Goal: Task Accomplishment & Management: Use online tool/utility

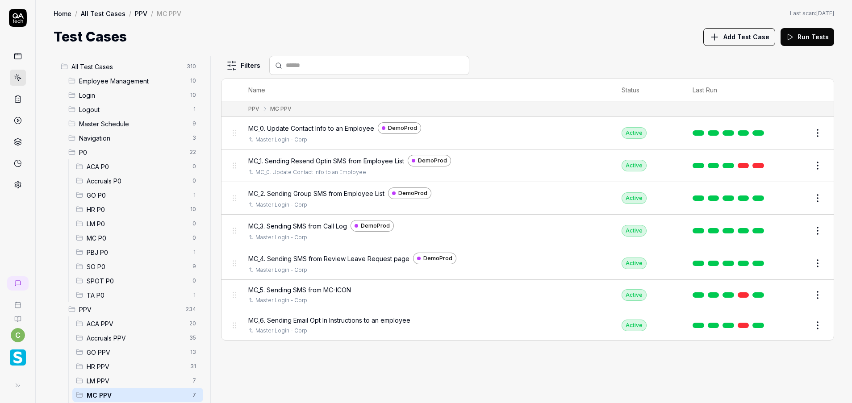
scroll to position [128, 0]
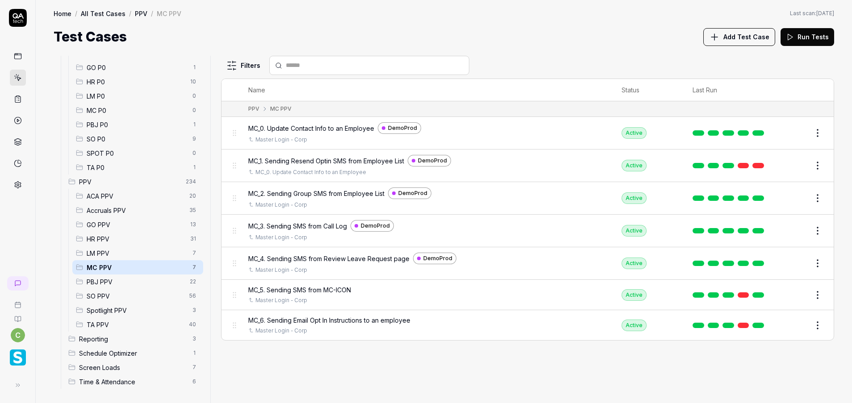
click at [139, 224] on span "GO PPV" at bounding box center [136, 224] width 98 height 9
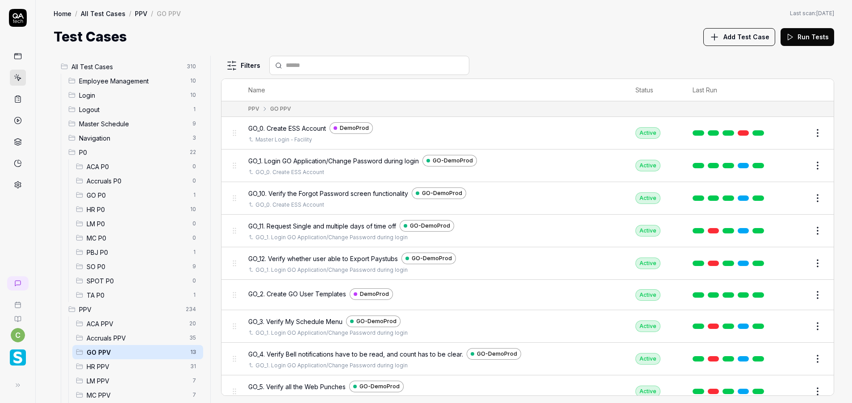
click at [120, 188] on div "Accruals P0 0" at bounding box center [137, 181] width 131 height 14
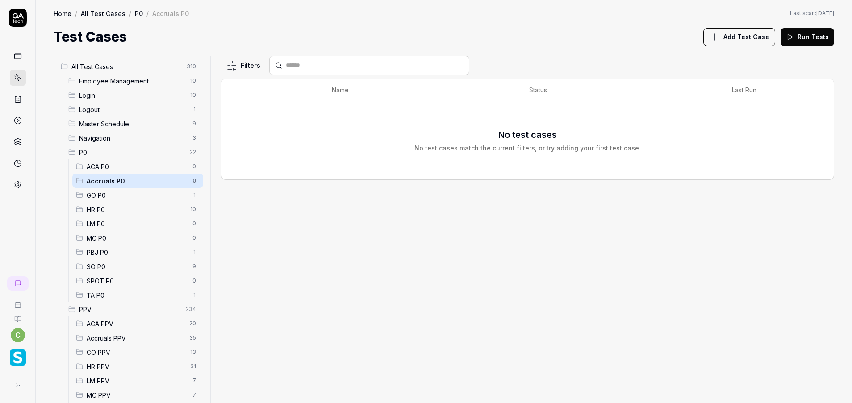
click at [121, 194] on span "GO P0" at bounding box center [137, 195] width 101 height 9
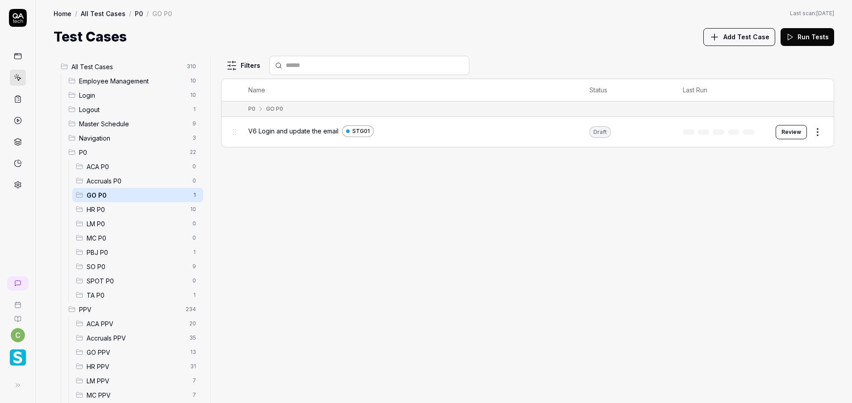
click at [791, 130] on button "Review" at bounding box center [791, 132] width 31 height 14
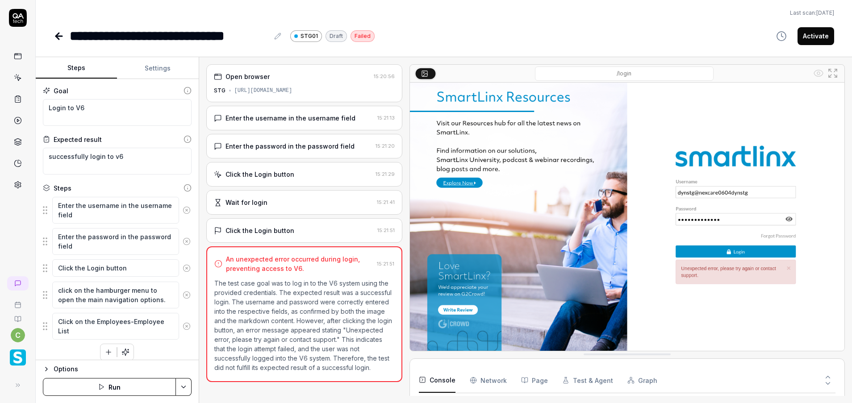
type textarea "*"
click at [163, 69] on button "Settings" at bounding box center [157, 68] width 81 height 21
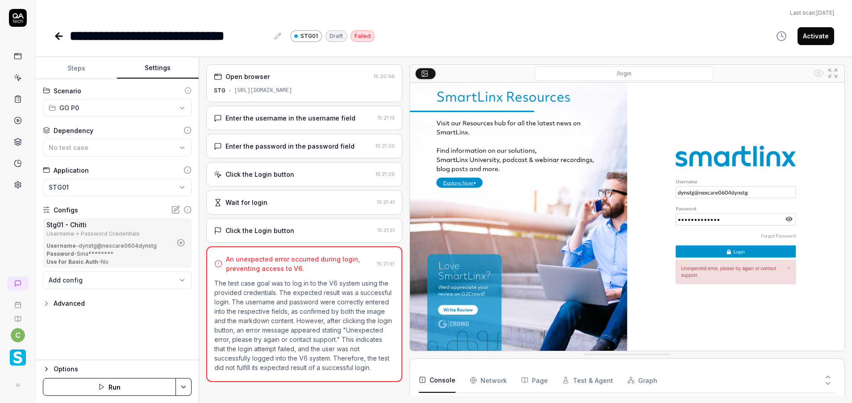
scroll to position [69, 0]
click at [183, 241] on icon "button" at bounding box center [181, 243] width 8 height 8
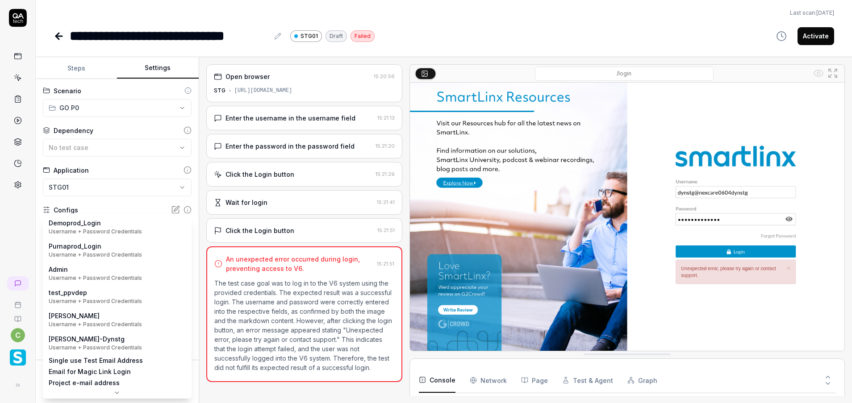
click at [141, 234] on body "**********" at bounding box center [426, 201] width 852 height 403
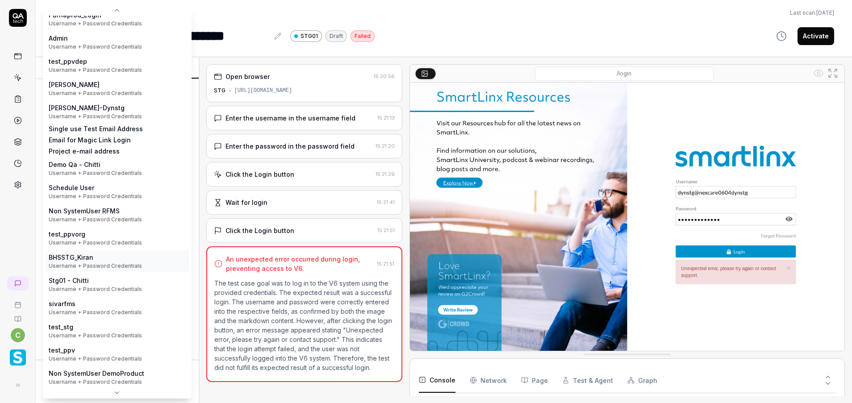
scroll to position [26, 0]
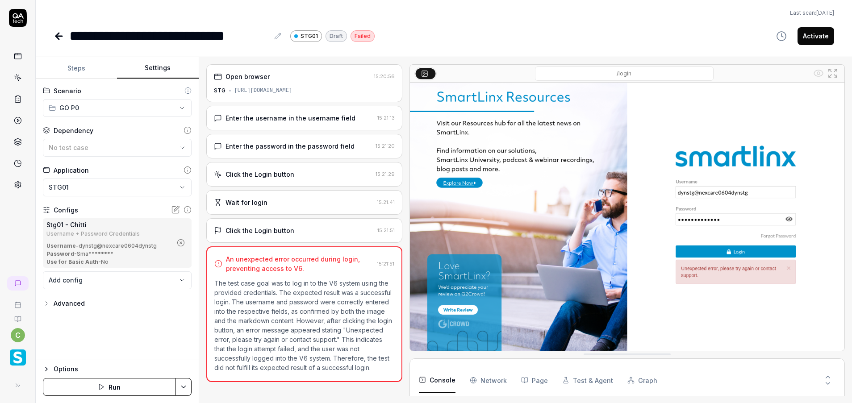
click at [50, 34] on div "**********" at bounding box center [444, 23] width 817 height 46
click at [56, 34] on icon at bounding box center [59, 36] width 11 height 11
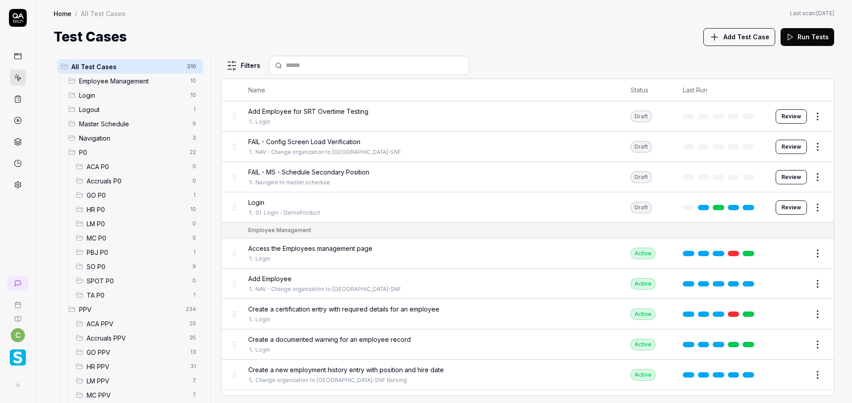
click at [18, 186] on circle at bounding box center [18, 185] width 2 height 2
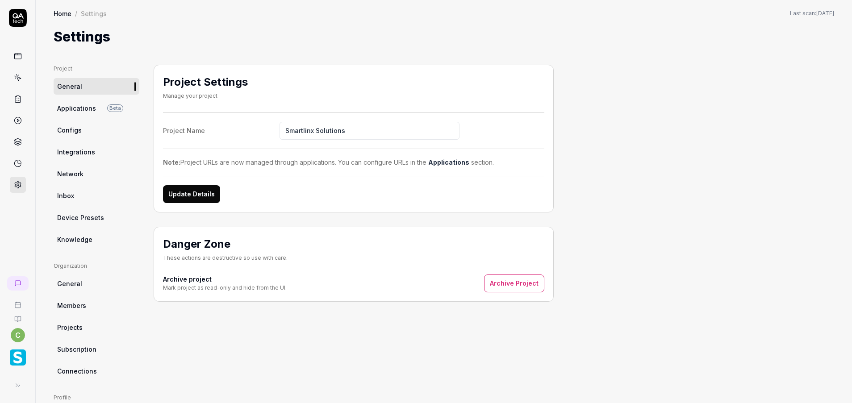
click at [92, 131] on link "Configs" at bounding box center [97, 130] width 86 height 17
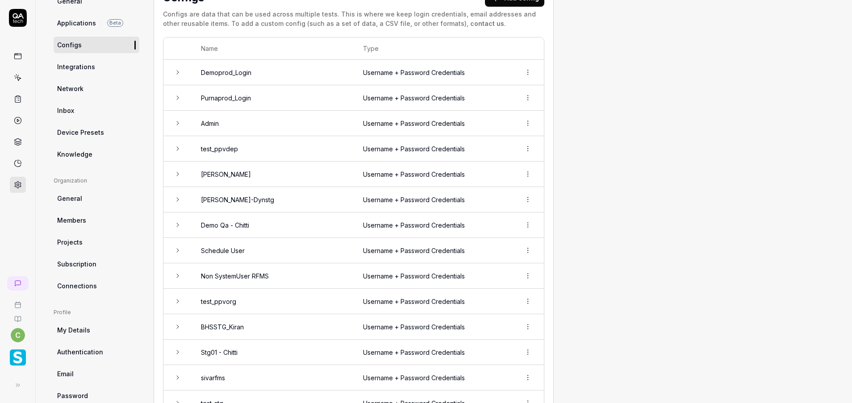
scroll to position [201, 0]
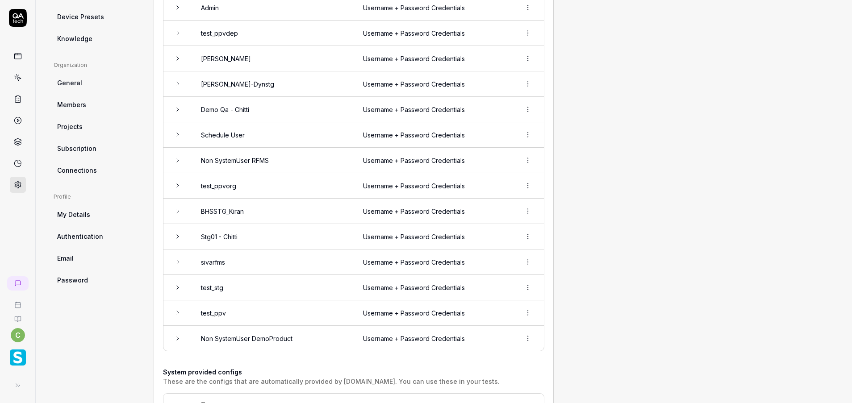
click at [484, 235] on td "Username + Password Credentials" at bounding box center [433, 236] width 158 height 25
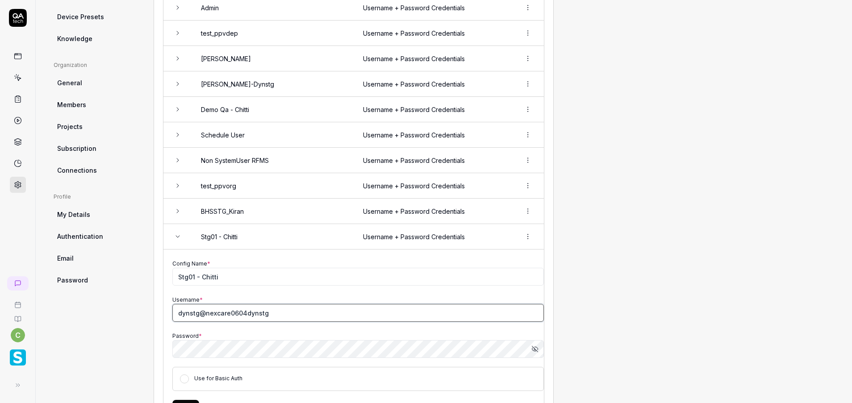
drag, startPoint x: 200, startPoint y: 314, endPoint x: 146, endPoint y: 317, distance: 53.7
click at [146, 317] on div "Project General Applications Beta Configs Integrations Network Inbox Device Pre…" at bounding box center [444, 266] width 781 height 805
type input "system@rfmsstg"
click at [681, 332] on div "Project General Applications Beta Configs Integrations Network Inbox Device Pre…" at bounding box center [444, 266] width 781 height 805
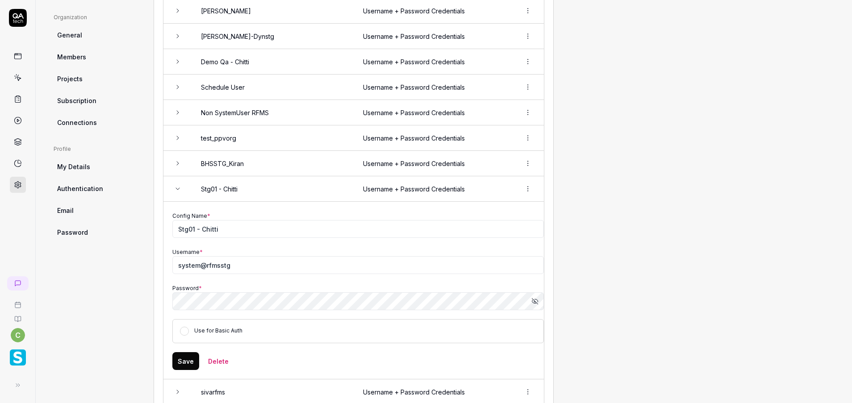
scroll to position [268, 0]
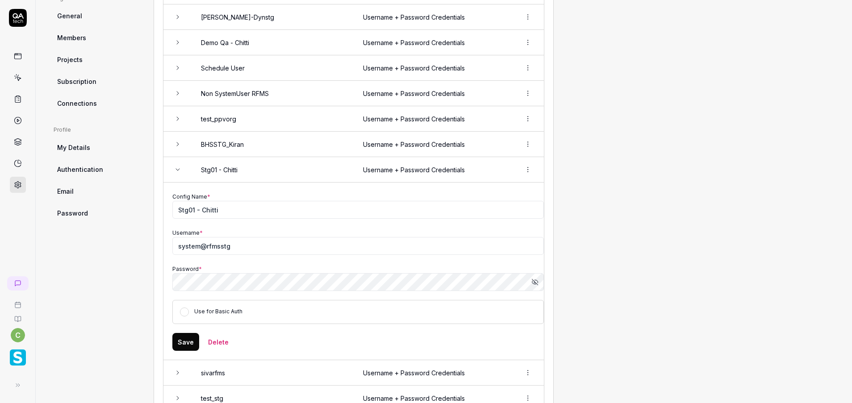
click at [187, 338] on button "Save" at bounding box center [185, 342] width 27 height 18
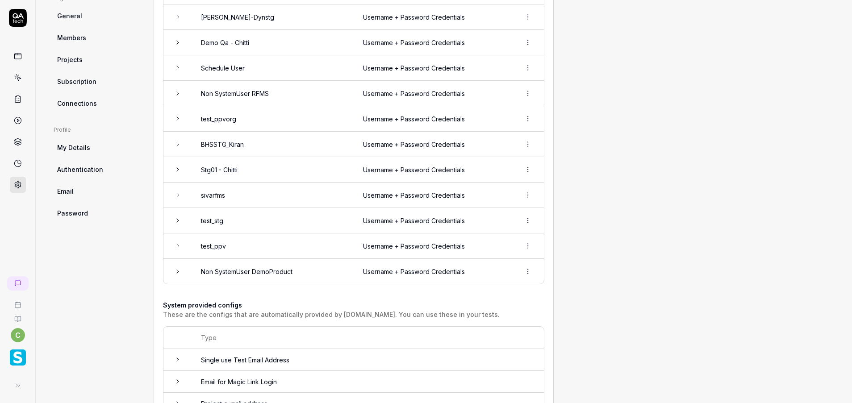
click at [228, 175] on td "Stg01 - Chitti" at bounding box center [273, 169] width 162 height 25
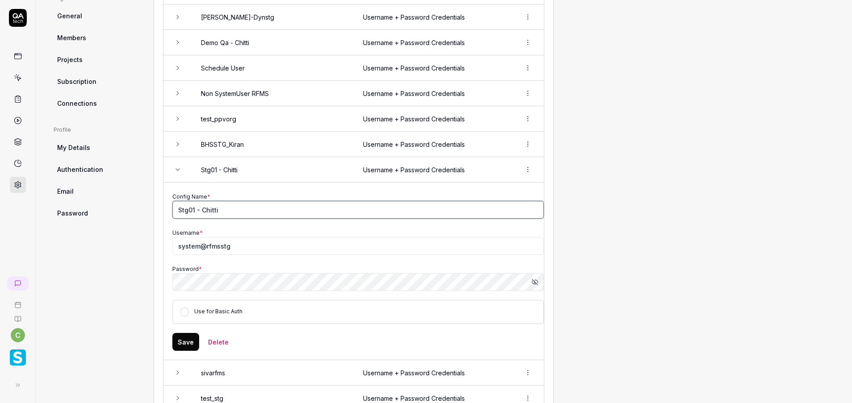
drag, startPoint x: 195, startPoint y: 210, endPoint x: 263, endPoint y: 206, distance: 67.5
click at [263, 206] on input "Stg01 - Chitti" at bounding box center [358, 210] width 372 height 18
click at [176, 208] on input "Stg01" at bounding box center [358, 210] width 372 height 18
type input "RFMS-Stg01"
click at [187, 345] on button "Save" at bounding box center [185, 342] width 27 height 18
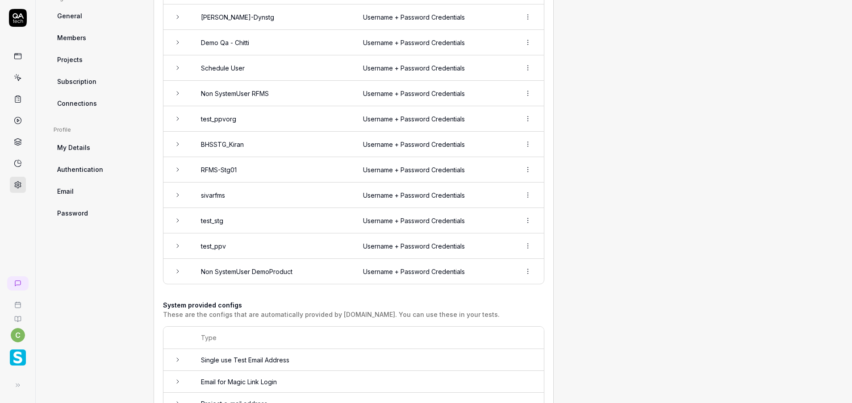
click at [13, 79] on link at bounding box center [18, 78] width 16 height 16
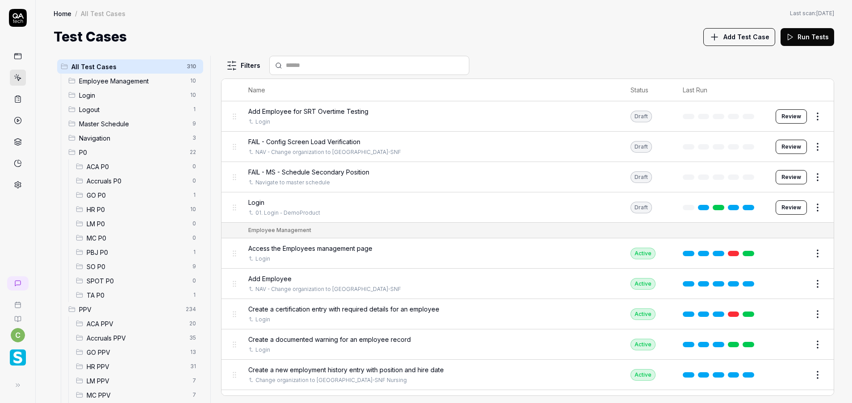
click at [102, 200] on span "GO P0" at bounding box center [137, 195] width 101 height 9
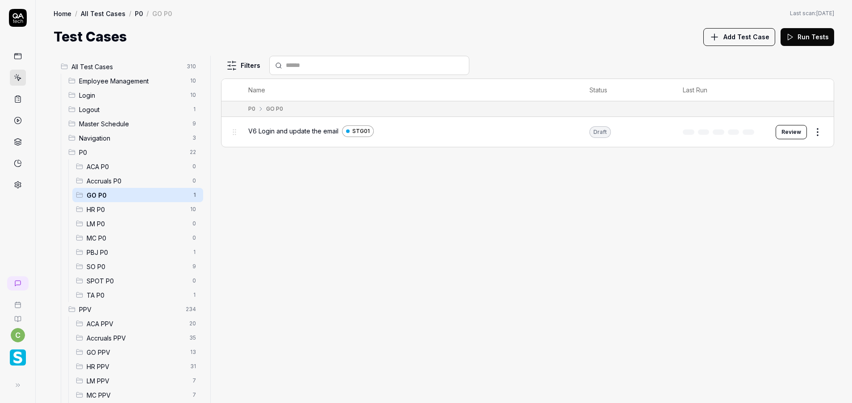
click at [105, 195] on span "GO P0" at bounding box center [137, 195] width 101 height 9
click at [103, 396] on span "MC PPV" at bounding box center [137, 395] width 101 height 9
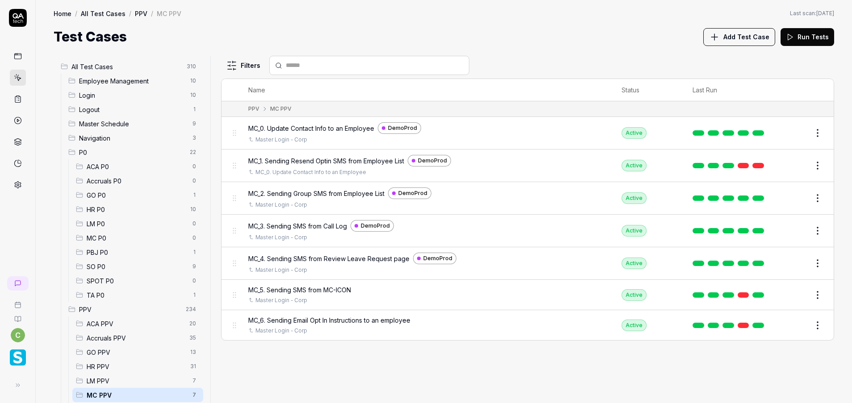
click at [104, 235] on span "MC P0" at bounding box center [137, 238] width 101 height 9
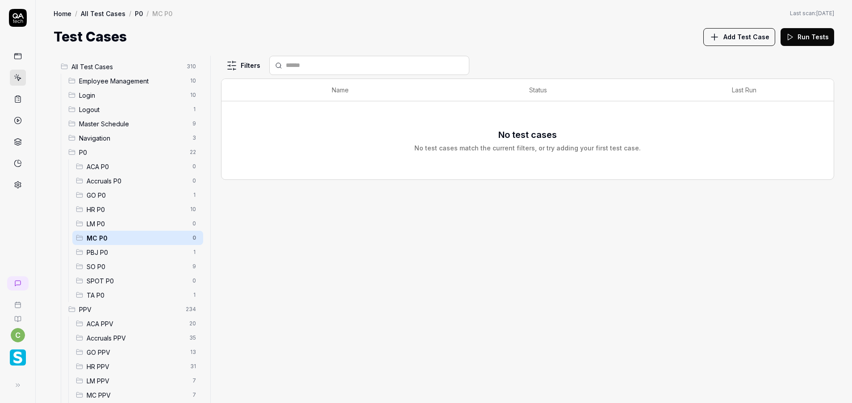
click at [104, 191] on span "GO P0" at bounding box center [137, 195] width 101 height 9
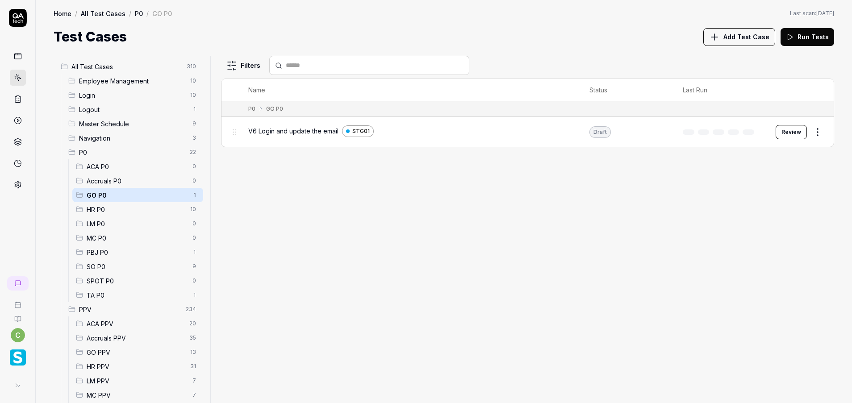
click at [798, 128] on button "Review" at bounding box center [791, 132] width 31 height 14
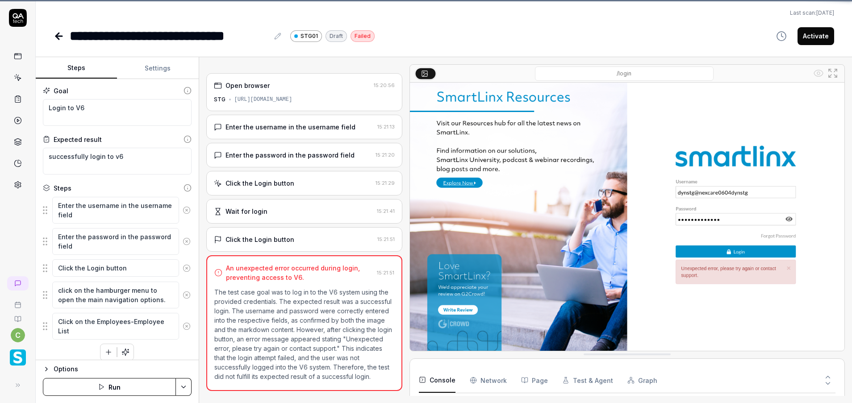
scroll to position [69, 0]
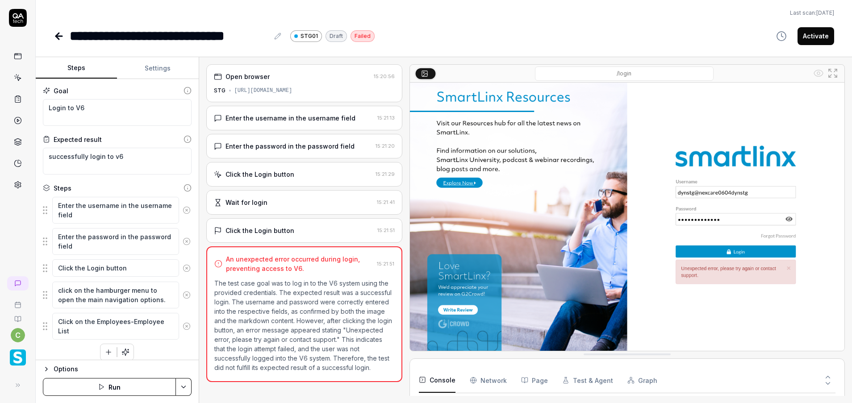
click at [164, 70] on button "Settings" at bounding box center [157, 68] width 81 height 21
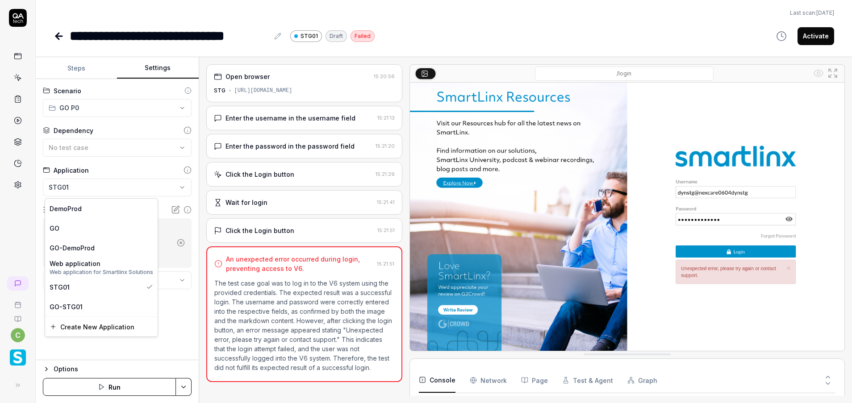
click at [183, 189] on html "**********" at bounding box center [426, 201] width 852 height 403
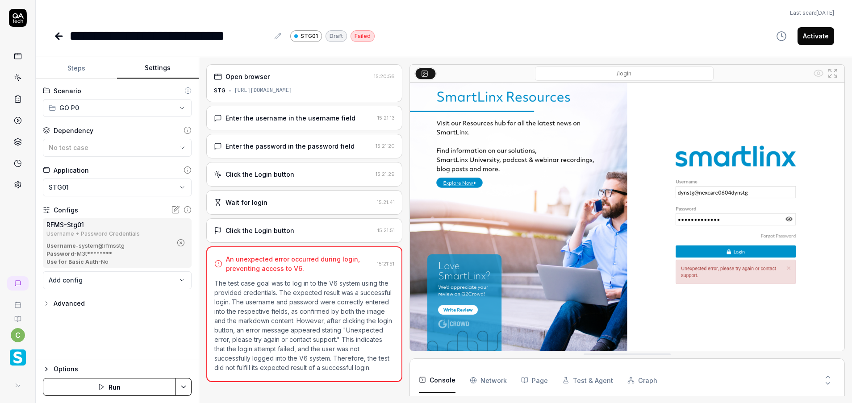
click at [187, 386] on html "**********" at bounding box center [426, 201] width 852 height 403
click at [61, 338] on html "**********" at bounding box center [426, 201] width 852 height 403
click at [75, 65] on button "Steps" at bounding box center [76, 68] width 81 height 21
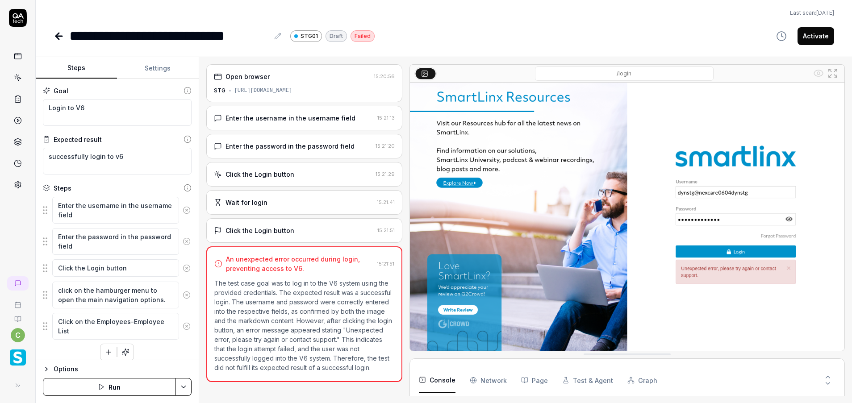
scroll to position [8, 0]
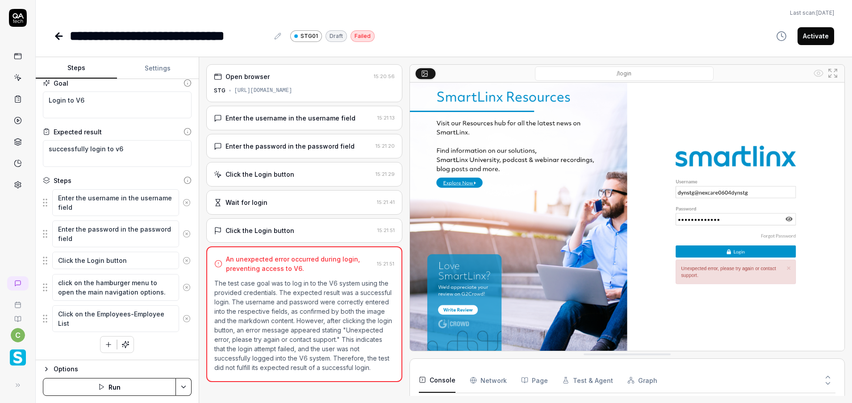
click at [107, 393] on button "Run" at bounding box center [109, 387] width 133 height 18
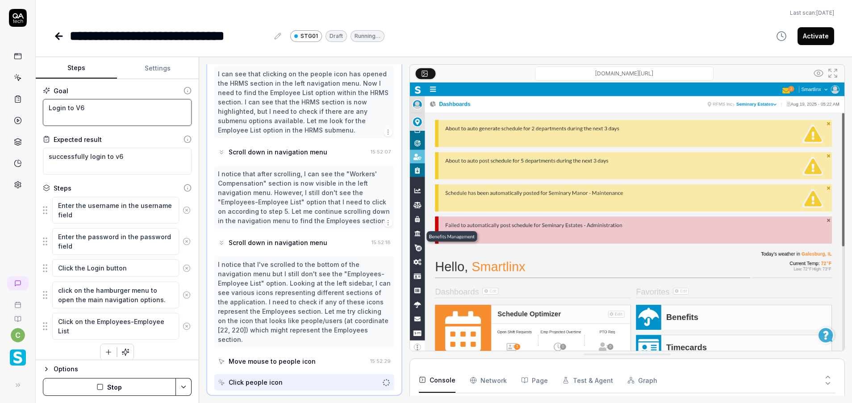
scroll to position [852, 0]
click at [120, 109] on textarea "Login to V6" at bounding box center [117, 112] width 149 height 27
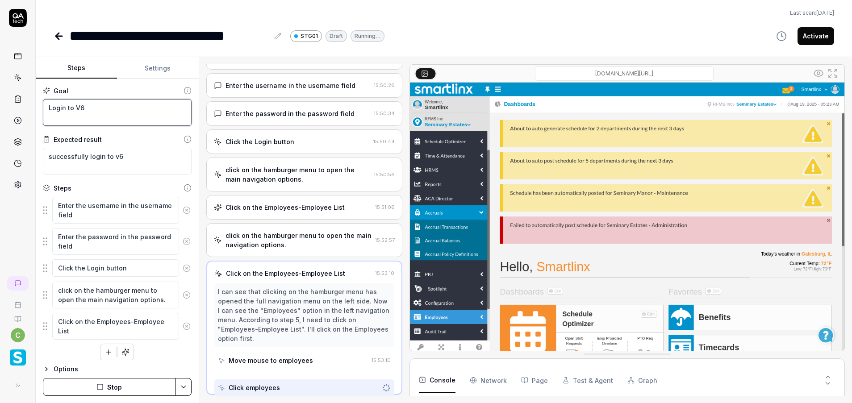
scroll to position [32, 0]
click at [320, 215] on div "Open browser 15:50:10 STG [URL][DOMAIN_NAME] Enter the username in the username…" at bounding box center [304, 230] width 197 height 332
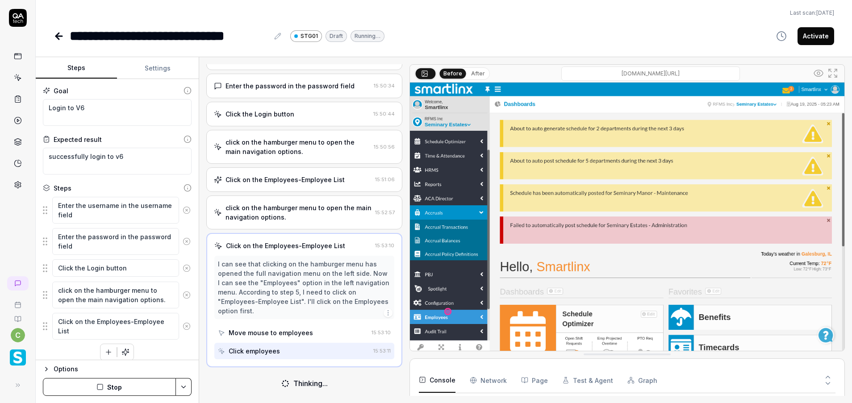
scroll to position [60, 0]
click at [331, 152] on div "click on the hamburger menu to open the main navigation options." at bounding box center [298, 147] width 145 height 19
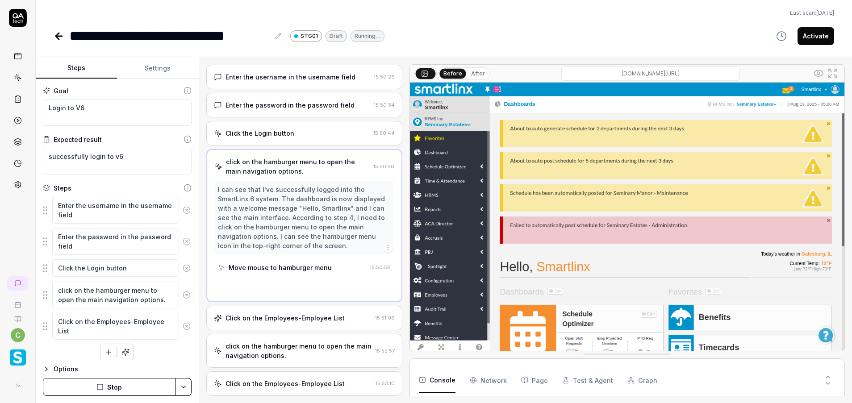
scroll to position [0, 0]
click at [333, 385] on div "Click on the Employees-Employee List" at bounding box center [285, 383] width 119 height 9
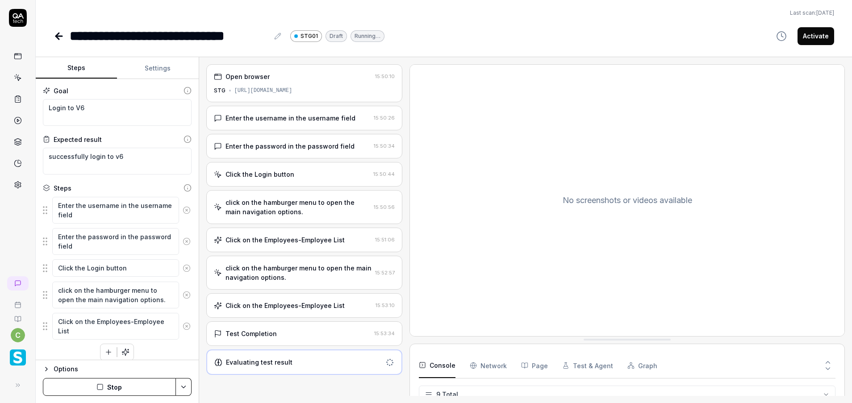
click at [56, 36] on icon at bounding box center [59, 36] width 6 height 0
type textarea "*"
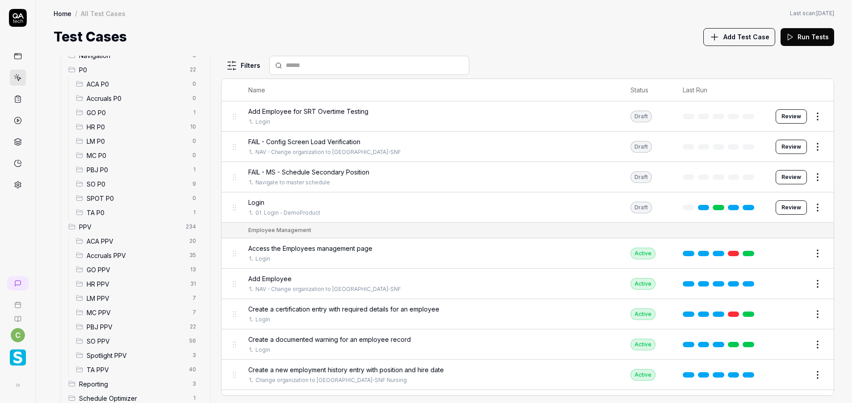
scroll to position [128, 0]
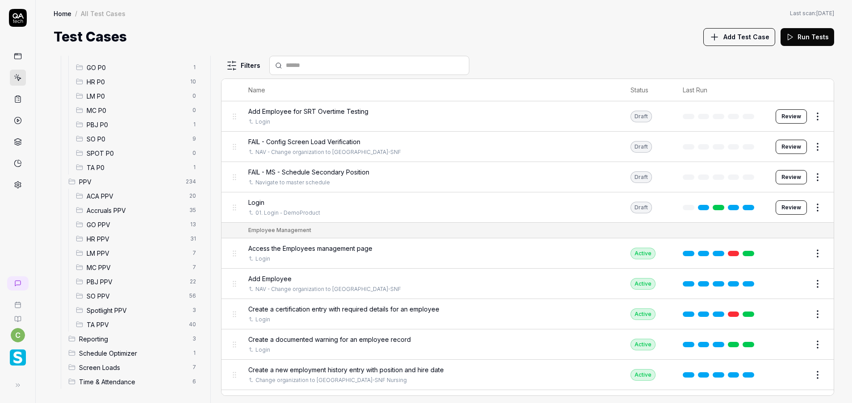
click at [113, 264] on span "MC PPV" at bounding box center [137, 267] width 101 height 9
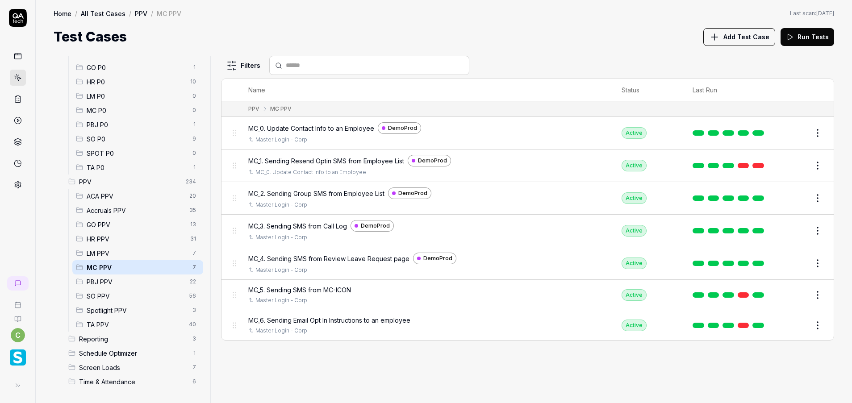
click at [111, 255] on span "LM PPV" at bounding box center [137, 253] width 101 height 9
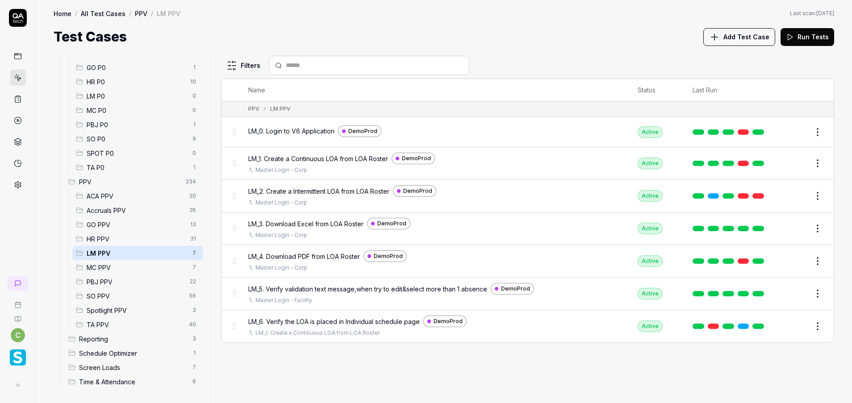
click at [111, 229] on span "GO PPV" at bounding box center [136, 224] width 98 height 9
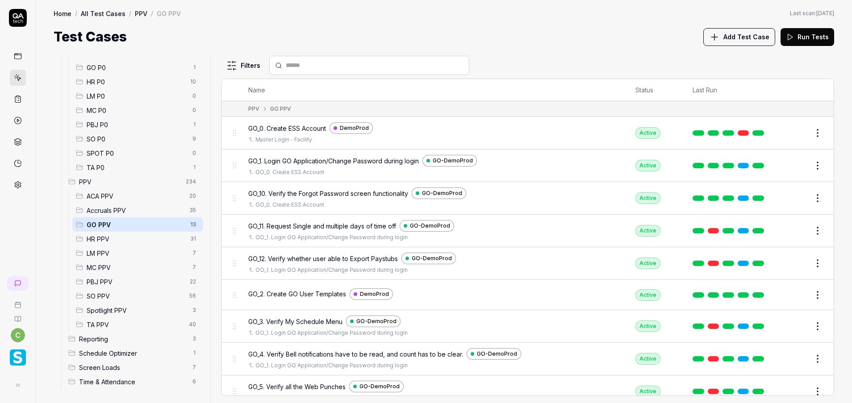
click at [114, 193] on span "ACA PPV" at bounding box center [135, 196] width 97 height 9
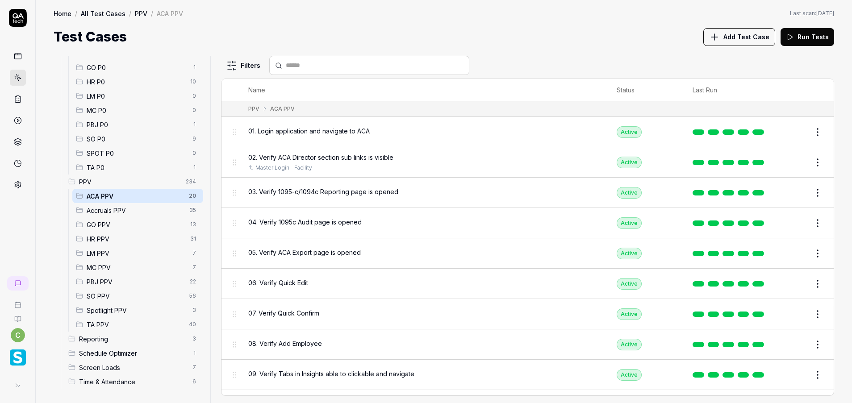
click at [113, 183] on span "PPV" at bounding box center [129, 181] width 101 height 9
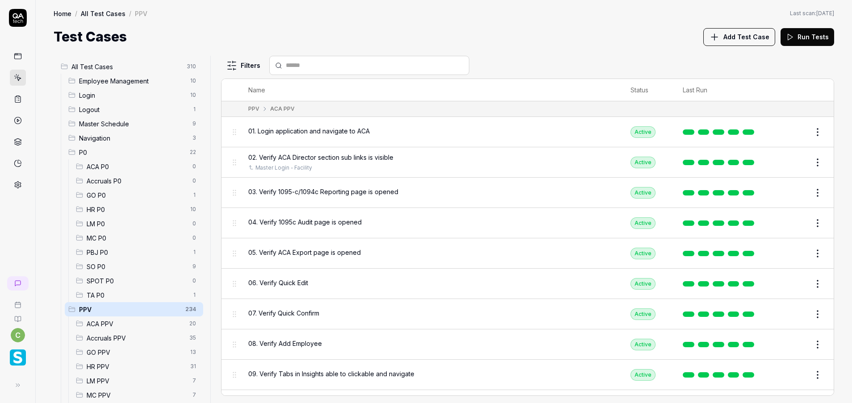
click at [122, 65] on span "All Test Cases" at bounding box center [126, 66] width 110 height 9
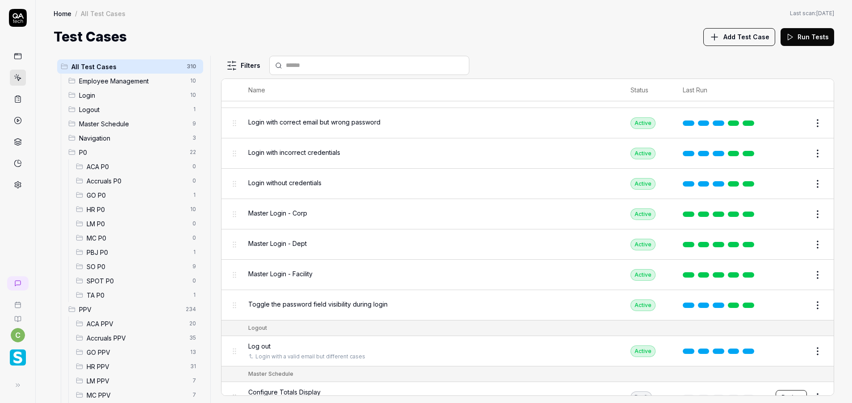
scroll to position [536, 0]
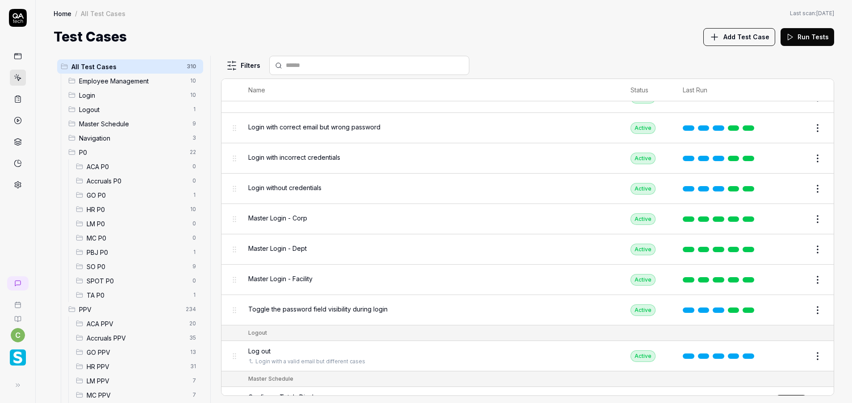
click at [117, 236] on span "MC P0" at bounding box center [137, 238] width 101 height 9
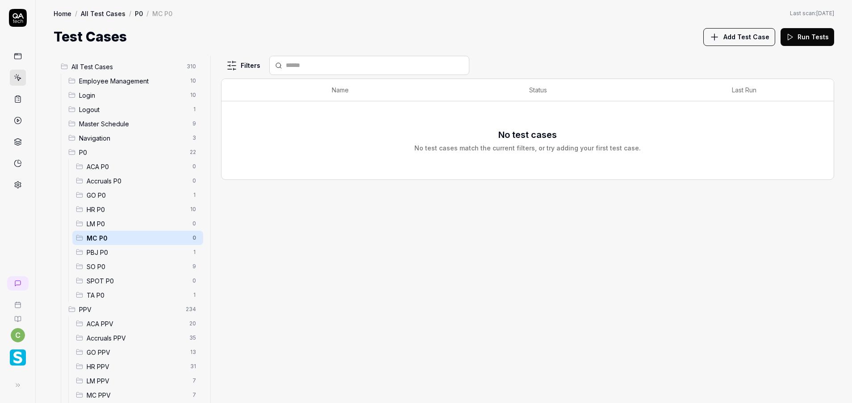
scroll to position [0, 0]
click at [738, 37] on span "Add Test Case" at bounding box center [747, 36] width 46 height 9
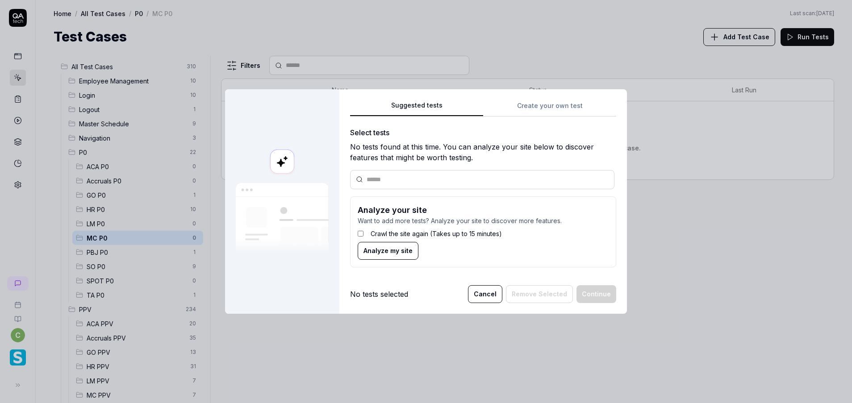
click at [572, 102] on div "Suggested tests Suggested tests Create your own test Select tests No tests foun…" at bounding box center [426, 201] width 852 height 403
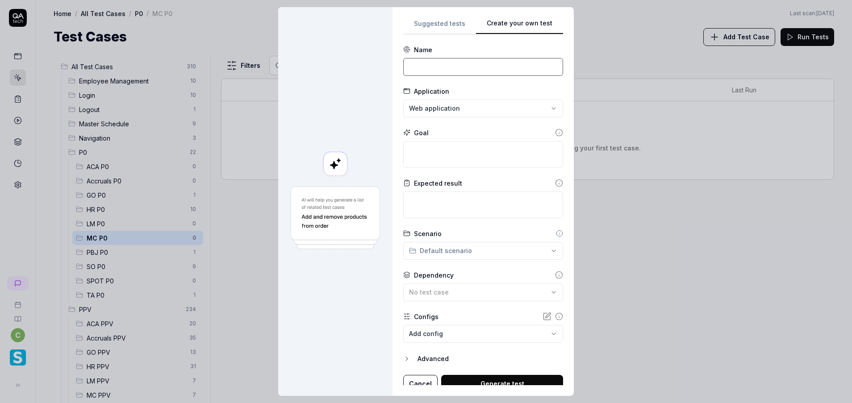
click at [458, 72] on input at bounding box center [483, 67] width 160 height 18
type input "S"
type input "c"
drag, startPoint x: 438, startPoint y: 67, endPoint x: 336, endPoint y: 67, distance: 101.4
click at [336, 67] on div "**********" at bounding box center [426, 201] width 296 height 389
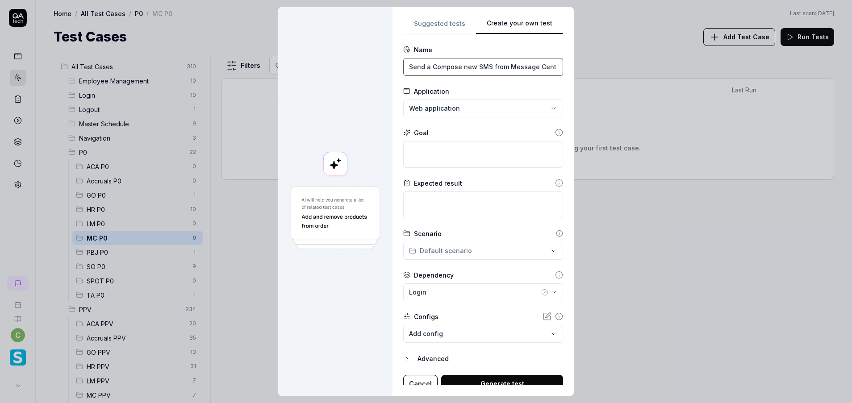
drag, startPoint x: 470, startPoint y: 65, endPoint x: 424, endPoint y: 64, distance: 46.5
click at [424, 64] on input "Send a Compose new SMS from Message Center Screen" at bounding box center [483, 67] width 160 height 18
drag, startPoint x: 539, startPoint y: 65, endPoint x: 556, endPoint y: 73, distance: 19.2
click at [548, 71] on input "Send an SMS from Message Center Screen" at bounding box center [483, 67] width 160 height 18
paste input "Compose new SMS from"
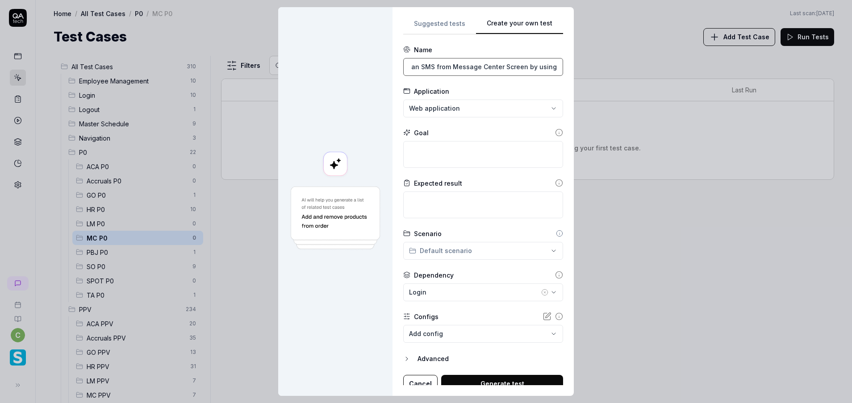
scroll to position [0, 91]
click at [503, 67] on input "Send an SMS from Message Center Screen by using Compose new SMS from" at bounding box center [483, 67] width 160 height 18
click at [524, 67] on input "Send an SMS from Message Center Screen by using Compose new SMS from" at bounding box center [483, 67] width 160 height 18
click at [521, 70] on input "Send an SMS from Message Center Screen by using Compose New from" at bounding box center [483, 67] width 160 height 18
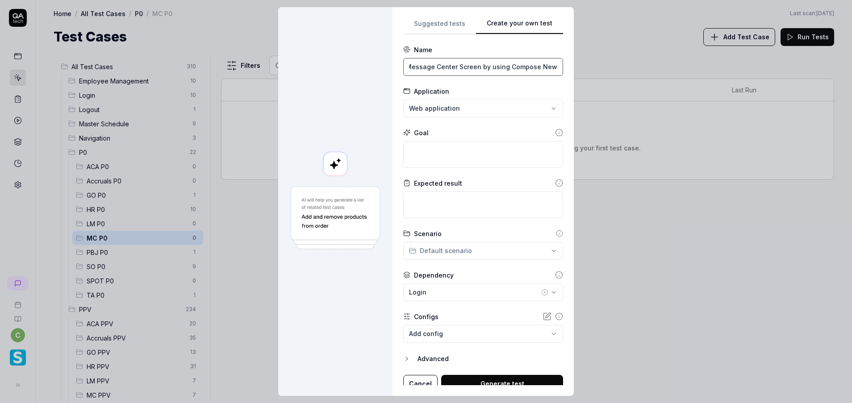
scroll to position [0, 61]
click at [469, 67] on input "Send an SMS from Message Center Screen by using Compose New" at bounding box center [483, 67] width 160 height 18
click at [448, 66] on input "Send an SMS from Message Center Screen by using Compose New" at bounding box center [483, 67] width 160 height 18
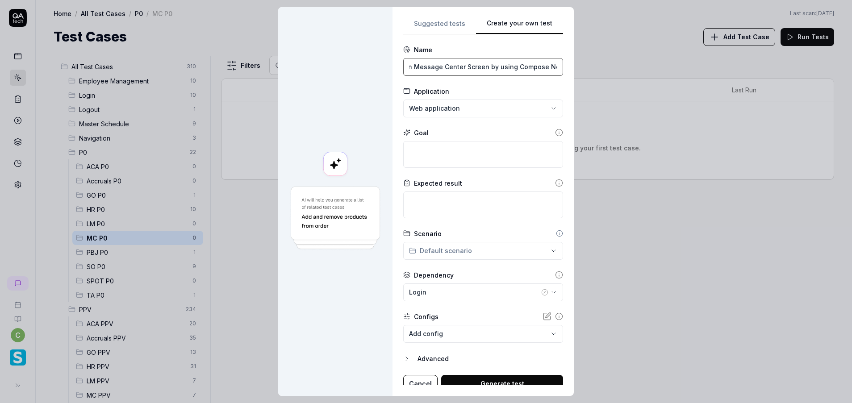
scroll to position [0, 54]
click at [499, 65] on input "Send an SMS on Message Center Screen by using Compose New" at bounding box center [483, 67] width 160 height 18
click at [499, 67] on input "Send an SMS on Message Center Screen by using employee name and badgeid Compose…" at bounding box center [483, 67] width 160 height 18
type input "Send an SMS on Message Center Screen by using employee name and badgeid from Co…"
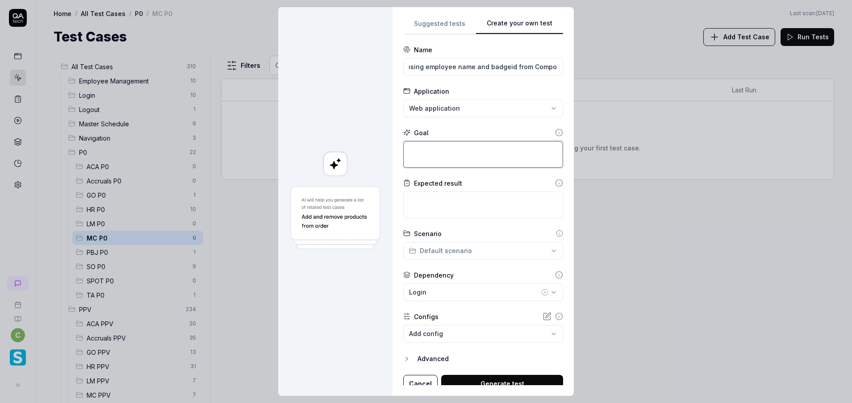
click at [447, 157] on textarea at bounding box center [483, 154] width 160 height 27
click at [449, 68] on input "Send an SMS on Message Center Screen by using employee name and badgeid from Co…" at bounding box center [483, 67] width 160 height 18
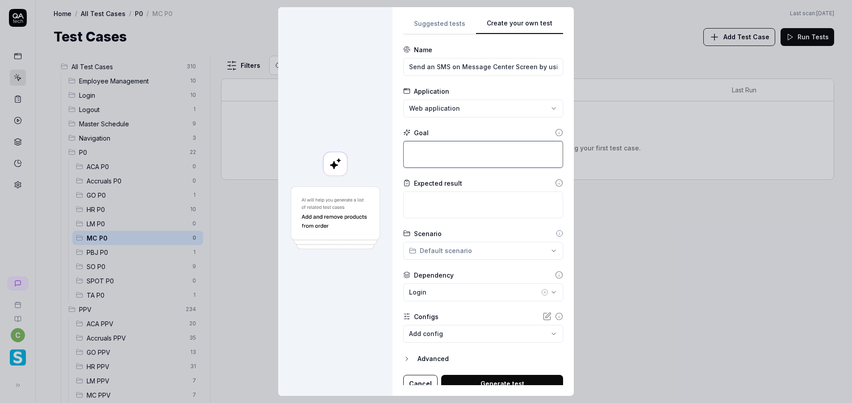
click at [421, 157] on textarea at bounding box center [483, 154] width 160 height 27
paste textarea "Verify User is able to send SMS by using the compose new from MC screen by vali…"
type textarea "*"
type textarea "Verify User is able to send SMS by using the compose new from MC screen by vali…"
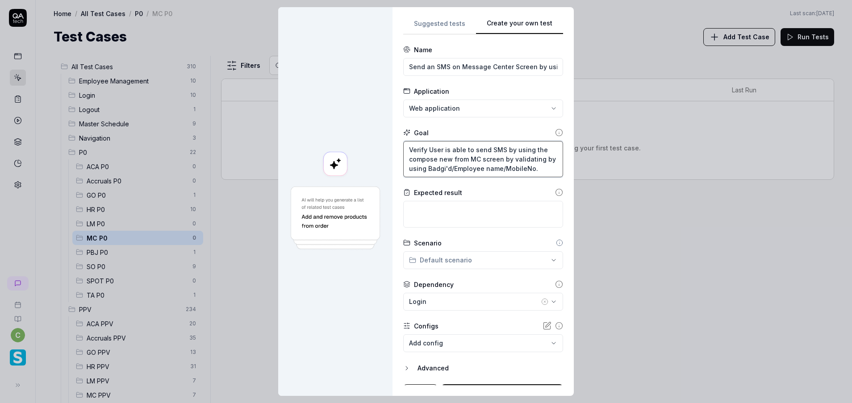
type textarea "*"
type textarea "Verify User is able to send SMS by using the compose new from MC screen by vali…"
click at [431, 212] on textarea at bounding box center [483, 214] width 160 height 27
type textarea "*"
type textarea "S"
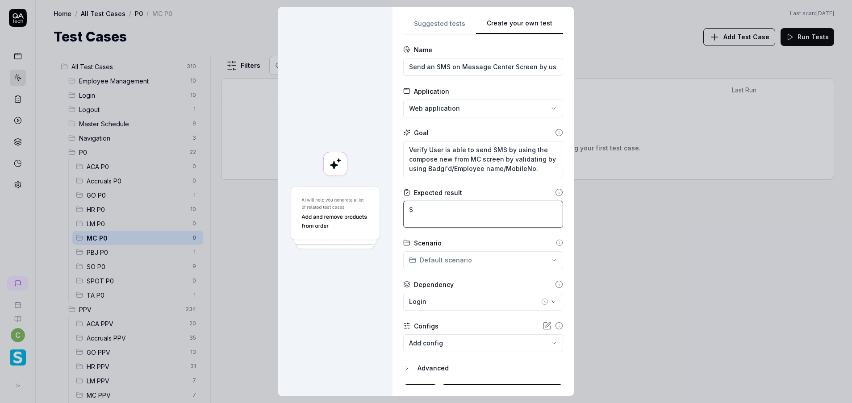
type textarea "*"
type textarea "SM"
type textarea "*"
type textarea "SMS"
type textarea "*"
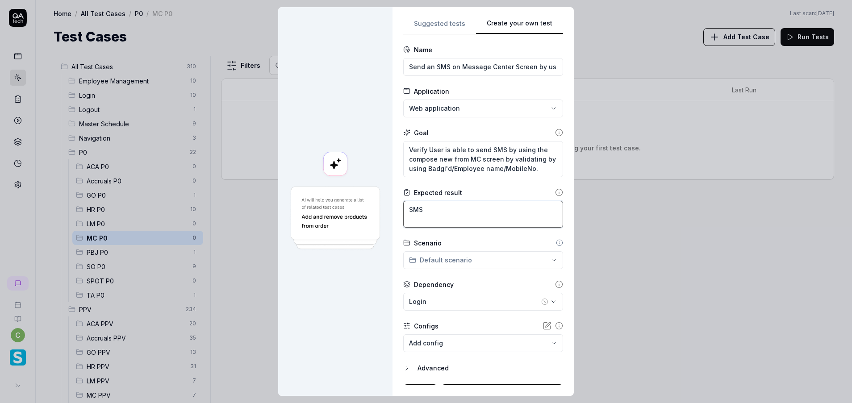
type textarea "SMS"
type textarea "*"
type textarea "SMS d"
type textarea "*"
type textarea "SMS"
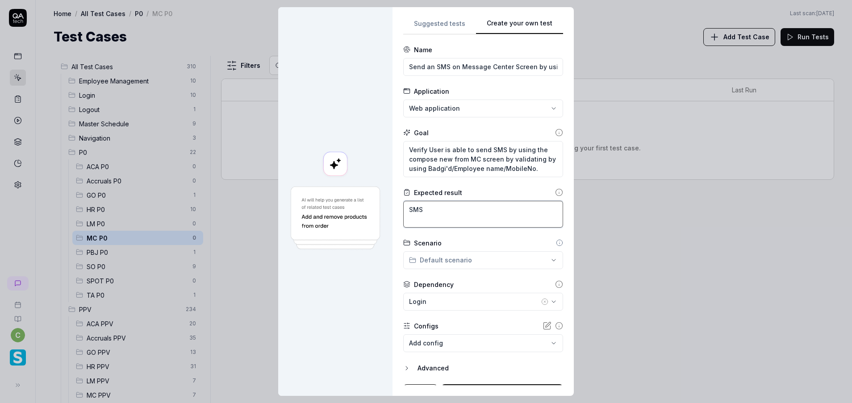
type textarea "*"
type textarea "SMS s"
type textarea "*"
type textarea "SMS se"
type textarea "*"
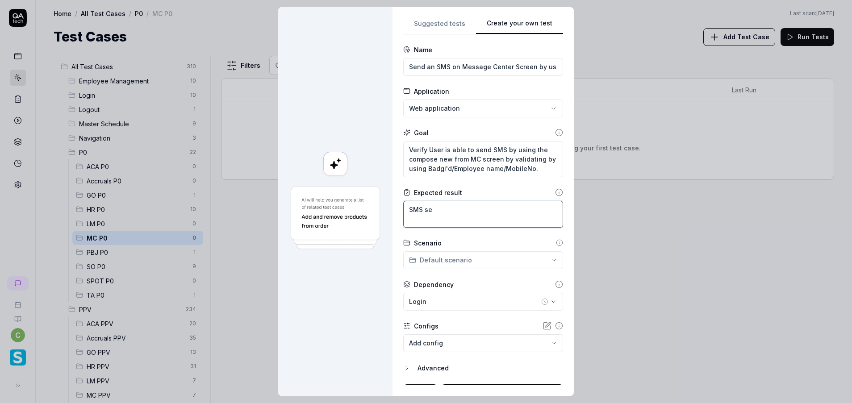
type textarea "SMS sen"
type textarea "*"
type textarea "SMS sent"
type textarea "*"
type textarea "SMS sent"
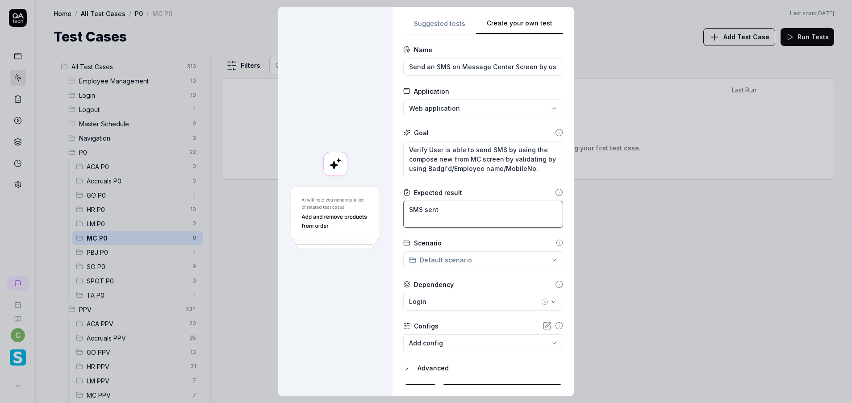
type textarea "*"
type textarea "SMS sent s"
type textarea "*"
type textarea "SMS sent su"
type textarea "*"
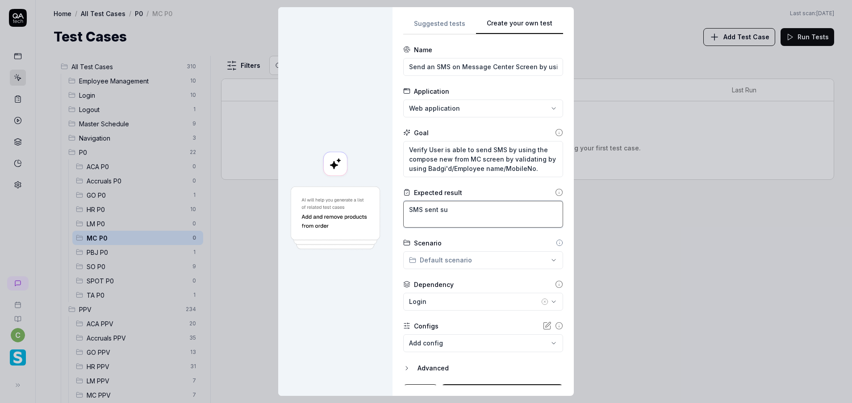
type textarea "SMS sent suc"
type textarea "*"
type textarea "SMS sent succ"
type textarea "*"
type textarea "SMS sent succe"
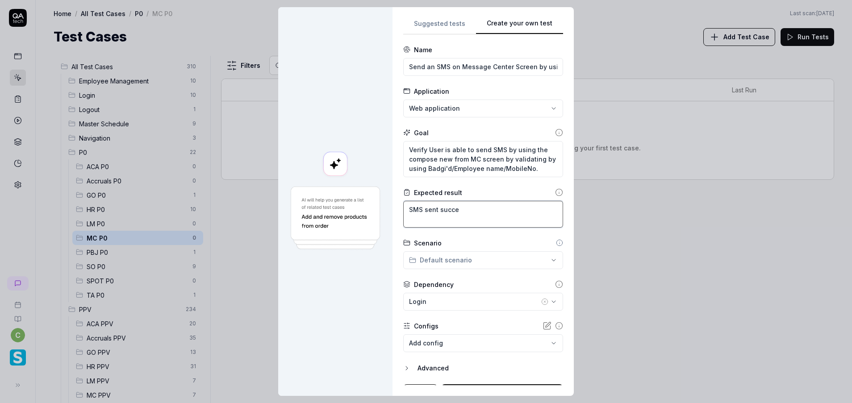
type textarea "*"
type textarea "SMS sent succes"
type textarea "*"
type textarea "SMS sent success"
type textarea "*"
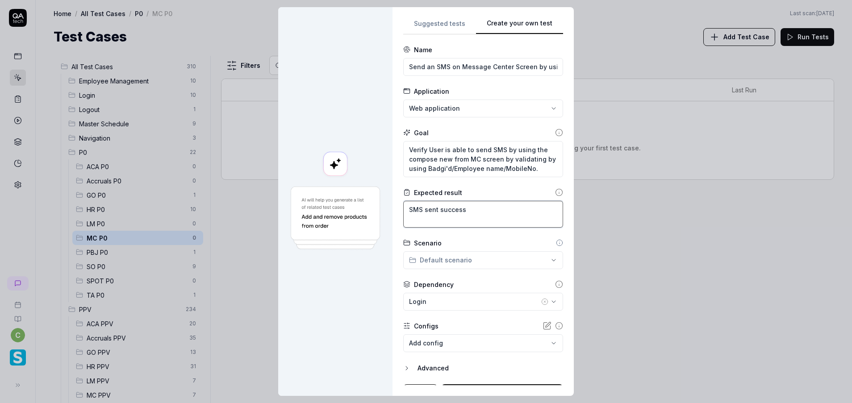
type textarea "SMS sent successf"
type textarea "*"
type textarea "SMS sent successfu"
type textarea "*"
type textarea "SMS sent successful"
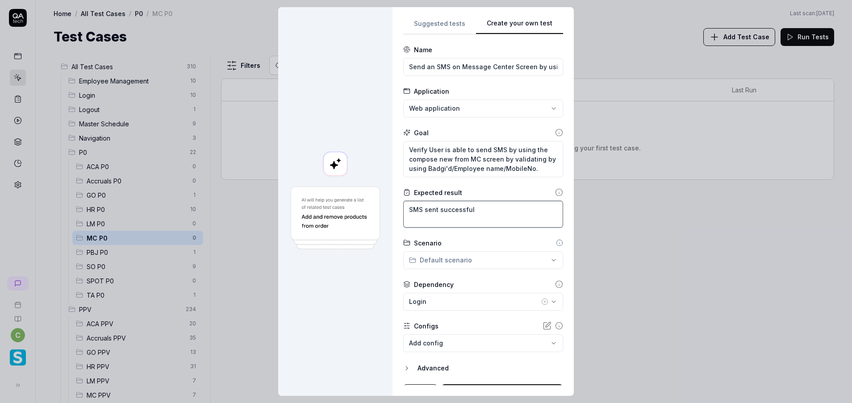
type textarea "*"
type textarea "SMS sent successfull"
type textarea "*"
type textarea "SMS sent successfully"
click at [498, 254] on div "**********" at bounding box center [426, 201] width 852 height 403
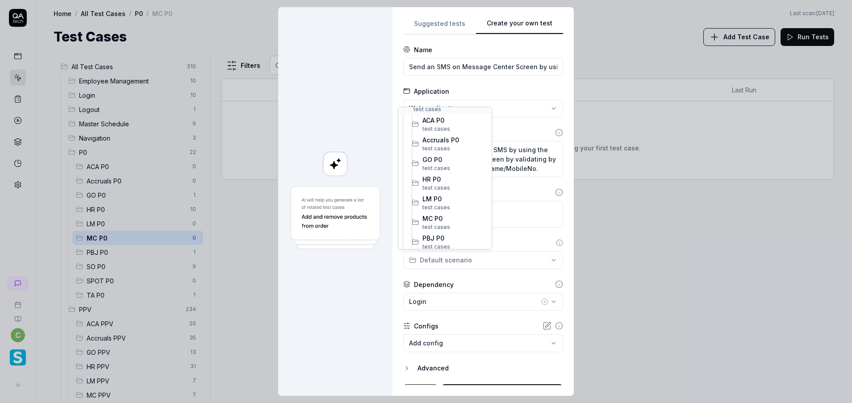
scroll to position [134, 0]
click at [440, 201] on span "test case" at bounding box center [435, 204] width 25 height 7
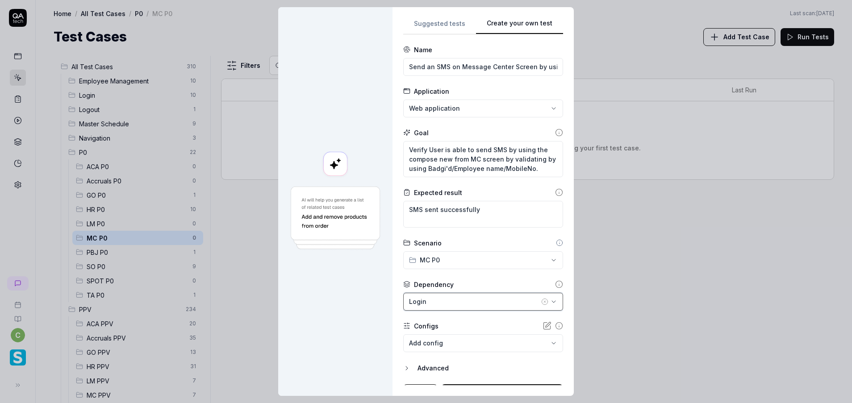
click at [488, 302] on div "Login" at bounding box center [474, 301] width 130 height 9
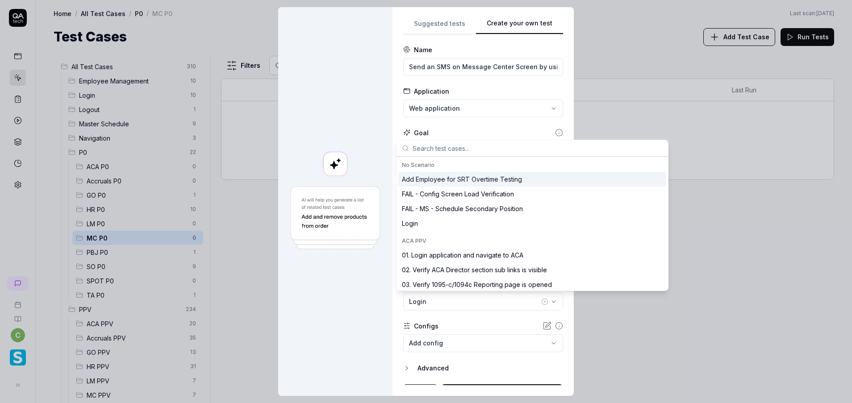
type textarea "*"
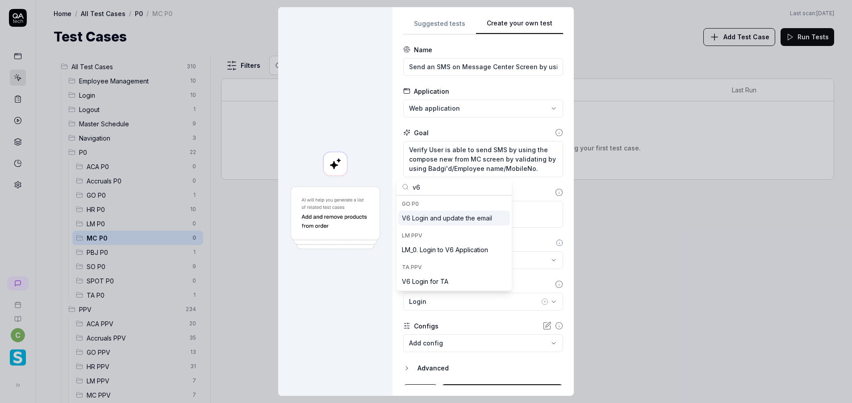
type input "v6"
click at [471, 225] on div "V6 Login and update the email" at bounding box center [454, 218] width 112 height 15
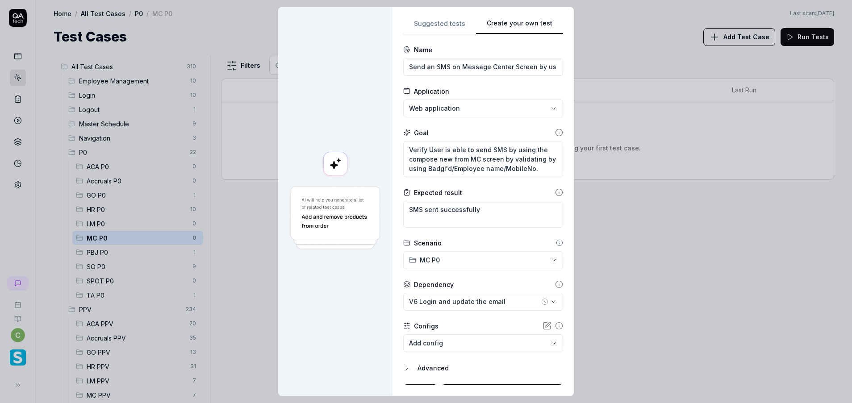
click at [480, 344] on body "c Home / All Test Cases / P0 / MC P0 Home / All Test Cases / P0 / MC P0 Last sc…" at bounding box center [426, 201] width 852 height 403
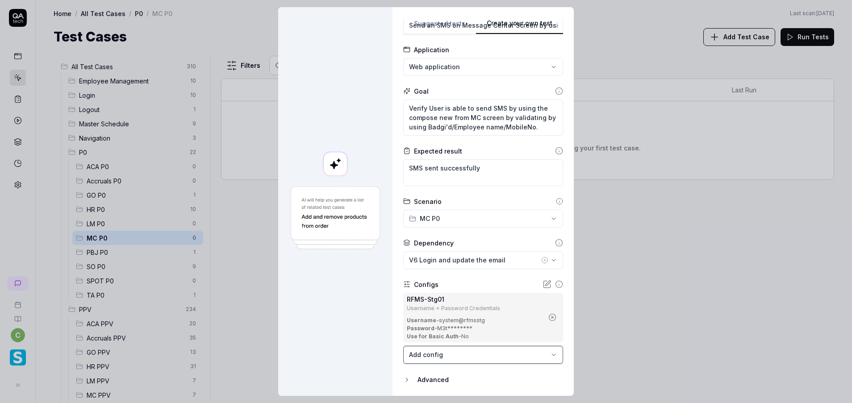
scroll to position [70, 0]
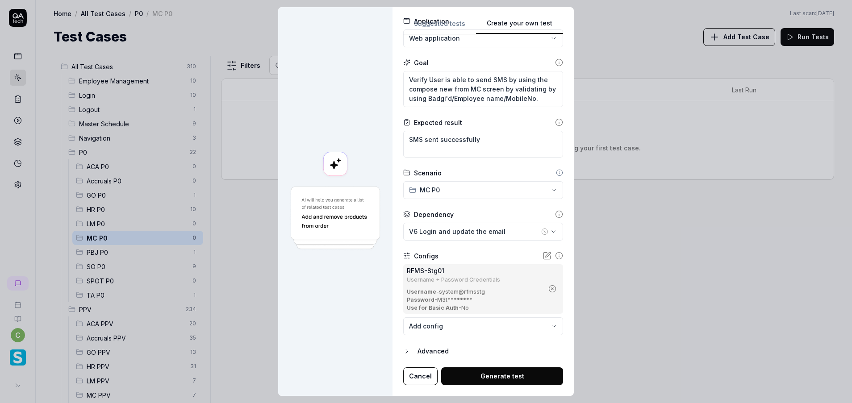
click at [513, 373] on button "Generate test" at bounding box center [502, 377] width 122 height 18
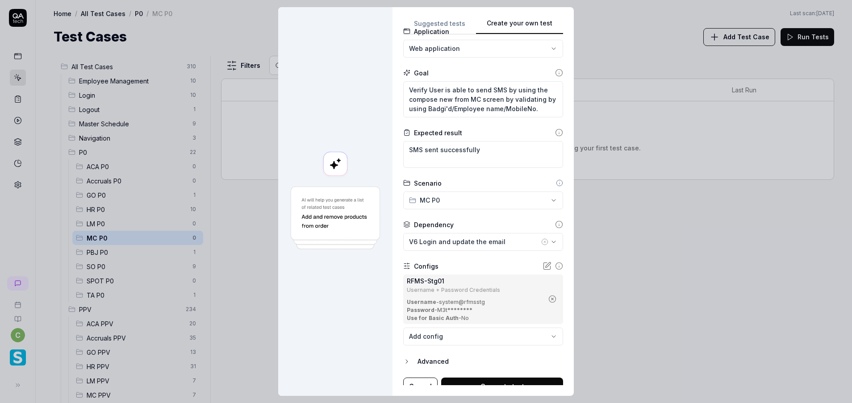
scroll to position [0, 0]
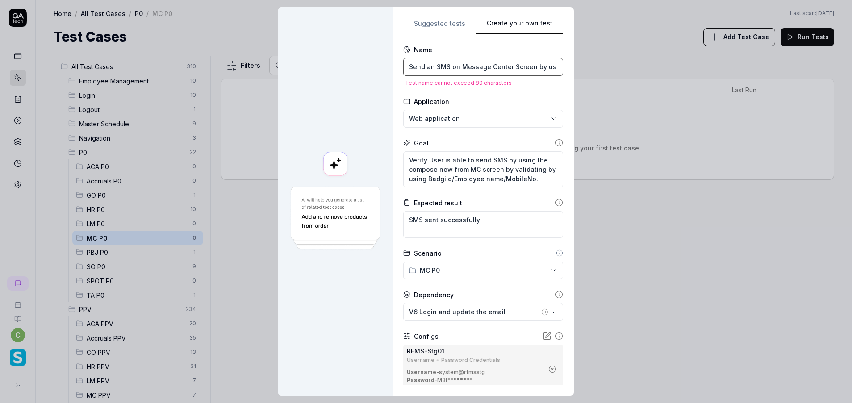
click at [491, 59] on input "Send an SMS on Message Center Screen by using employee name and badgeid from Co…" at bounding box center [483, 67] width 160 height 18
drag, startPoint x: 526, startPoint y: 66, endPoint x: 657, endPoint y: 66, distance: 130.4
click at [657, 66] on div "**********" at bounding box center [426, 201] width 852 height 403
type textarea "*"
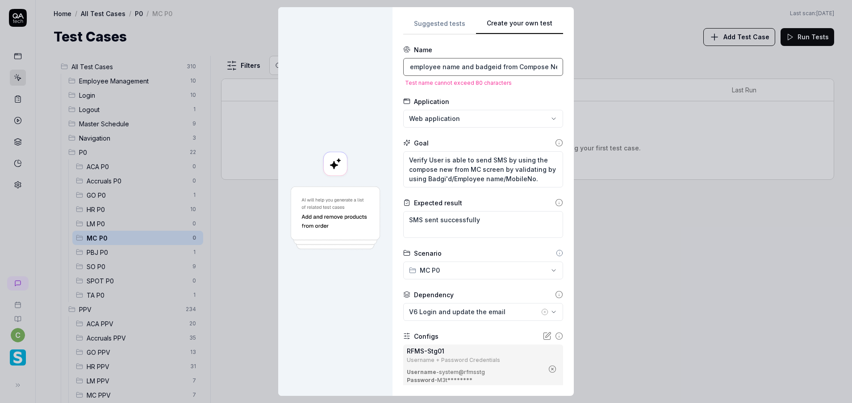
type input "Send an SMS on Message Center Screen"
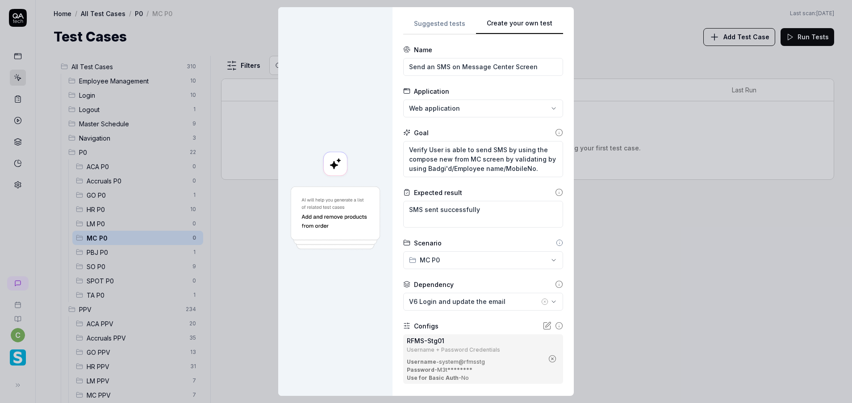
type textarea "*"
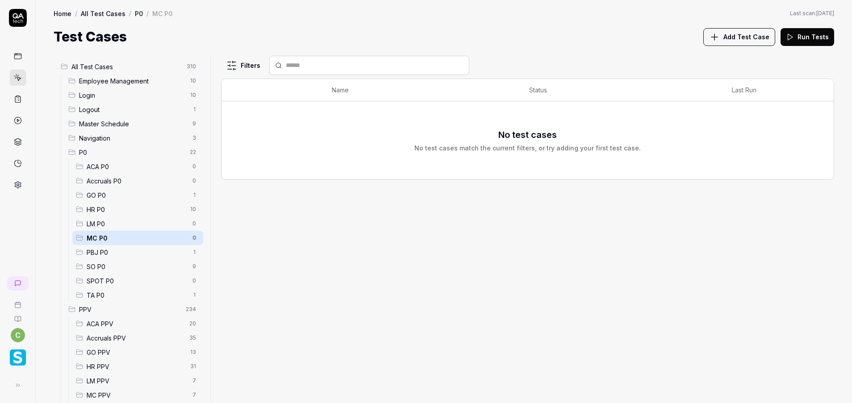
click at [142, 241] on span "MC P0" at bounding box center [137, 238] width 101 height 9
click at [121, 151] on span "P0" at bounding box center [131, 152] width 105 height 9
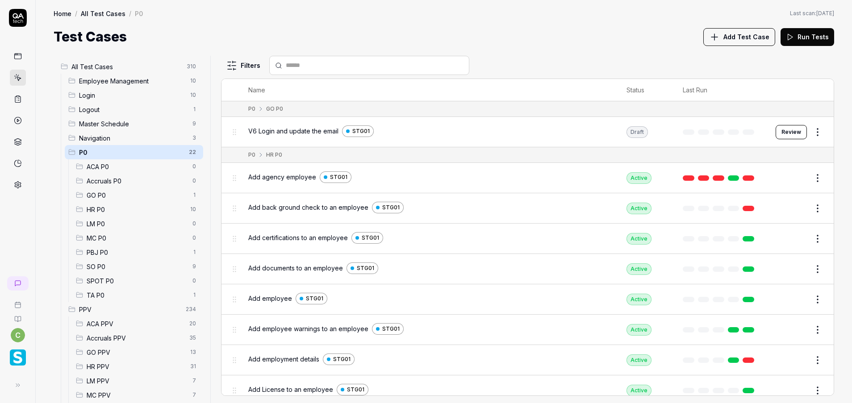
click at [126, 65] on span "All Test Cases" at bounding box center [126, 66] width 110 height 9
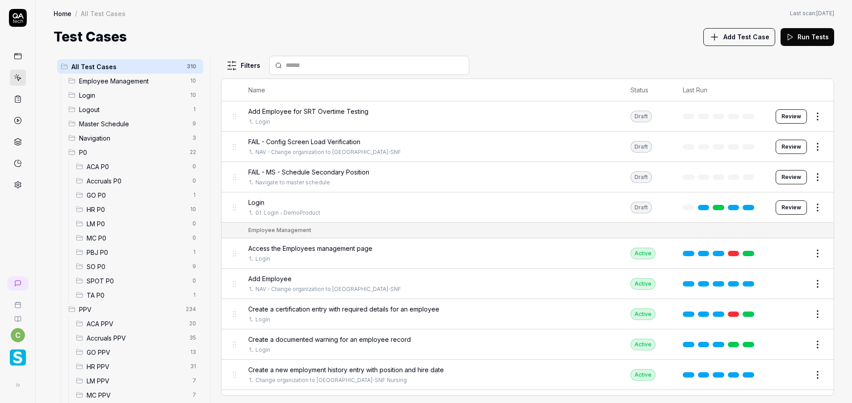
click at [531, 80] on th "Name" at bounding box center [430, 90] width 382 height 22
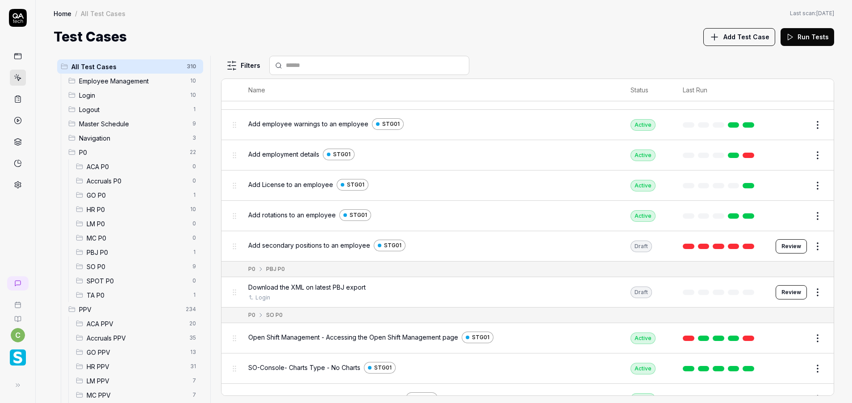
click at [113, 239] on span "MC P0" at bounding box center [137, 238] width 101 height 9
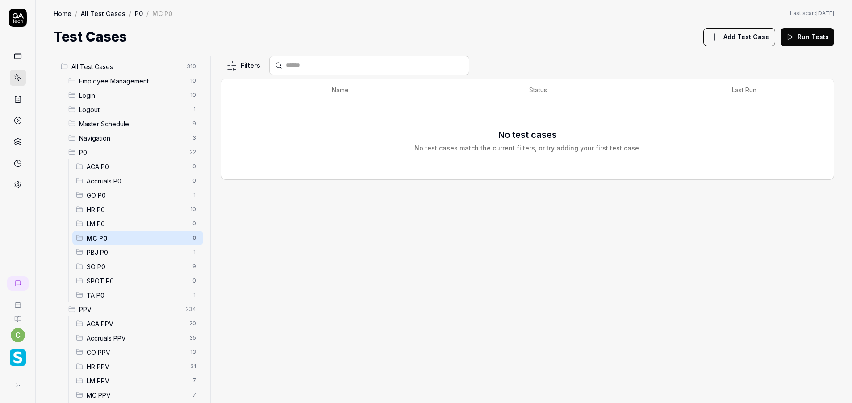
click at [756, 33] on span "Add Test Case" at bounding box center [747, 36] width 46 height 9
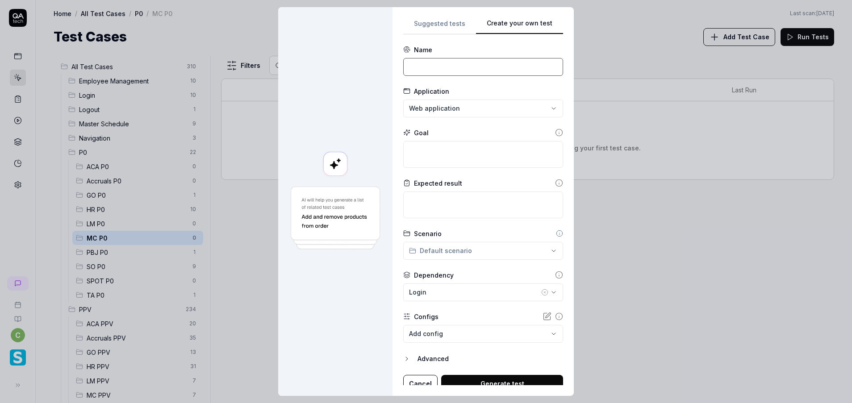
click at [457, 66] on input at bounding box center [483, 67] width 160 height 18
type input "Send an SMS on Message Center Screen by using employee name and badgeid from Co…"
click at [444, 155] on textarea at bounding box center [483, 154] width 160 height 27
click at [440, 68] on input "Send an SMS on Message Center Screen by using employee name and badgeid from Co…" at bounding box center [483, 67] width 160 height 18
click at [441, 68] on input "Send an SMS on Message Center Screen by using employee name and badgeid from Co…" at bounding box center [483, 67] width 160 height 18
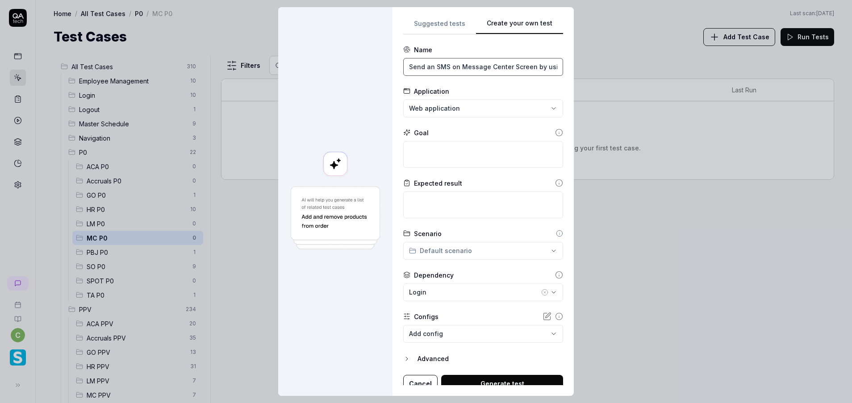
click at [441, 68] on input "Send an SMS on Message Center Screen by using employee name and badgeid from Co…" at bounding box center [483, 67] width 160 height 18
click at [435, 164] on textarea at bounding box center [483, 154] width 160 height 27
paste textarea "Verify User is able to send SMS by using the compose new from MC screen by vali…"
type textarea "*"
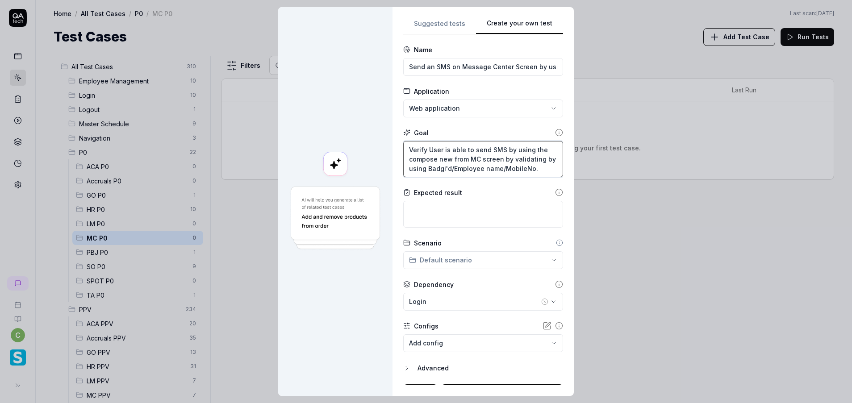
type textarea "Verify User is able to send SMS by using the compose new from MC screen by vali…"
click at [438, 203] on textarea at bounding box center [483, 214] width 160 height 27
drag, startPoint x: 467, startPoint y: 142, endPoint x: 498, endPoint y: 143, distance: 30.4
click at [498, 143] on textarea "Verify User is able to send SMS by using the compose new from MC screen by vali…" at bounding box center [483, 159] width 160 height 36
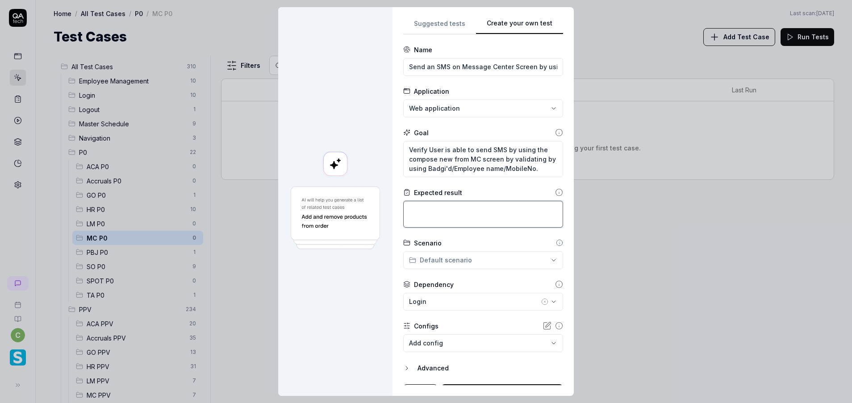
click at [442, 220] on textarea at bounding box center [483, 214] width 160 height 27
paste textarea "send SMS"
type textarea "*"
type textarea "send SMS"
click at [407, 211] on textarea "send SMS" at bounding box center [483, 214] width 160 height 27
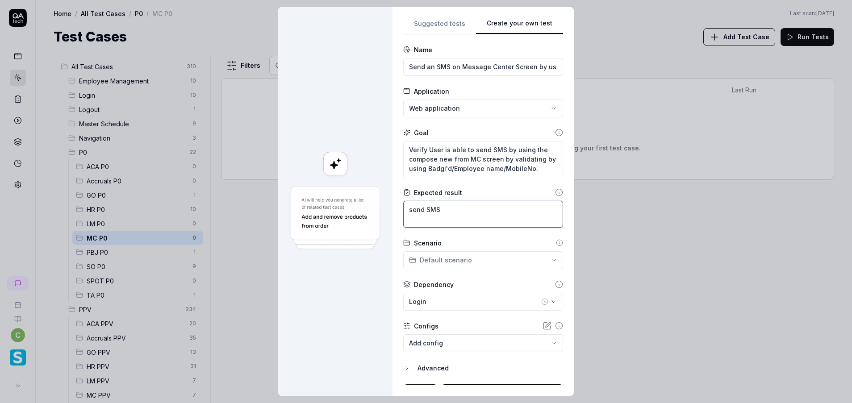
type textarea "*"
type textarea "end SMS"
type textarea "*"
type textarea "Send SMS"
click at [480, 212] on textarea "Send SMS" at bounding box center [483, 214] width 160 height 27
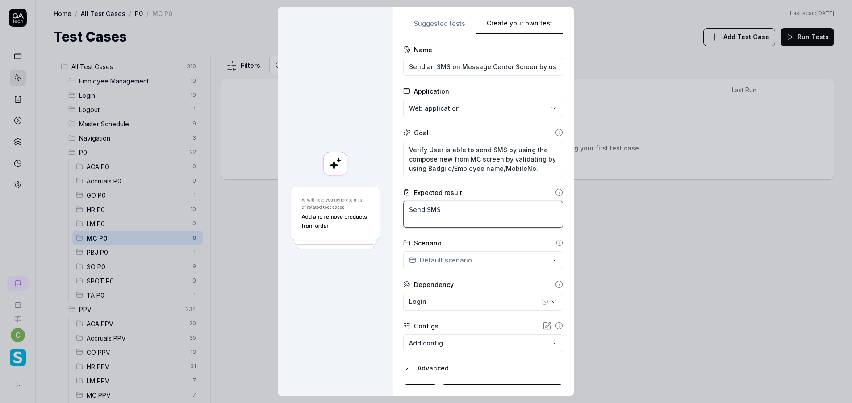
type textarea "*"
type textarea "Send SMS s"
type textarea "*"
type textarea "Send SMS su"
type textarea "*"
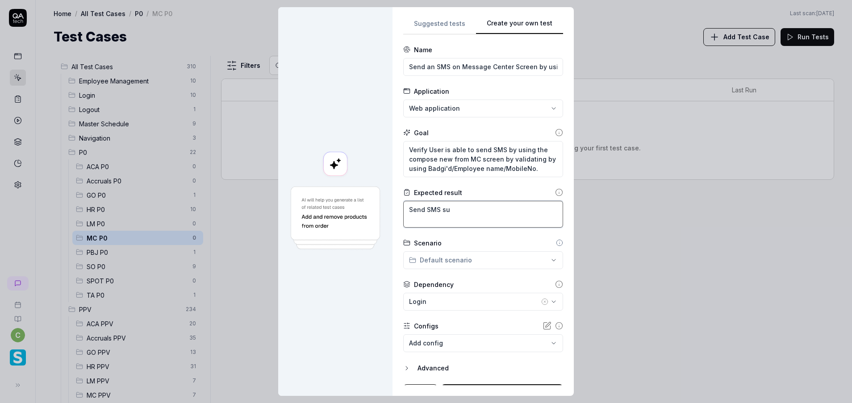
type textarea "Send SMS suc"
type textarea "*"
type textarea "Send SMS succ"
type textarea "*"
type textarea "Send SMS succe"
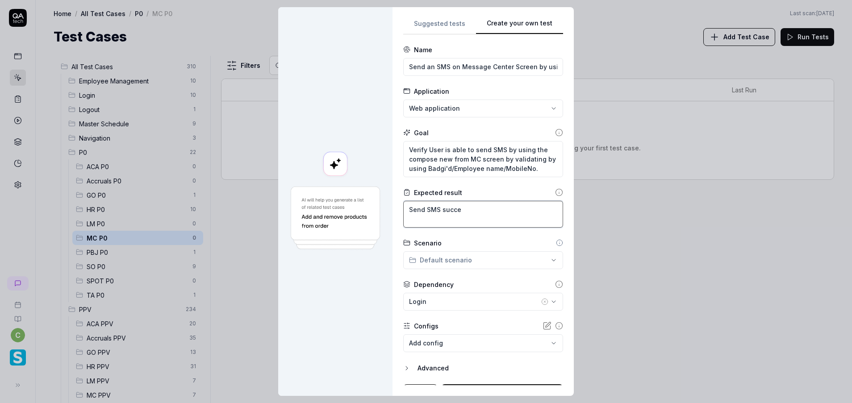
type textarea "*"
type textarea "Send SMS succes"
type textarea "*"
type textarea "Send SMS success"
type textarea "*"
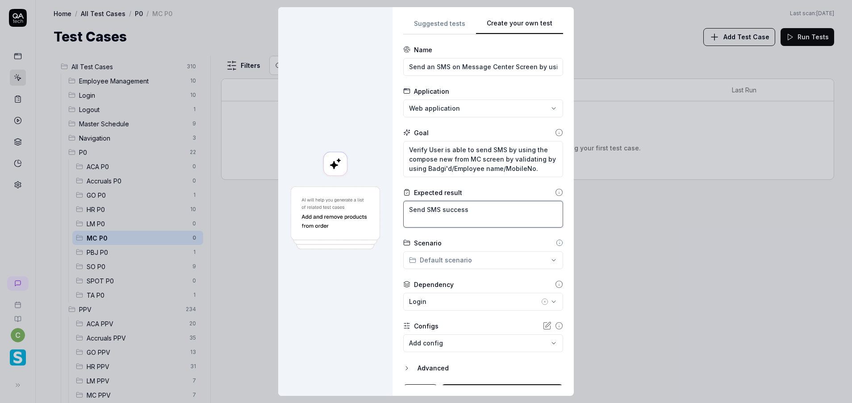
type textarea "Send SMS successf"
type textarea "*"
type textarea "Send SMS successfu"
type textarea "*"
type textarea "Send SMS successful"
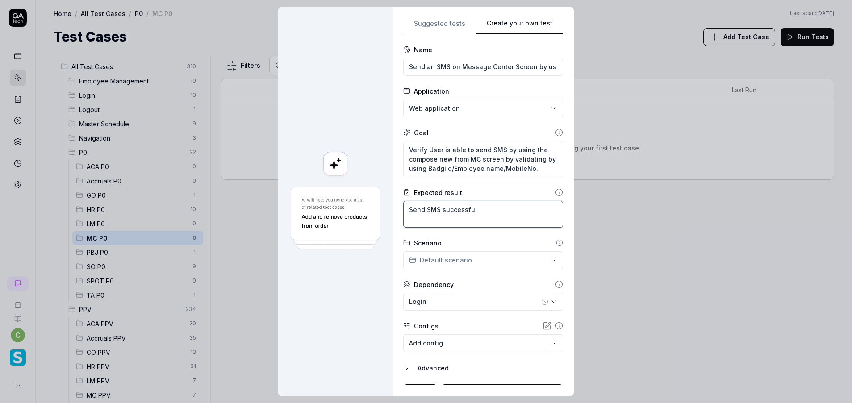
type textarea "*"
type textarea "Send SMS successfull"
type textarea "*"
type textarea "Send SMS successfully"
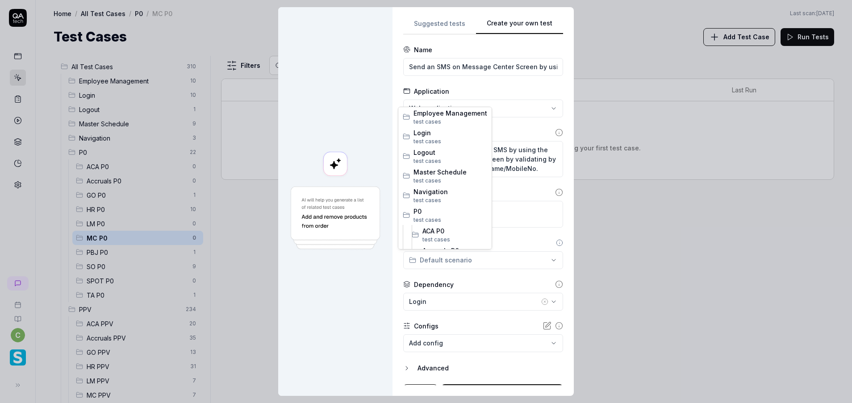
click at [458, 254] on div "**********" at bounding box center [426, 201] width 852 height 403
click at [430, 196] on span "MC P0" at bounding box center [455, 195] width 65 height 9
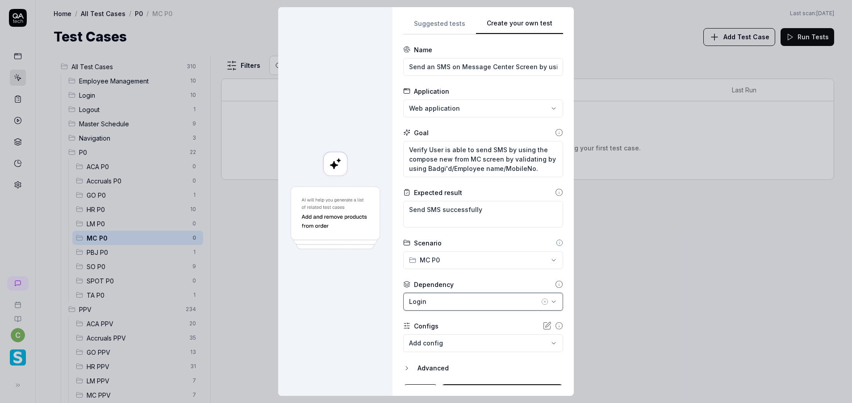
click at [450, 299] on div "Login" at bounding box center [474, 301] width 130 height 9
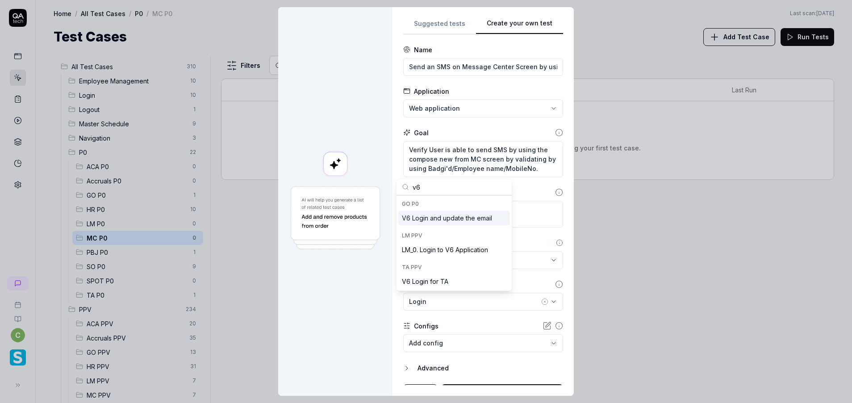
scroll to position [0, 0]
type input "v6"
click at [447, 219] on div "V6 Login and update the email" at bounding box center [447, 218] width 90 height 9
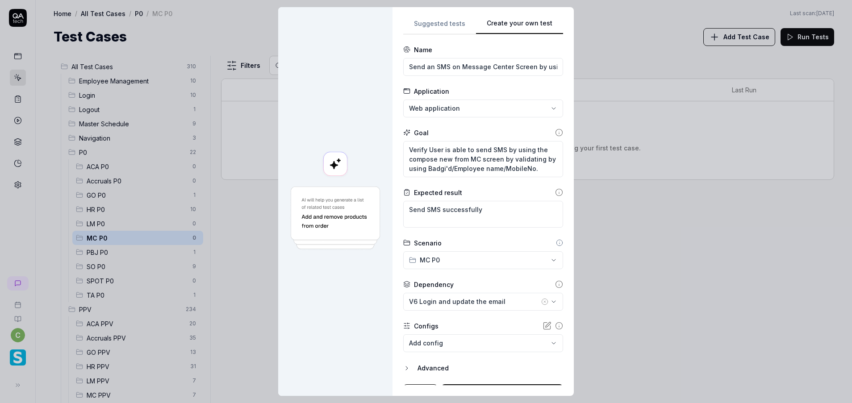
click at [461, 351] on body "c Home / All Test Cases / P0 / MC P0 Home / All Test Cases / P0 / MC P0 Last sc…" at bounding box center [426, 201] width 852 height 403
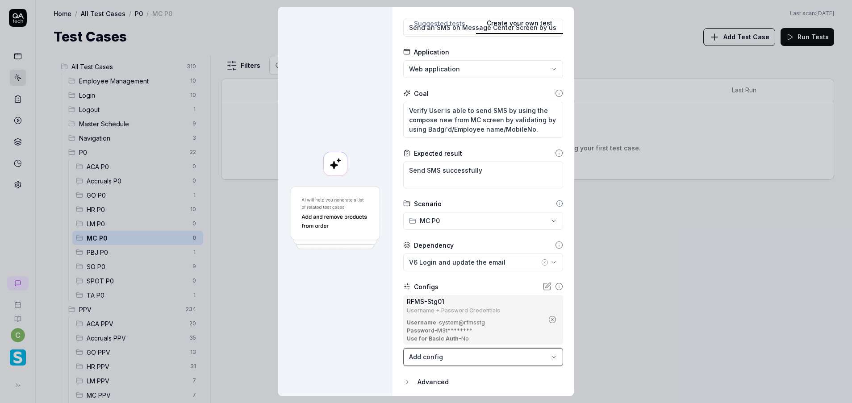
scroll to position [70, 0]
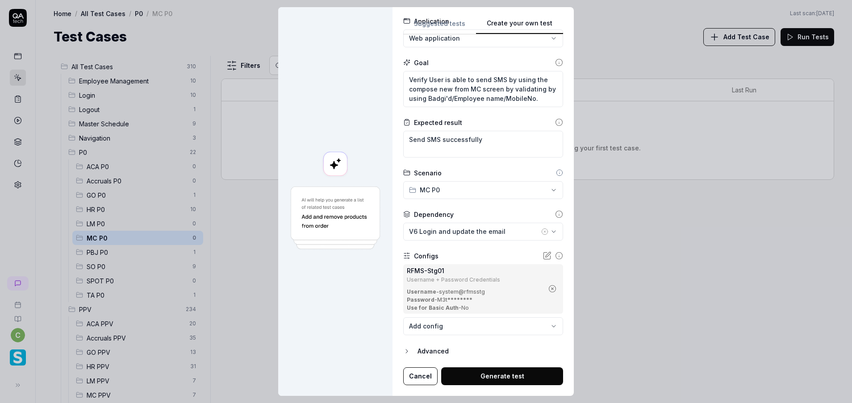
click at [494, 375] on button "Generate test" at bounding box center [502, 377] width 122 height 18
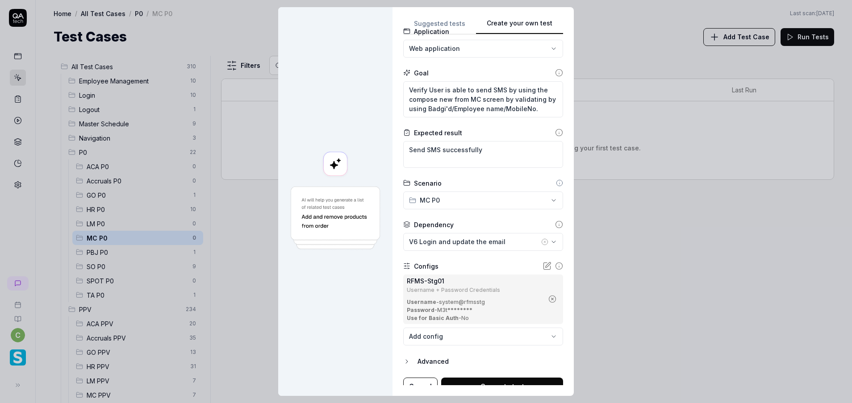
scroll to position [0, 0]
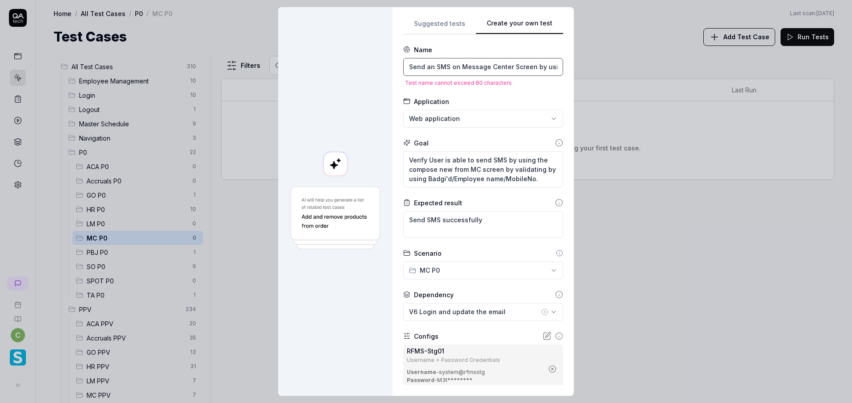
click at [455, 67] on input "Send an SMS on Message Center Screen by using employee name and badgeid from Co…" at bounding box center [483, 67] width 160 height 18
drag, startPoint x: 522, startPoint y: 69, endPoint x: 658, endPoint y: 54, distance: 136.6
click at [658, 54] on div "**********" at bounding box center [426, 201] width 852 height 403
type textarea "*"
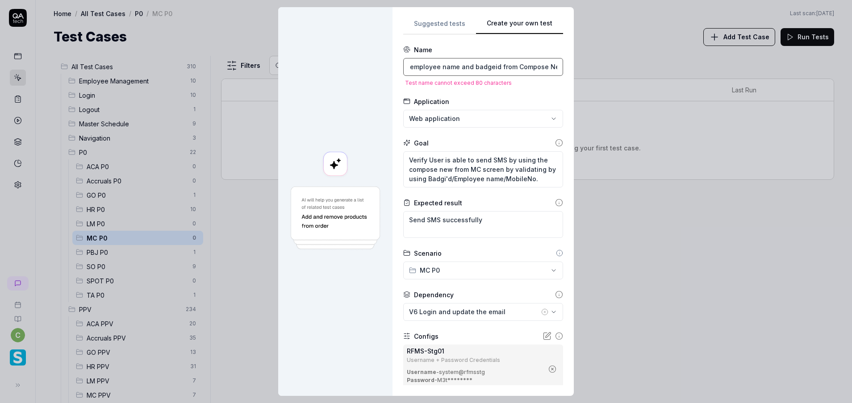
type input "Send an SMS on Message Center Screen"
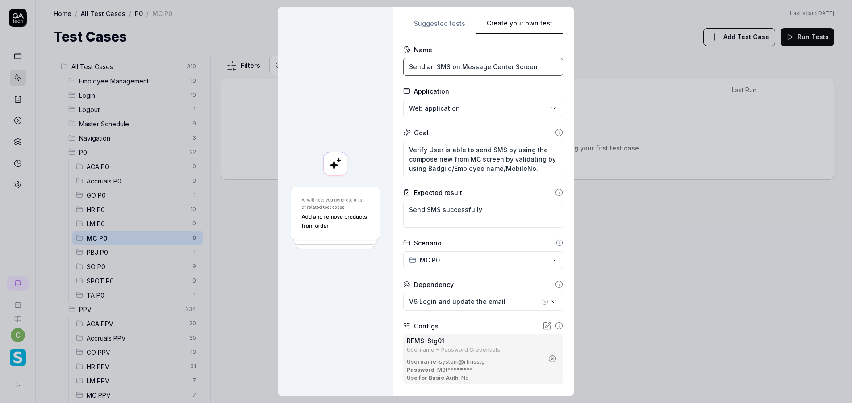
scroll to position [0, 0]
type textarea "*"
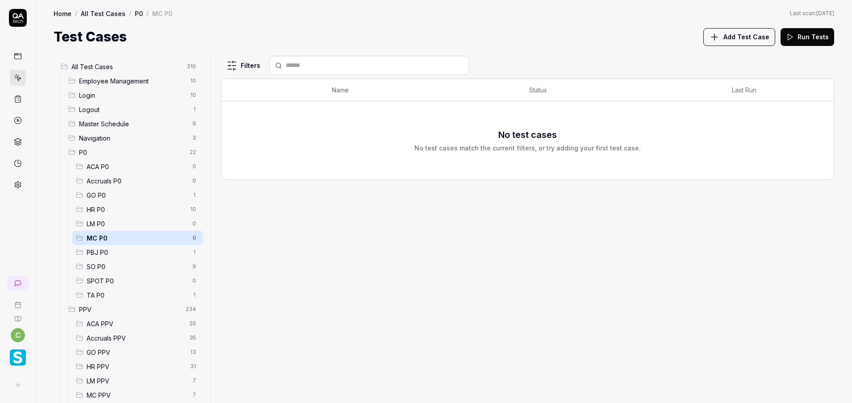
click at [136, 240] on span "MC P0" at bounding box center [137, 238] width 101 height 9
click at [735, 34] on span "Add Test Case" at bounding box center [747, 36] width 46 height 9
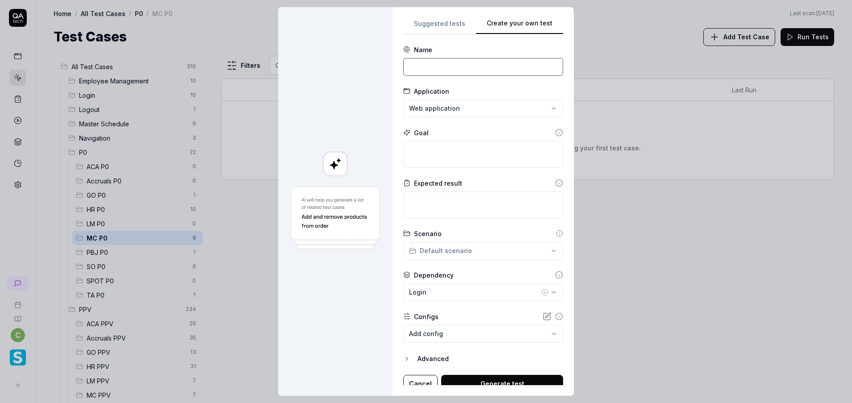
click at [435, 74] on input at bounding box center [483, 67] width 160 height 18
drag, startPoint x: 527, startPoint y: 67, endPoint x: 649, endPoint y: 62, distance: 123.0
click at [649, 62] on div "**********" at bounding box center [426, 201] width 852 height 403
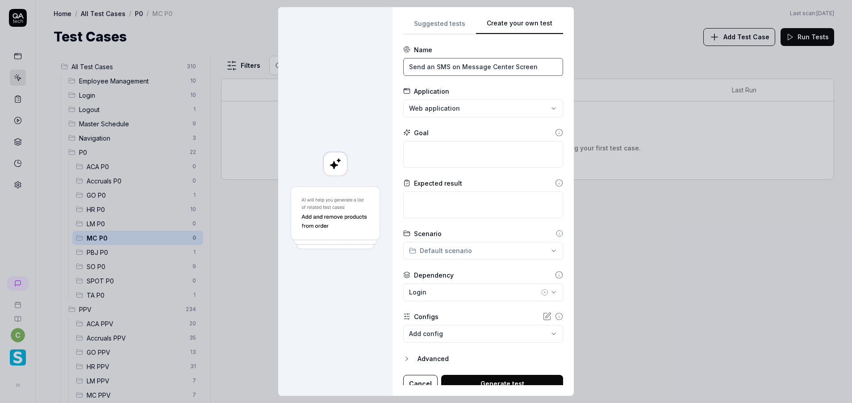
type input "Send an SMS on Message Center Screen"
drag, startPoint x: 384, startPoint y: 118, endPoint x: 394, endPoint y: 118, distance: 9.8
click at [384, 118] on div at bounding box center [335, 201] width 114 height 389
click at [447, 130] on div "Goal" at bounding box center [483, 132] width 160 height 9
click at [444, 142] on textarea at bounding box center [483, 154] width 160 height 27
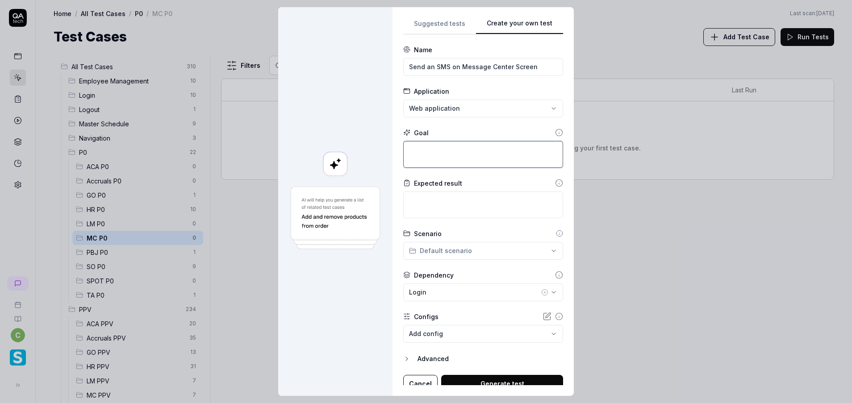
click at [435, 157] on textarea at bounding box center [483, 154] width 160 height 27
paste textarea "Verify User is able to send SMS by using the compose new from MC screen by vali…"
type textarea "*"
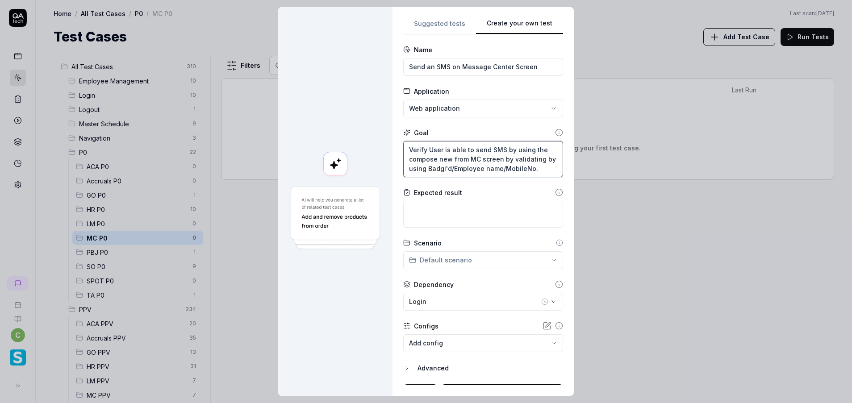
type textarea "Verify User is able to send SMS by using the compose new from MC screen by vali…"
click at [443, 209] on textarea at bounding box center [483, 214] width 160 height 27
type textarea "*"
type textarea "s"
type textarea "*"
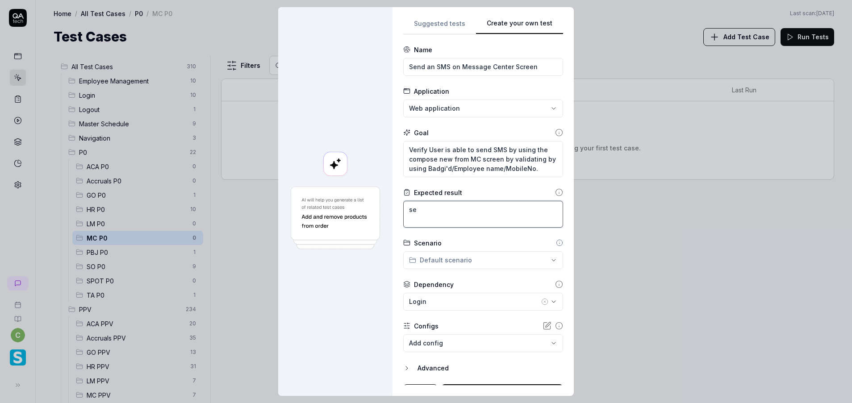
type textarea "sen"
type textarea "*"
type textarea "sens"
type textarea "*"
type textarea "sens"
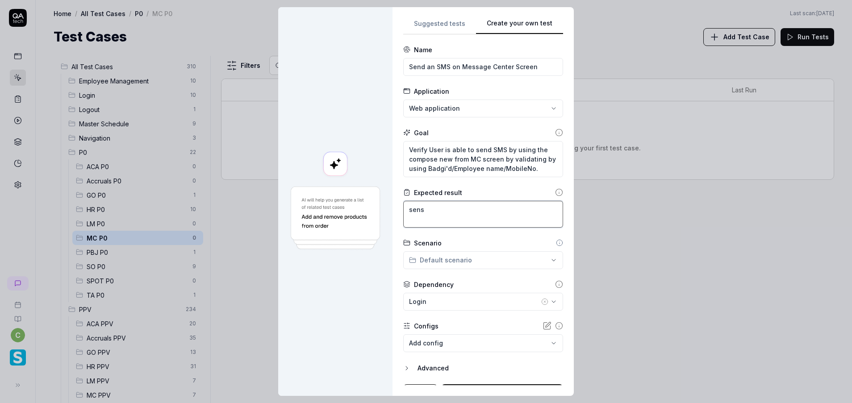
type textarea "*"
type textarea "sens s"
type textarea "*"
type textarea "sens sm"
type textarea "*"
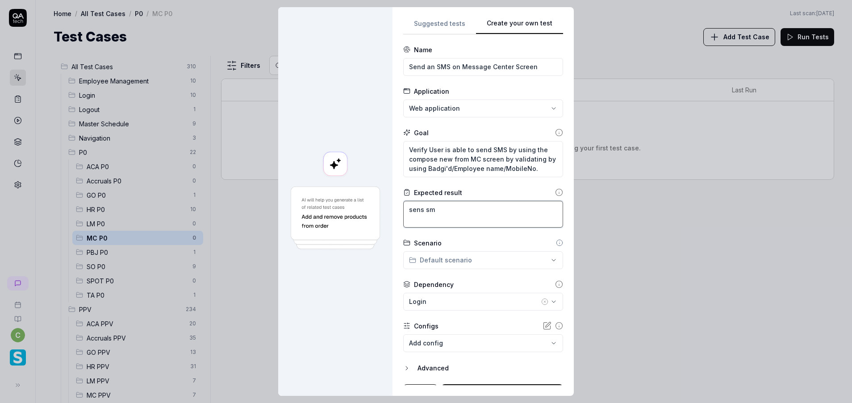
type textarea "sens sms"
type textarea "*"
type textarea "sens sms"
type textarea "*"
type textarea "sens sms"
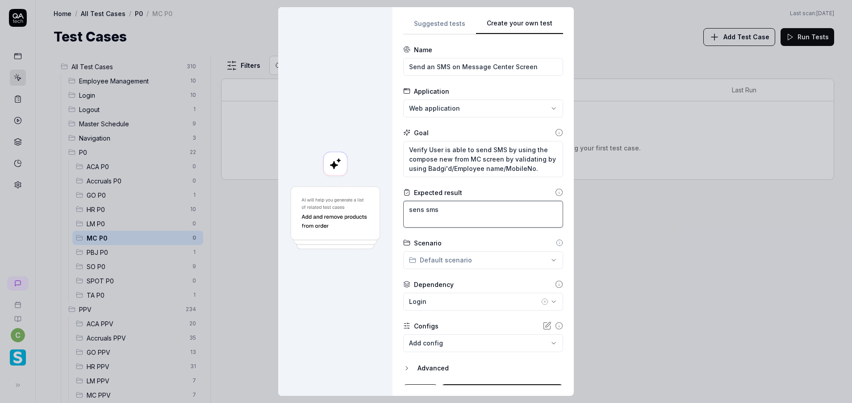
type textarea "*"
type textarea "sens sm"
type textarea "*"
type textarea "sens s"
type textarea "*"
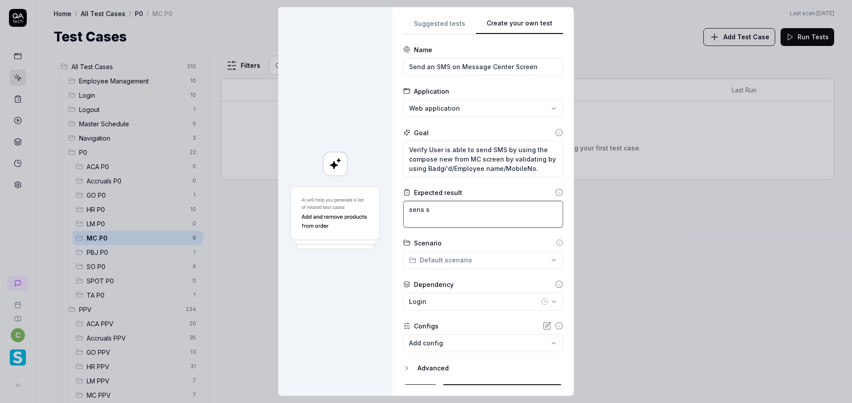
type textarea "sens"
type textarea "*"
type textarea "sens"
type textarea "*"
type textarea "sen"
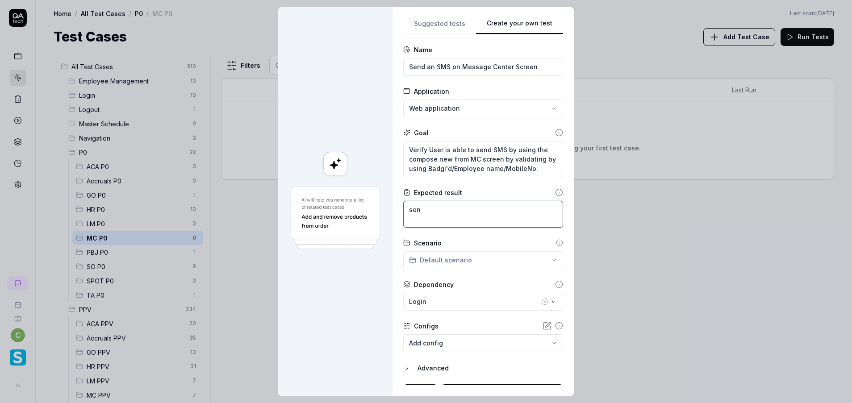
type textarea "*"
type textarea "send"
type textarea "*"
type textarea "send"
type textarea "*"
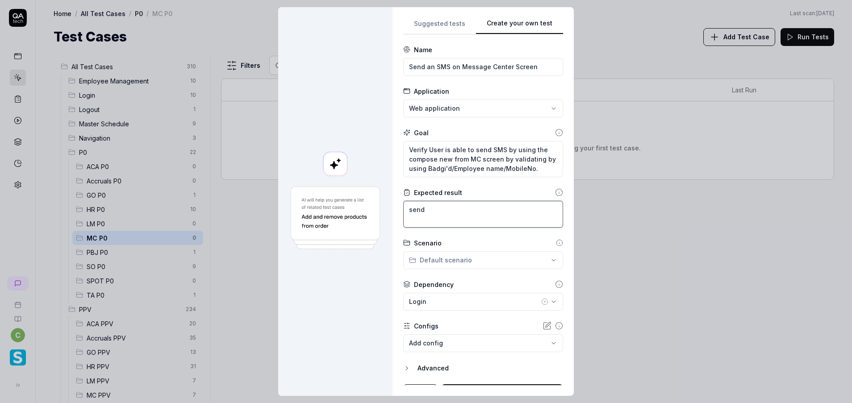
type textarea "send s"
type textarea "*"
type textarea "send s,"
type textarea "*"
type textarea "send s,s"
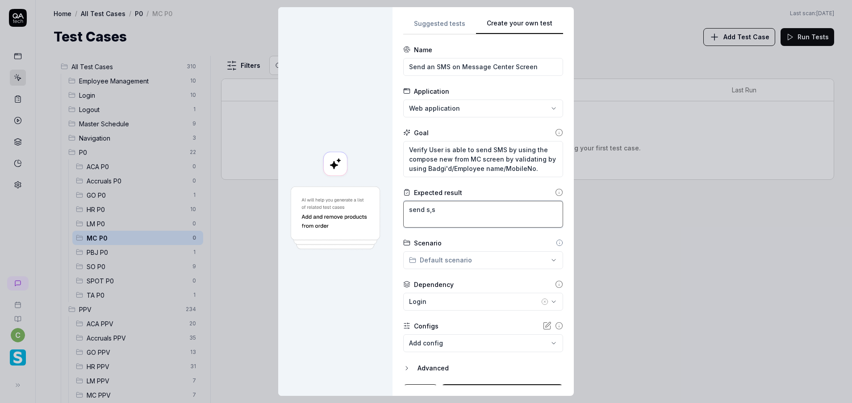
type textarea "*"
type textarea "send s,s"
type textarea "*"
type textarea "send s,s"
type textarea "*"
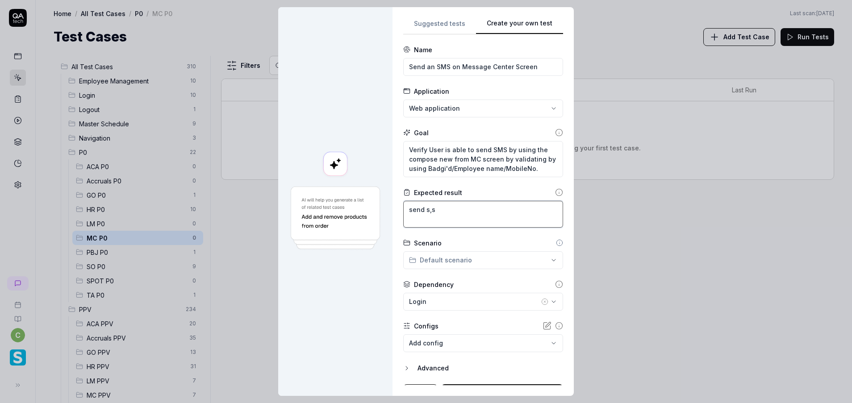
type textarea "send s,"
type textarea "*"
type textarea "send s"
type textarea "*"
type textarea "send s,"
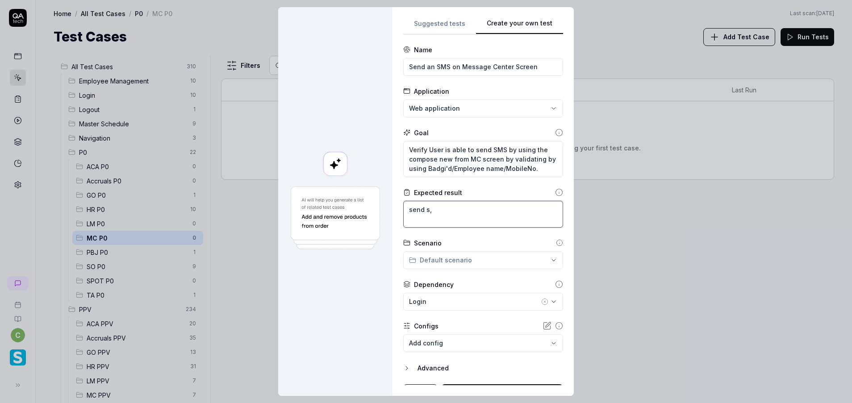
type textarea "*"
type textarea "send s,s"
type textarea "*"
type textarea "send s,"
type textarea "*"
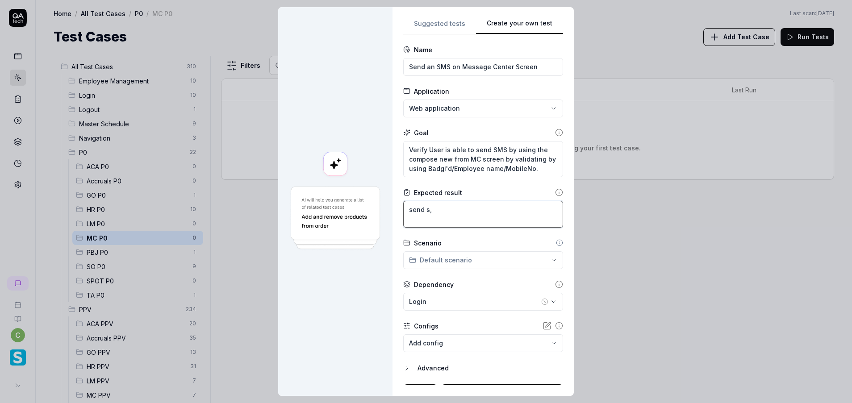
type textarea "send s"
type textarea "*"
type textarea "send sm"
type textarea "*"
type textarea "send sms"
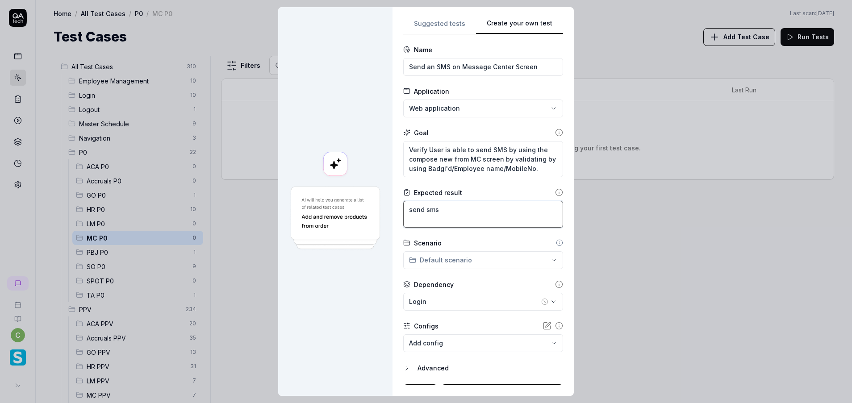
type textarea "*"
type textarea "send sms s"
type textarea "*"
type textarea "send sms su"
type textarea "*"
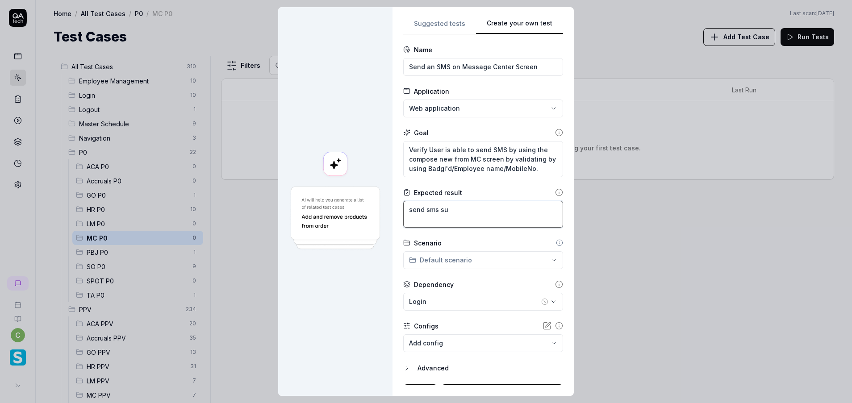
type textarea "send sms suc"
type textarea "*"
type textarea "send sms succ"
type textarea "*"
type textarea "send sms succe"
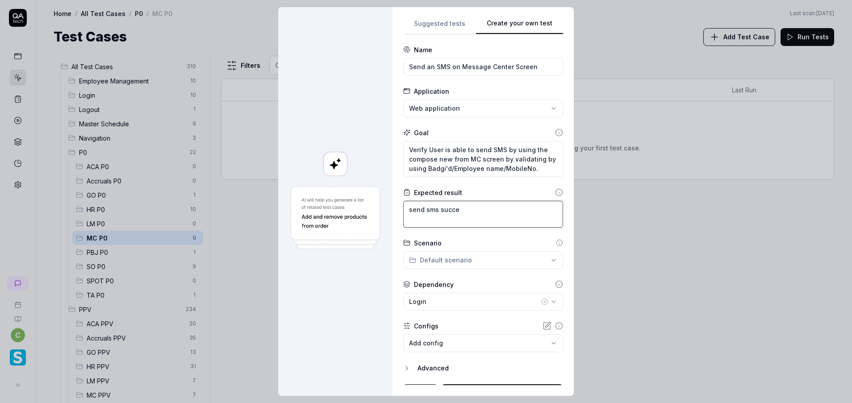
type textarea "*"
type textarea "send sms succes"
type textarea "*"
type textarea "send sms success"
type textarea "*"
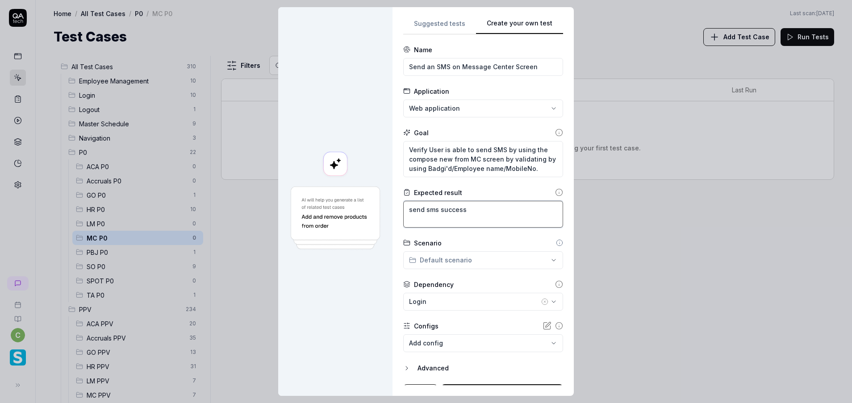
type textarea "send sms successf"
type textarea "*"
type textarea "send sms successfu"
type textarea "*"
type textarea "send sms successful"
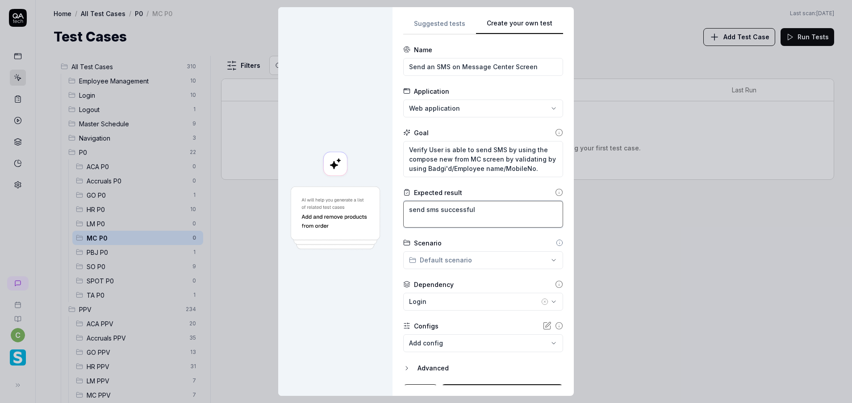
type textarea "*"
type textarea "send sms successfull"
type textarea "*"
type textarea "send sms successfully"
click at [494, 259] on div "**********" at bounding box center [426, 201] width 852 height 403
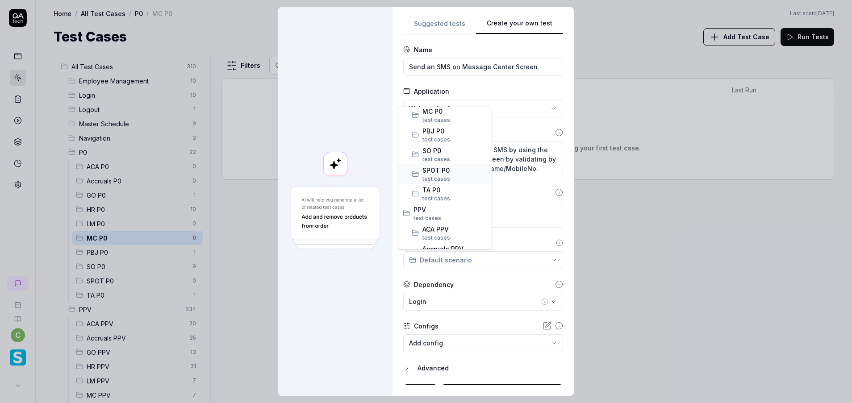
scroll to position [201, 0]
click at [440, 130] on span "MC P0" at bounding box center [455, 128] width 65 height 9
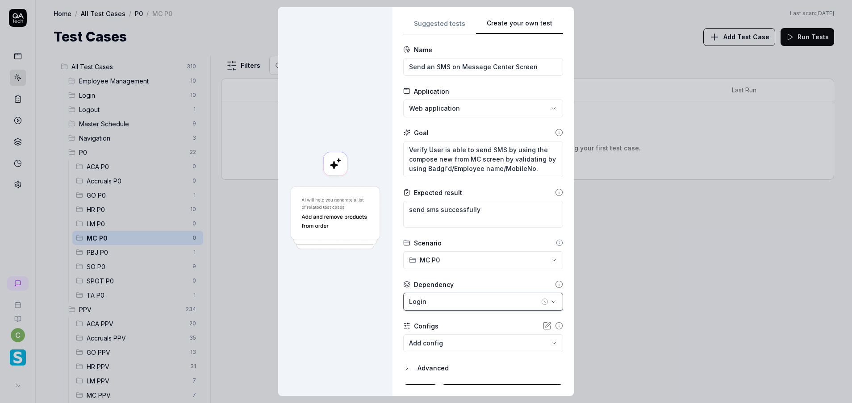
click at [446, 300] on div "Login" at bounding box center [474, 301] width 130 height 9
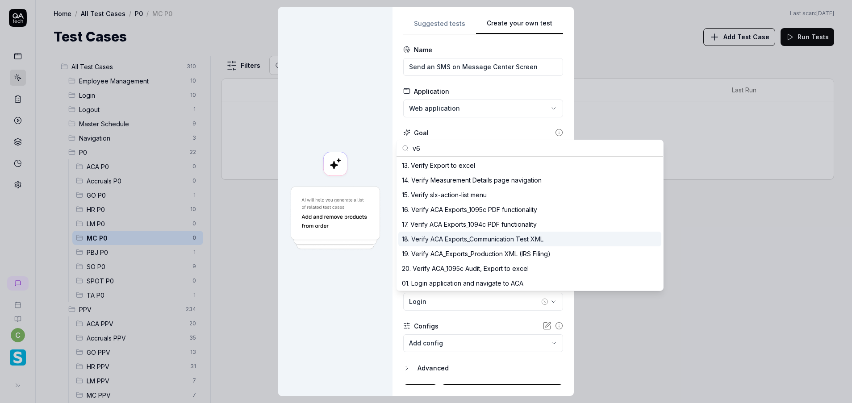
scroll to position [0, 0]
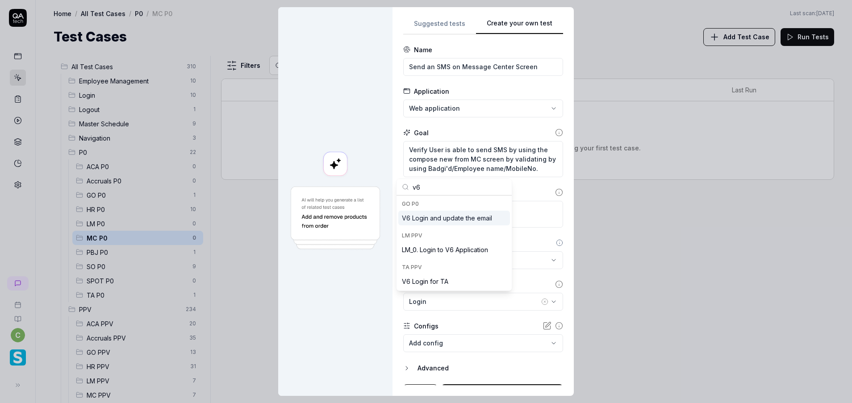
type input "v6"
click at [440, 222] on div "V6 Login and update the email" at bounding box center [447, 218] width 90 height 9
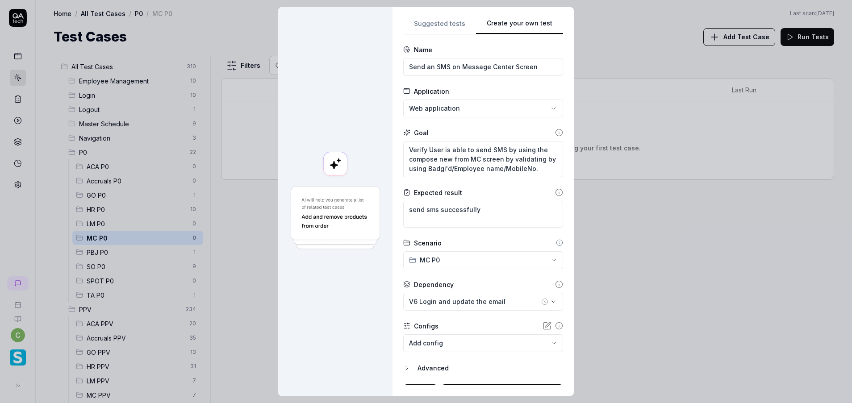
click at [444, 346] on body "c Home / All Test Cases / P0 / MC P0 Home / All Test Cases / P0 / MC P0 Last sc…" at bounding box center [426, 201] width 852 height 403
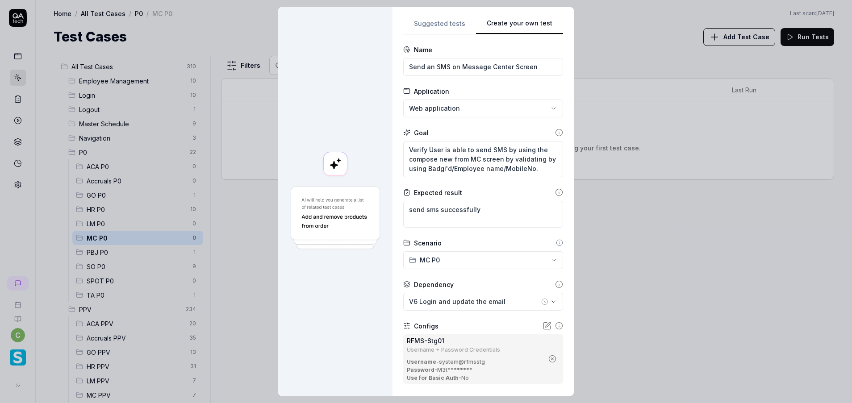
scroll to position [70, 0]
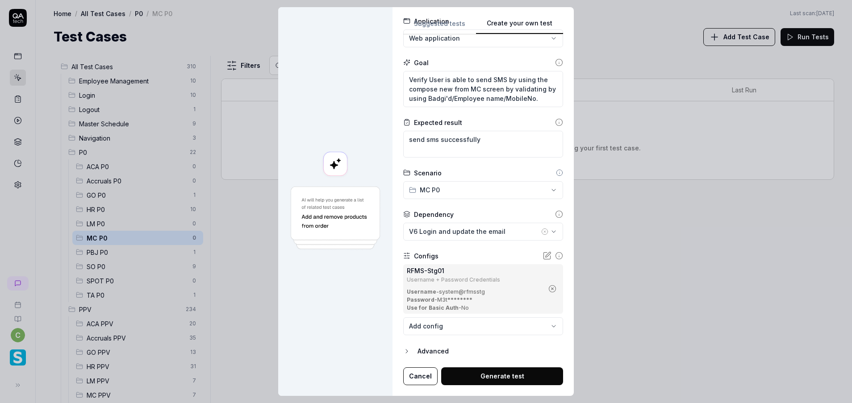
click at [493, 375] on button "Generate test" at bounding box center [502, 377] width 122 height 18
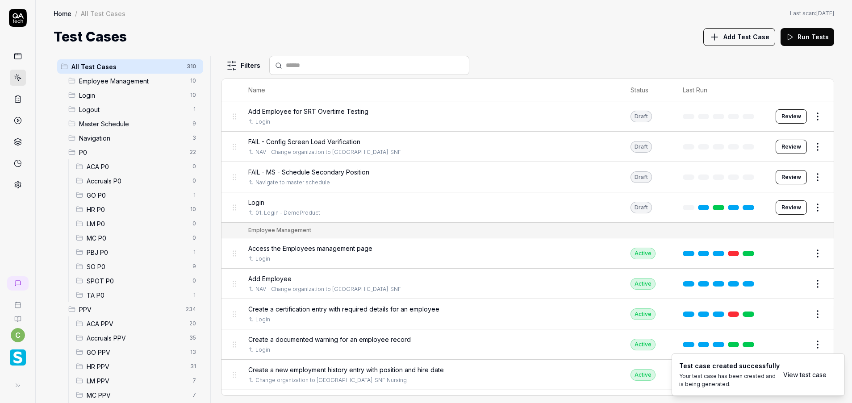
click at [108, 239] on span "MC P0" at bounding box center [137, 238] width 101 height 9
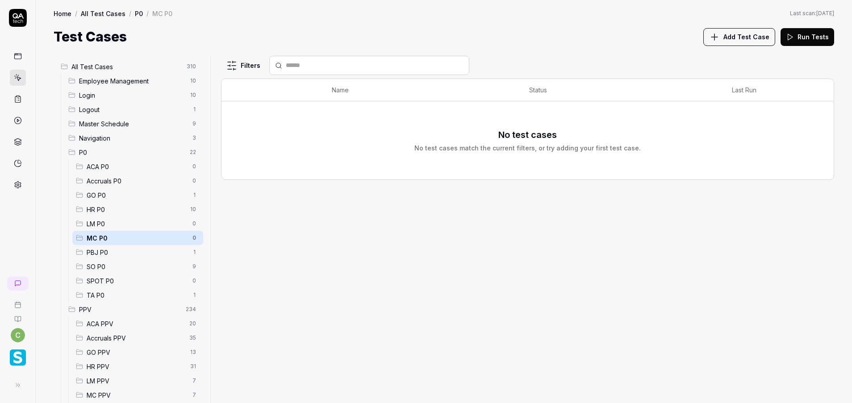
click at [585, 221] on div "Filters Name Status Last Run No test cases No test cases match the current filt…" at bounding box center [527, 230] width 613 height 348
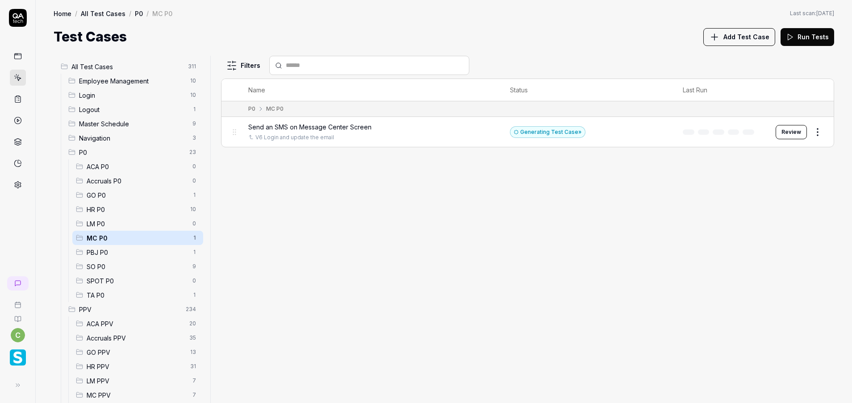
click at [790, 130] on button "Review" at bounding box center [791, 132] width 31 height 14
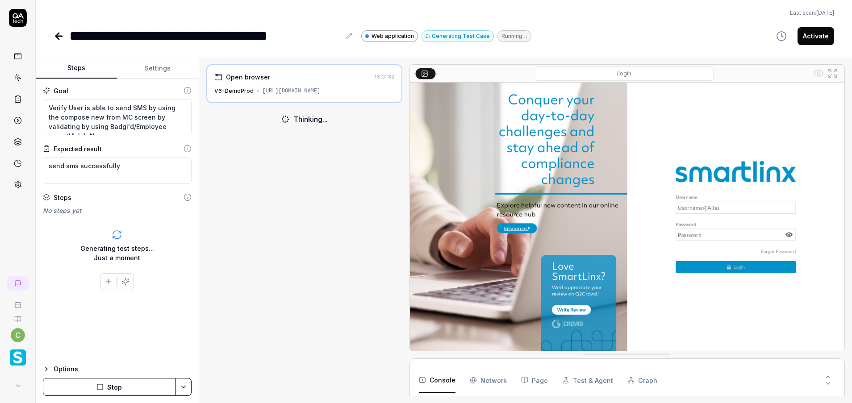
click at [152, 67] on button "Settings" at bounding box center [157, 68] width 81 height 21
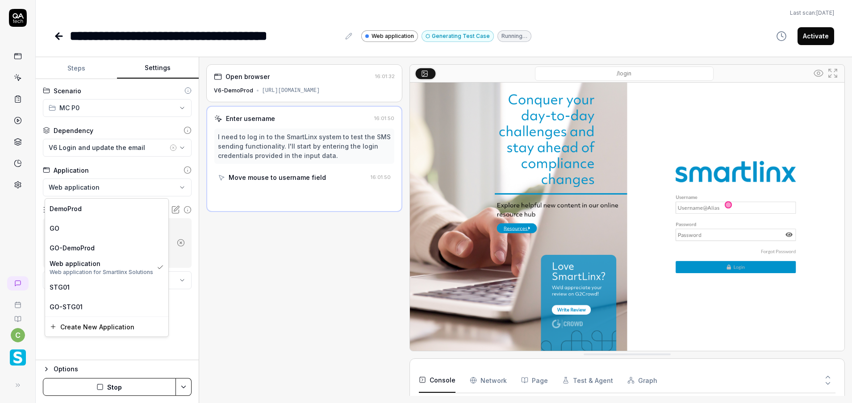
click at [176, 185] on html "**********" at bounding box center [426, 201] width 852 height 403
click at [108, 284] on div "STG01" at bounding box center [107, 287] width 114 height 9
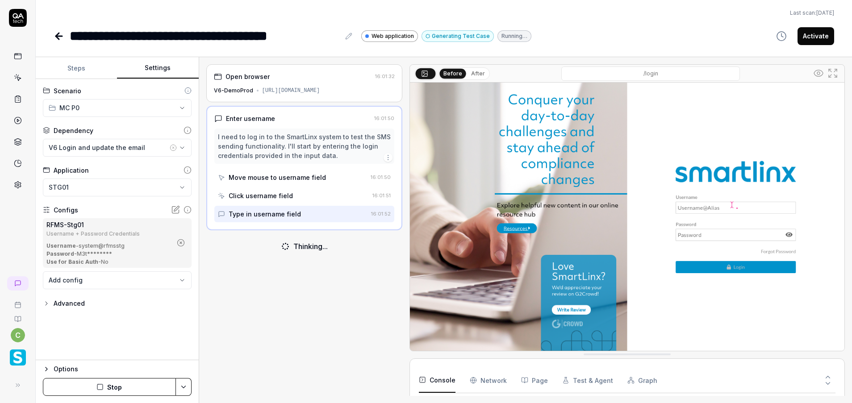
click at [185, 386] on html "**********" at bounding box center [426, 201] width 852 height 403
click at [114, 325] on div "Save" at bounding box center [139, 325] width 114 height 20
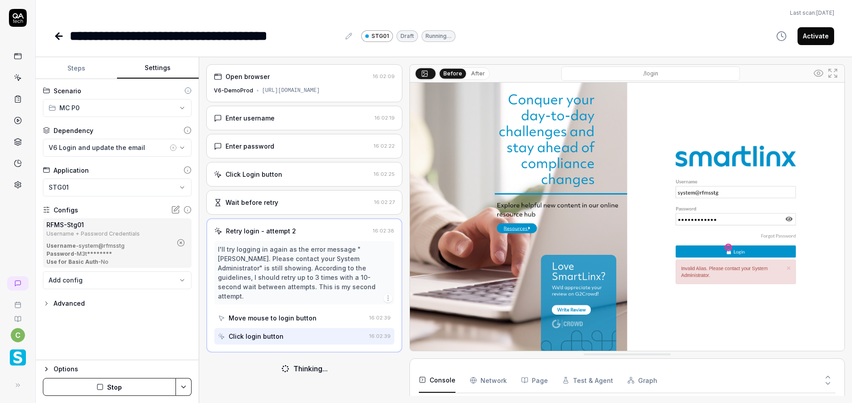
scroll to position [15, 0]
click at [88, 67] on button "Steps" at bounding box center [76, 68] width 81 height 21
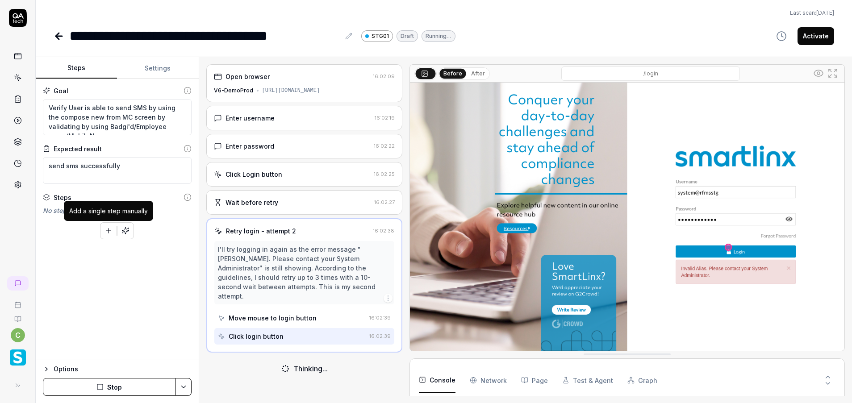
click at [105, 224] on button "button" at bounding box center [109, 231] width 16 height 16
type textarea "*"
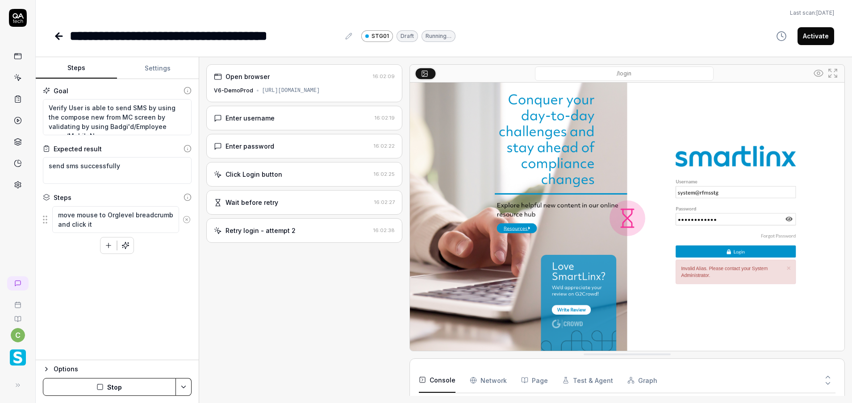
type textarea "move mouse to Orglevel breadcrumb and click it"
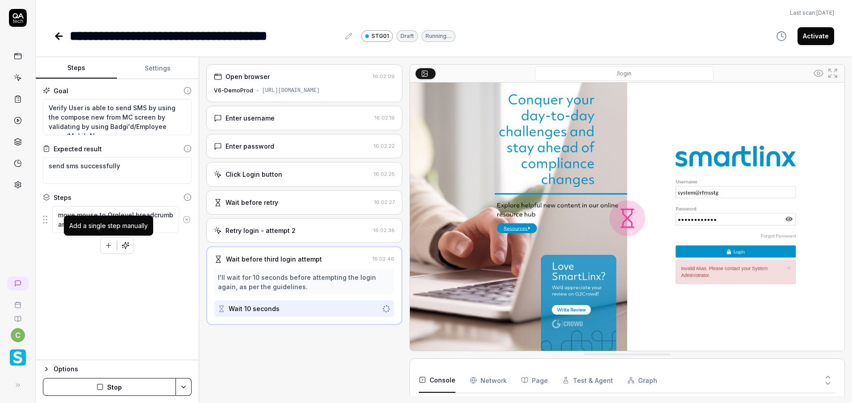
click at [109, 241] on button "button" at bounding box center [109, 246] width 16 height 16
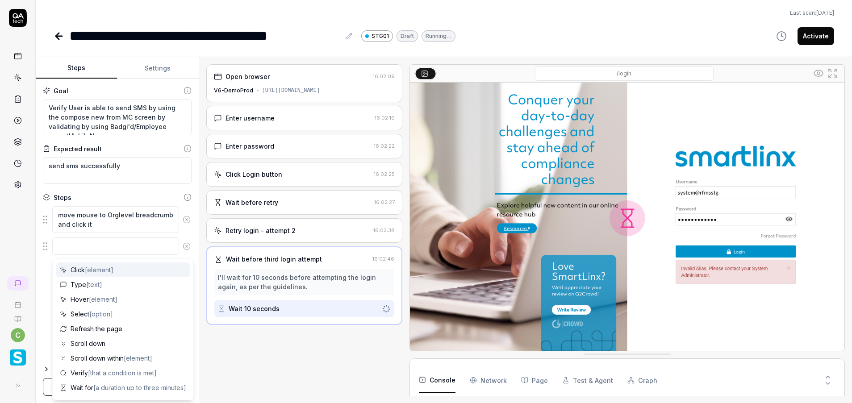
type textarea "*"
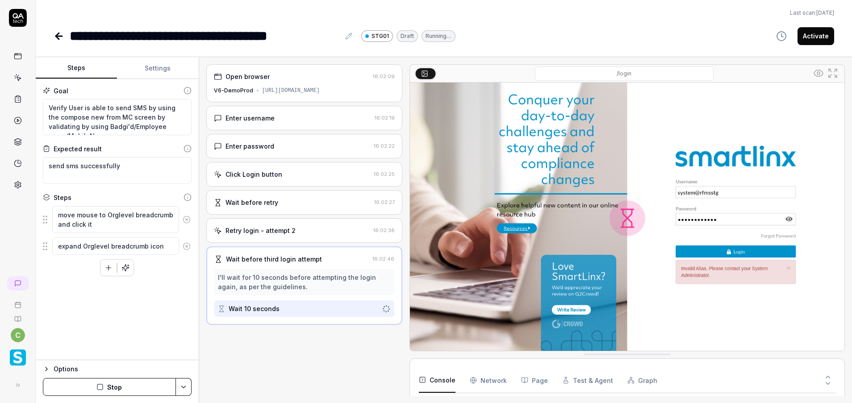
type textarea "expand Orglevel breadcrumb icon"
click at [113, 268] on icon "button" at bounding box center [109, 268] width 8 height 8
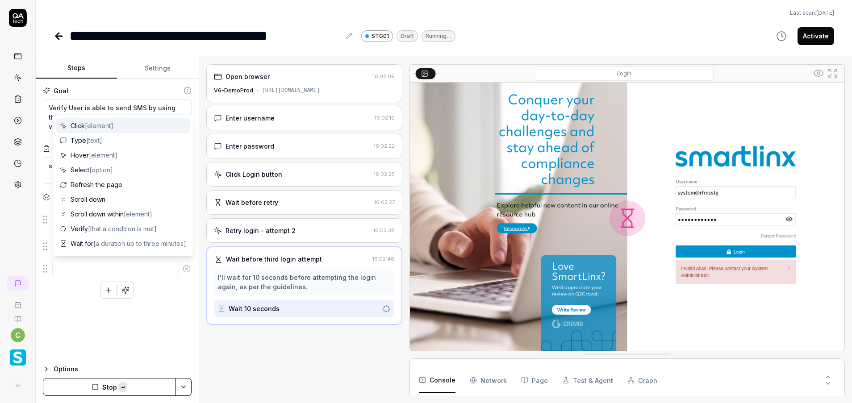
type textarea "*"
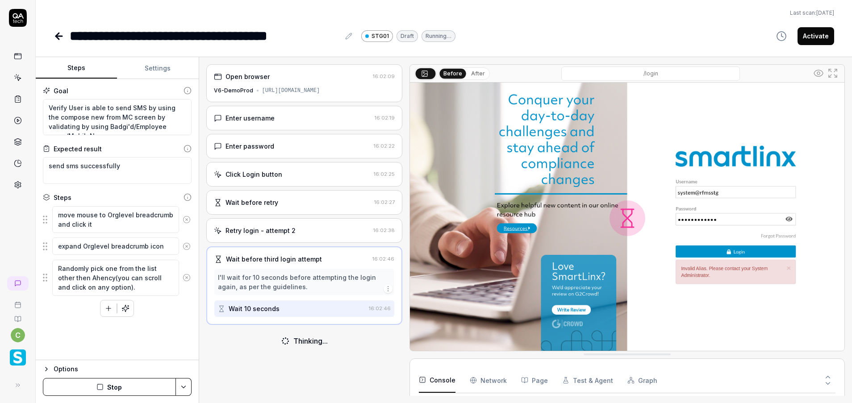
type textarea "Randomly pick one from the list other then Ahency(you can scroll and click on a…"
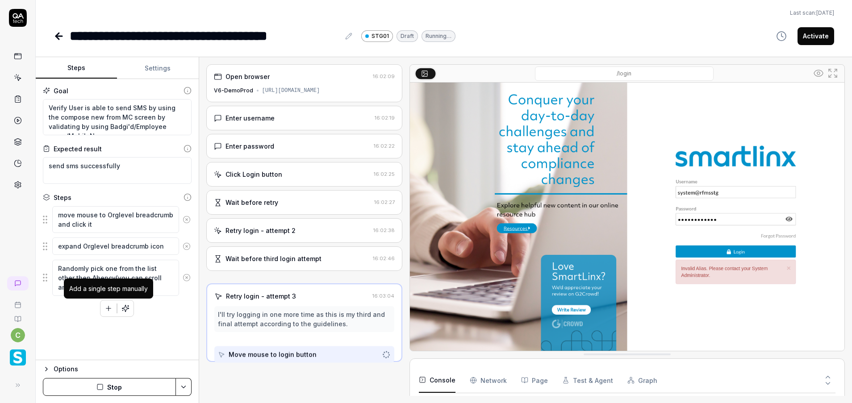
click at [108, 309] on icon "button" at bounding box center [108, 309] width 5 height 0
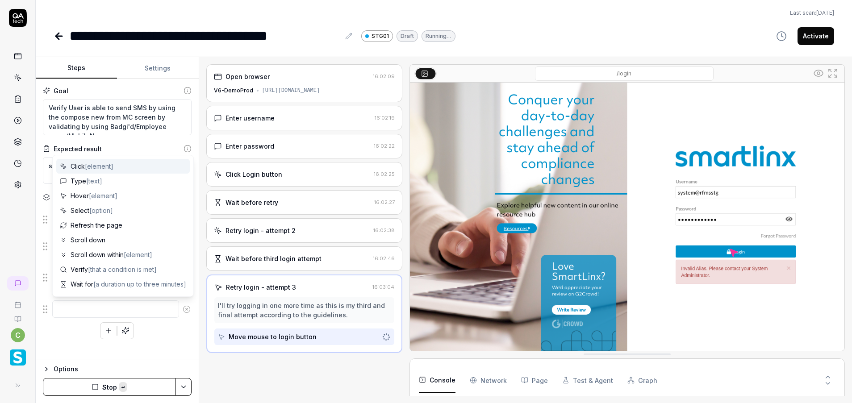
type textarea "*"
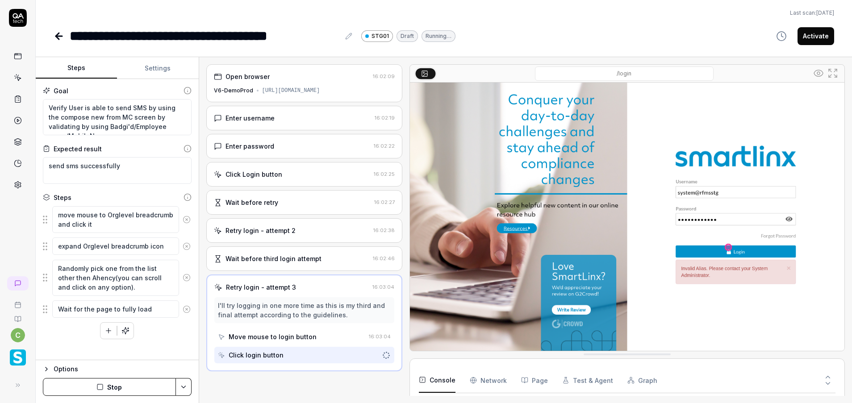
scroll to position [33, 0]
type textarea "Wait for the page to fully load"
drag, startPoint x: 578, startPoint y: 38, endPoint x: 545, endPoint y: 1, distance: 48.7
click at [576, 32] on div "**********" at bounding box center [444, 36] width 781 height 20
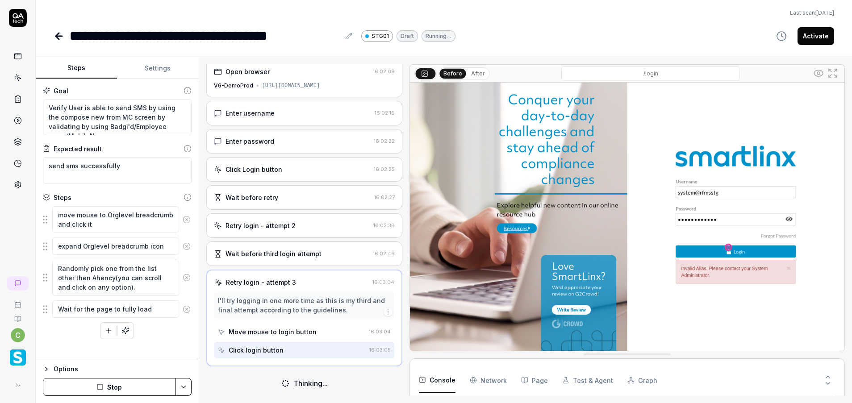
scroll to position [4, 0]
click at [113, 334] on icon "button" at bounding box center [109, 331] width 8 height 8
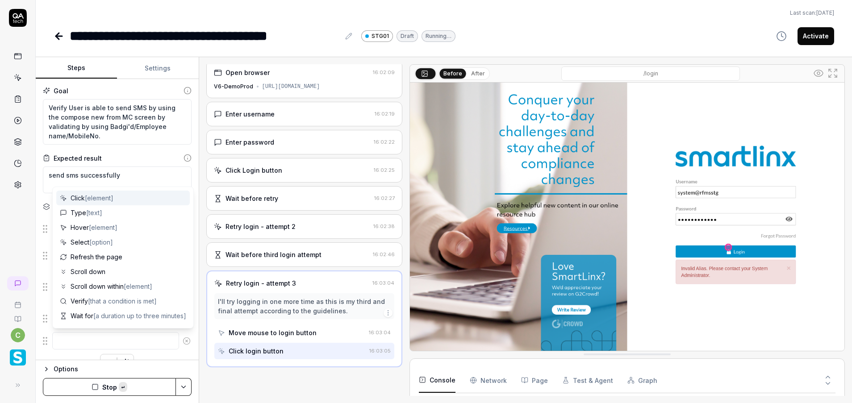
scroll to position [0, 0]
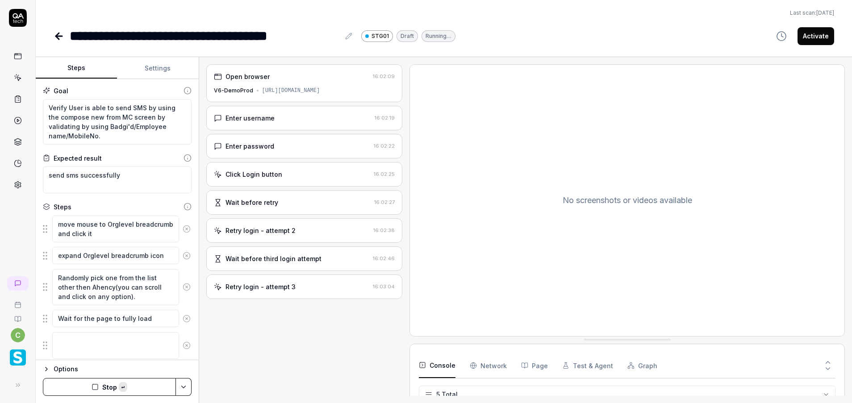
type textarea "*"
type textarea "Click on the 'Basic Information' dropdown"
click at [582, 29] on div "**********" at bounding box center [444, 36] width 781 height 20
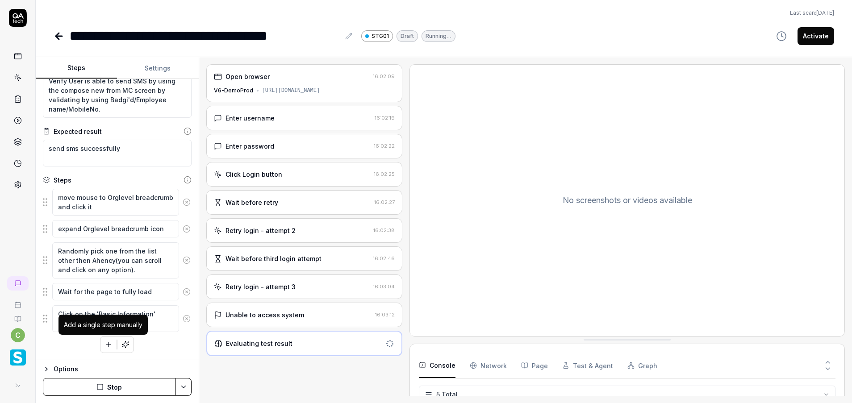
click at [105, 344] on icon "button" at bounding box center [109, 345] width 8 height 8
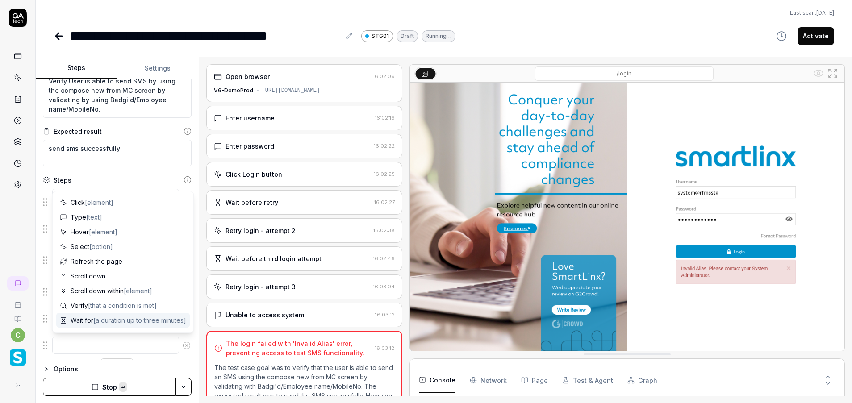
type textarea "*"
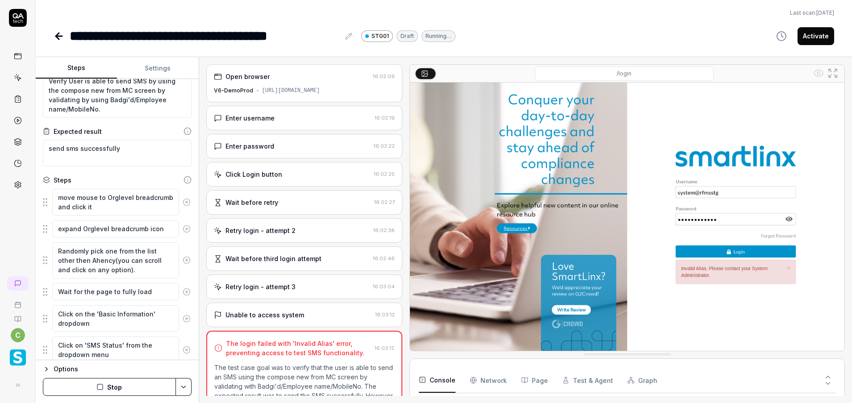
type textarea "Click on 'SMS Status' from the dropdown menu"
drag, startPoint x: 607, startPoint y: 34, endPoint x: 568, endPoint y: 19, distance: 41.6
click at [603, 32] on div "**********" at bounding box center [444, 36] width 781 height 20
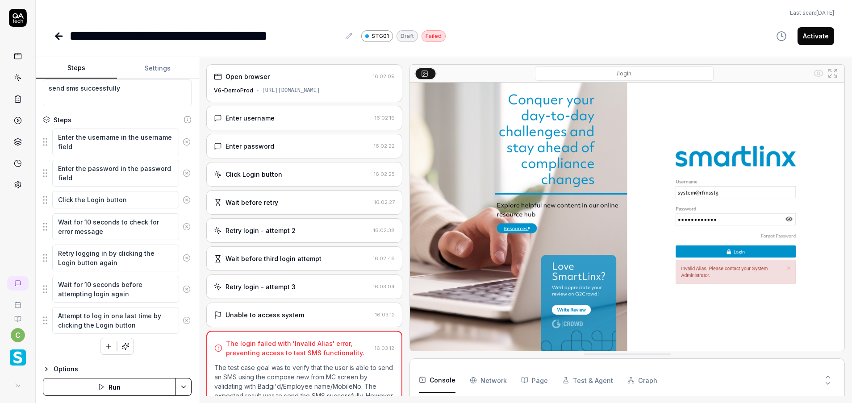
scroll to position [89, 0]
click at [101, 348] on button "button" at bounding box center [109, 345] width 16 height 16
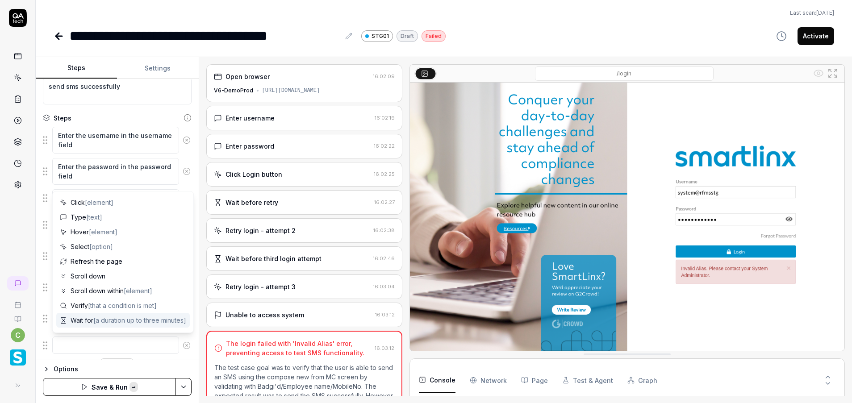
type textarea "*"
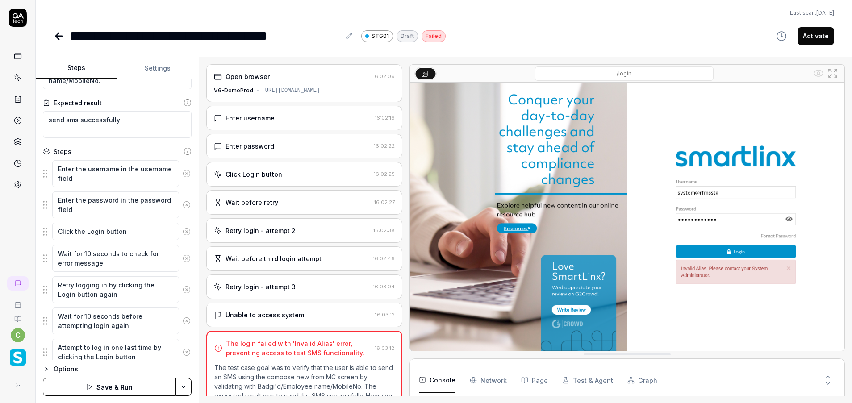
scroll to position [0, 0]
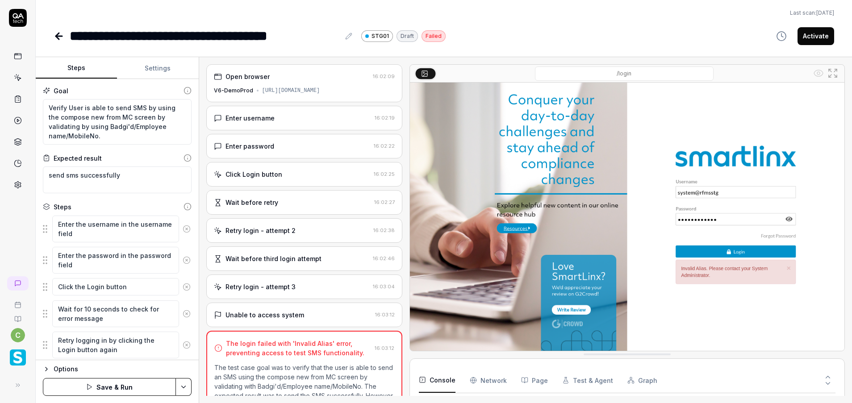
click at [169, 67] on button "Settings" at bounding box center [157, 68] width 81 height 21
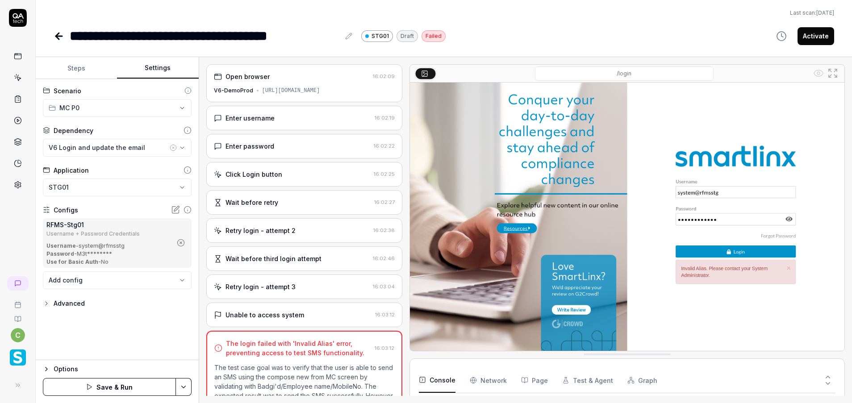
click at [92, 68] on button "Steps" at bounding box center [76, 68] width 81 height 21
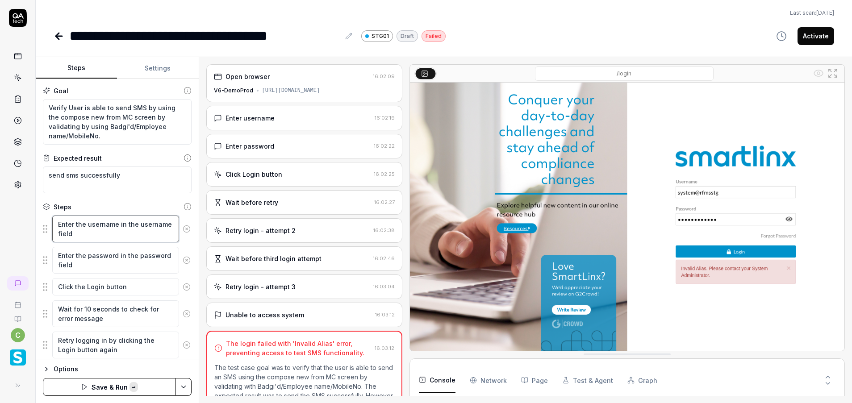
drag, startPoint x: 134, startPoint y: 236, endPoint x: 207, endPoint y: 210, distance: 78.1
click at [50, 221] on div "Enter the username in the username field" at bounding box center [117, 229] width 149 height 28
paste textarea "move mouse to Orglevel breadcrumb and click it"
click at [101, 264] on textarea "Enter the password in the password field" at bounding box center [115, 260] width 127 height 27
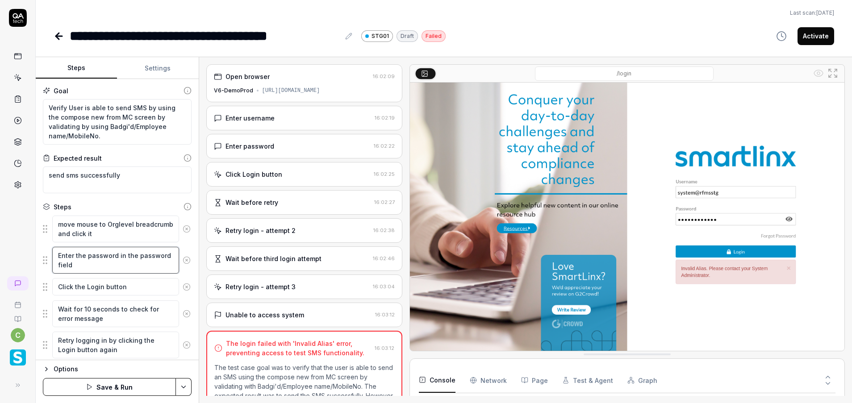
click at [101, 264] on textarea "Enter the password in the password field" at bounding box center [115, 260] width 127 height 27
paste textarea "expand Orglevel breadcrumb icon"
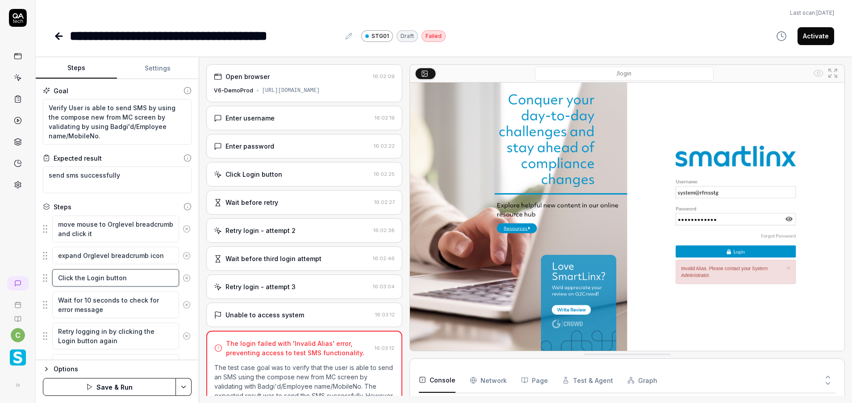
drag, startPoint x: 123, startPoint y: 270, endPoint x: 131, endPoint y: 276, distance: 9.6
click at [124, 270] on textarea "Click the Login button" at bounding box center [115, 277] width 127 height 17
click at [131, 276] on textarea "Click the Login button" at bounding box center [115, 277] width 127 height 17
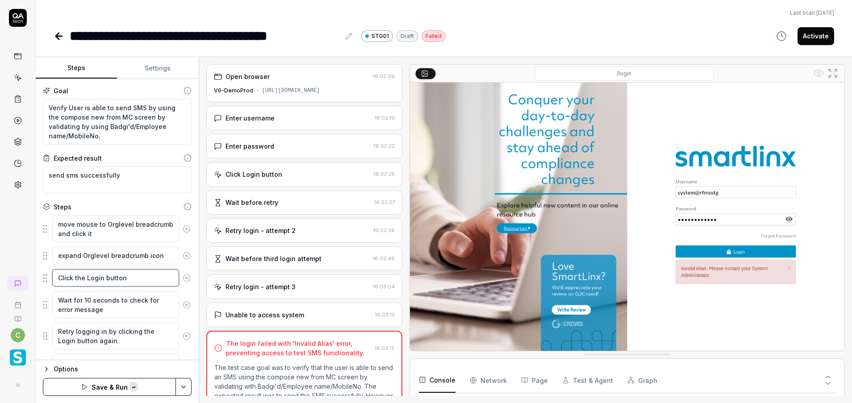
paste textarea "Randomly pick one from the list other then Ahency(you can scroll and click on a…"
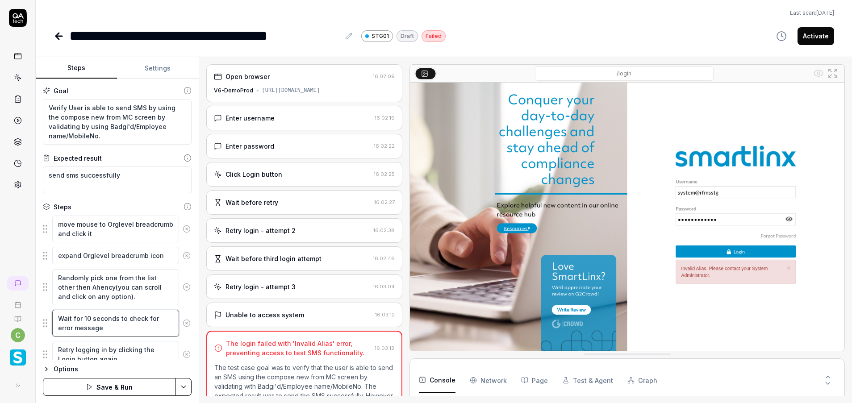
click at [126, 322] on textarea "Wait for 10 seconds to check for error message" at bounding box center [115, 323] width 127 height 27
paste textarea "the page to fully load"
click at [112, 344] on textarea "Retry logging in by clicking the Login button again" at bounding box center [115, 345] width 127 height 27
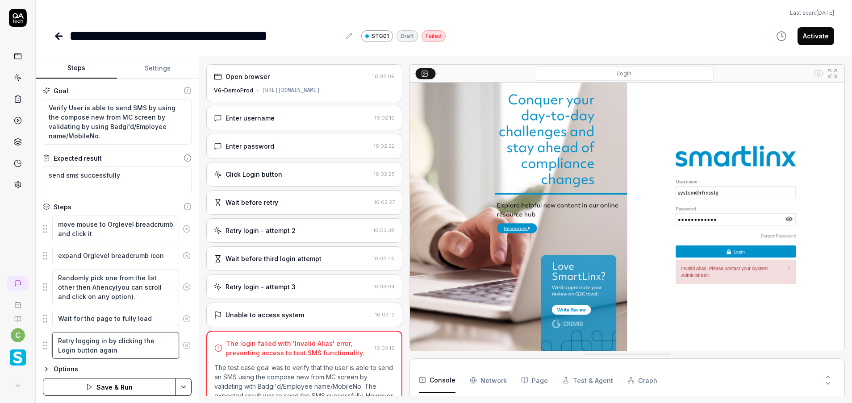
click at [112, 344] on textarea "Retry logging in by clicking the Login button again" at bounding box center [115, 345] width 127 height 27
click at [126, 336] on textarea "Retry logging in by clicking the Login button again" at bounding box center [115, 345] width 127 height 27
click at [122, 340] on textarea "Retry logging in by clicking the Login button again" at bounding box center [115, 345] width 127 height 27
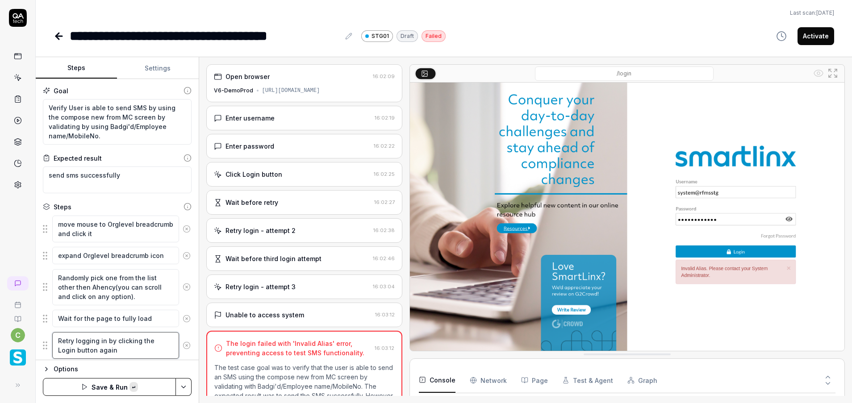
paste textarea "Click on the 'Basic Information' dropdow"
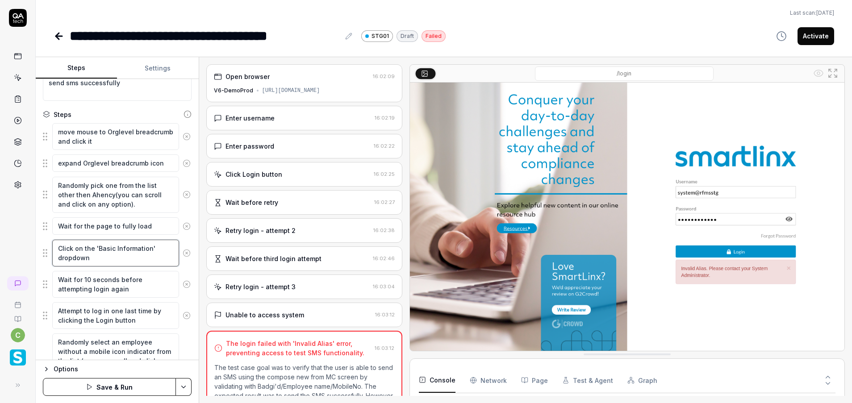
scroll to position [158, 0]
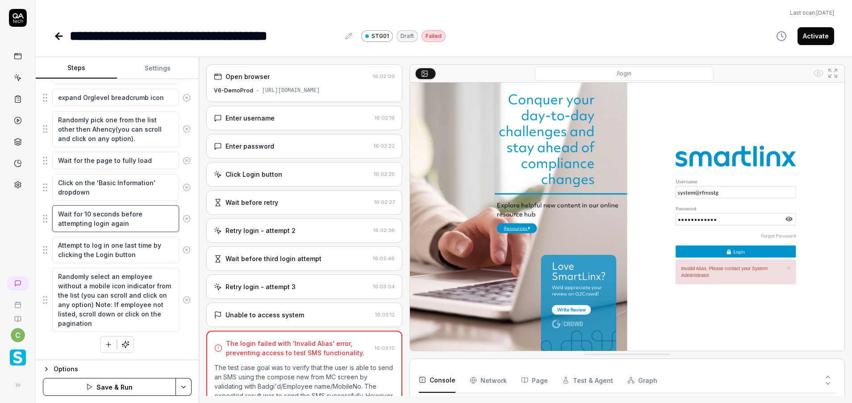
click at [109, 218] on textarea "Wait for 10 seconds before attempting login again" at bounding box center [115, 218] width 127 height 27
paste textarea "Click on 'SMS Status' from the dropdown menu"
click at [183, 251] on icon at bounding box center [187, 250] width 8 height 8
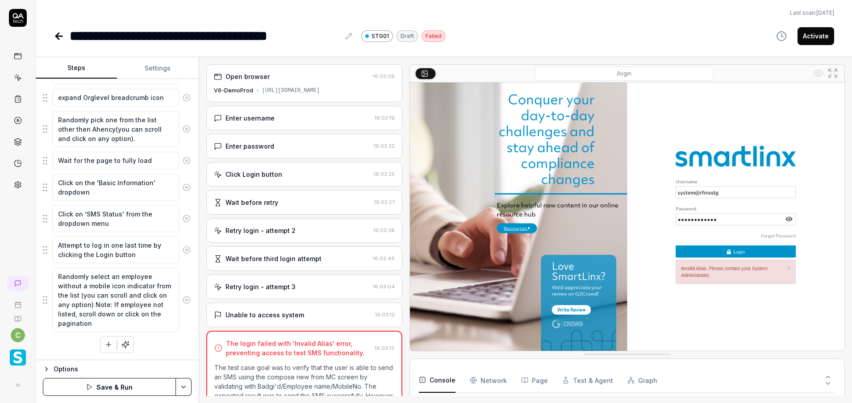
scroll to position [127, 0]
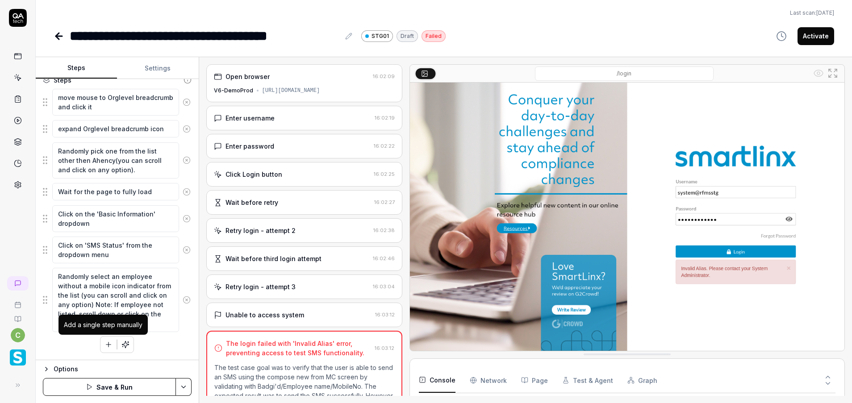
click at [101, 343] on button "button" at bounding box center [109, 345] width 16 height 16
drag, startPoint x: 519, startPoint y: 15, endPoint x: 454, endPoint y: 59, distance: 77.8
click at [518, 15] on div "Last scan: [DATE]" at bounding box center [444, 13] width 781 height 8
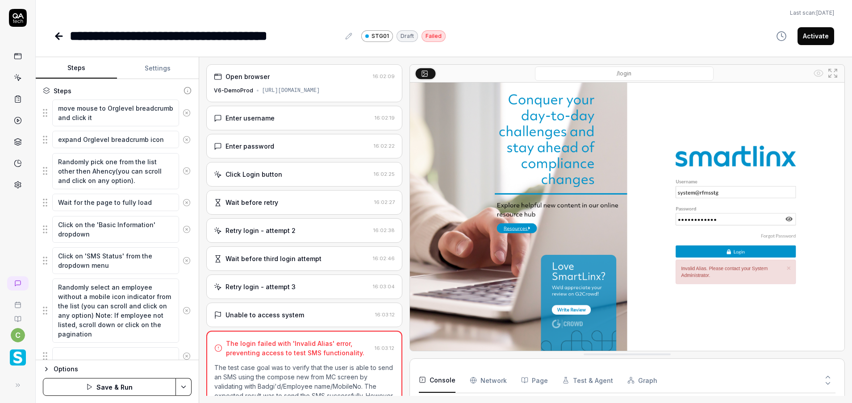
scroll to position [149, 0]
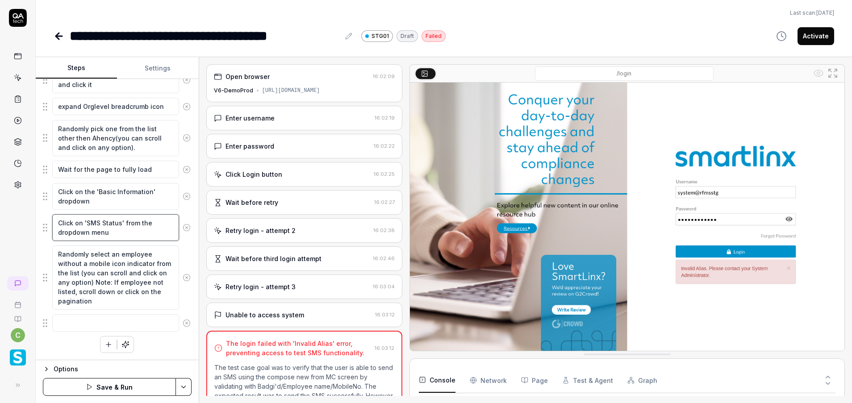
click at [119, 238] on textarea "Click on 'SMS Status' from the dropdown menu" at bounding box center [115, 227] width 127 height 27
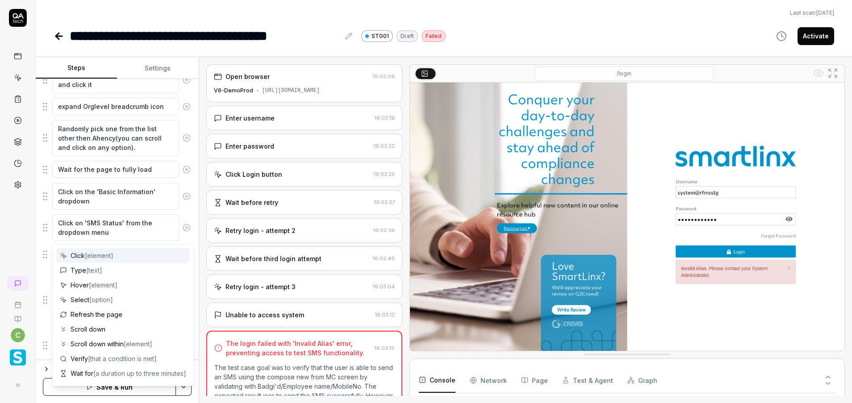
scroll to position [172, 0]
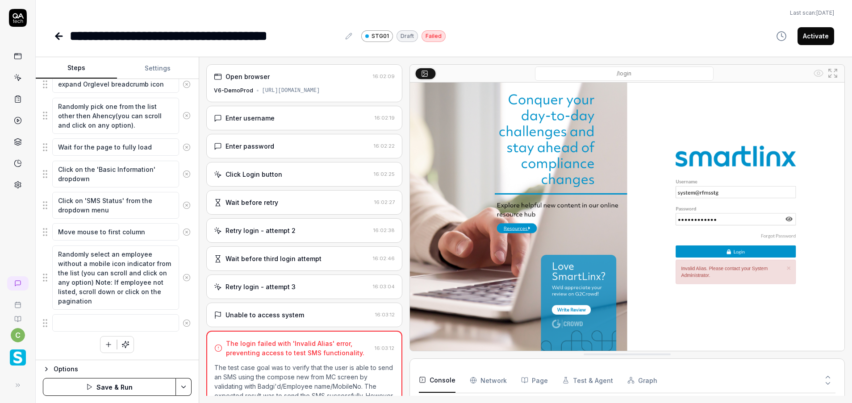
click at [536, 39] on div "**********" at bounding box center [444, 36] width 781 height 20
click at [88, 327] on textarea at bounding box center [115, 322] width 127 height 17
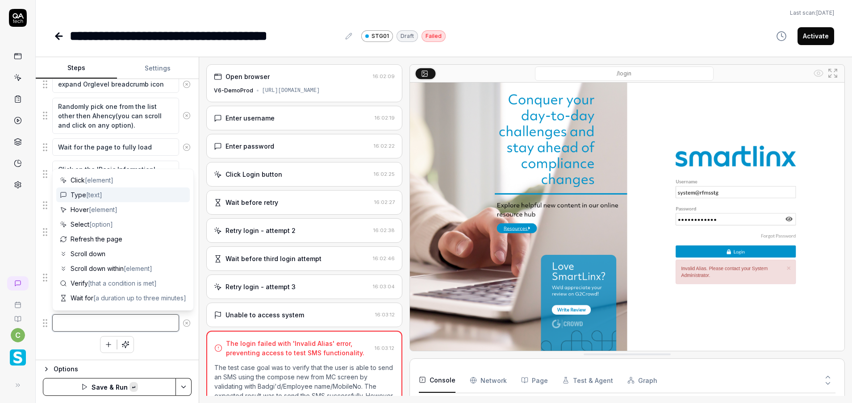
paste textarea "Click on 'Contact Info' in the left sidebar"
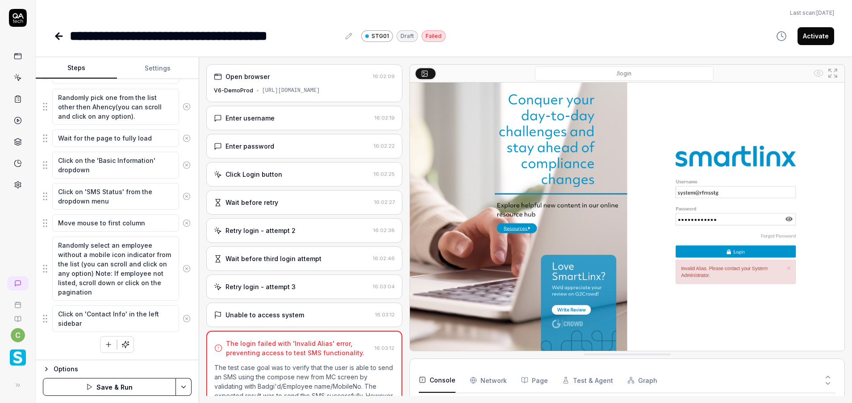
click at [101, 349] on button "button" at bounding box center [109, 345] width 16 height 16
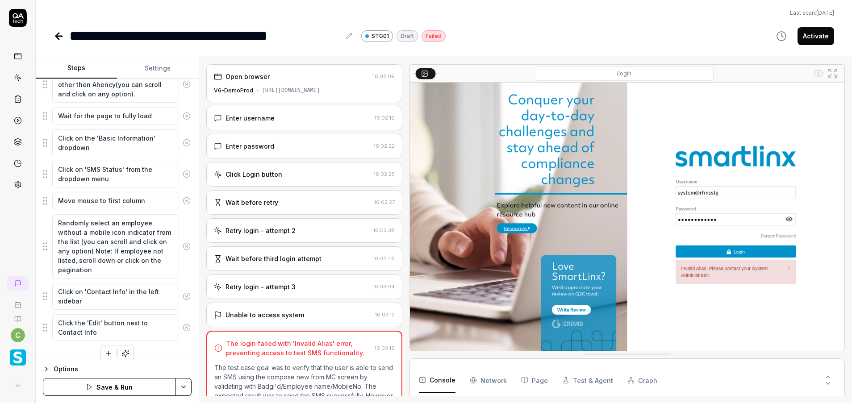
click at [108, 351] on button "button" at bounding box center [109, 354] width 16 height 16
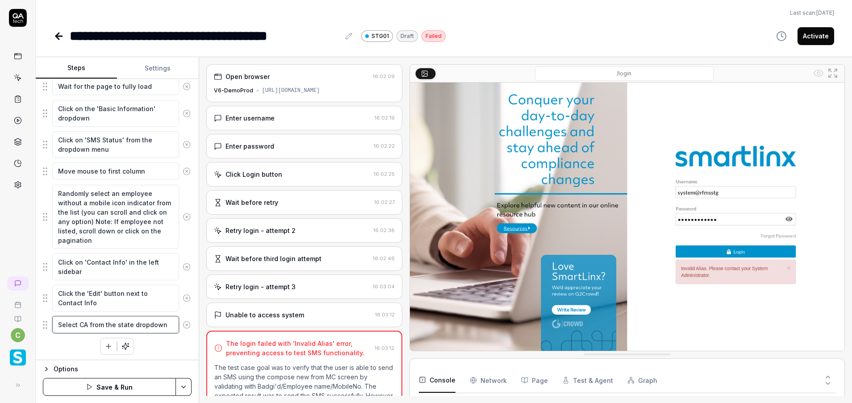
scroll to position [234, 0]
click at [106, 345] on icon "button" at bounding box center [108, 345] width 5 height 0
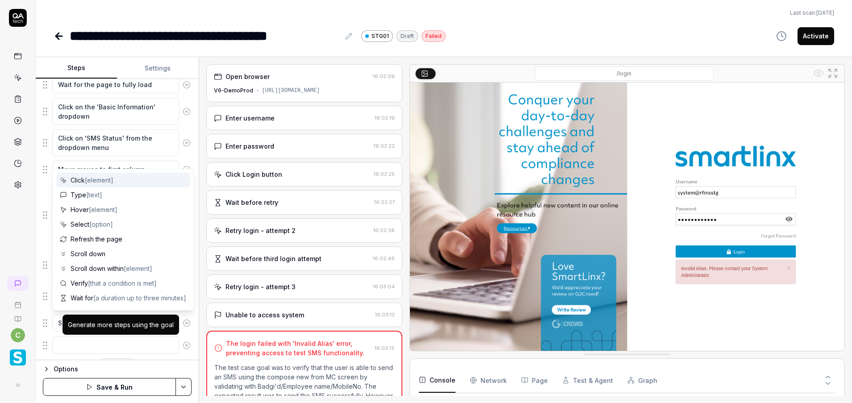
scroll to position [256, 0]
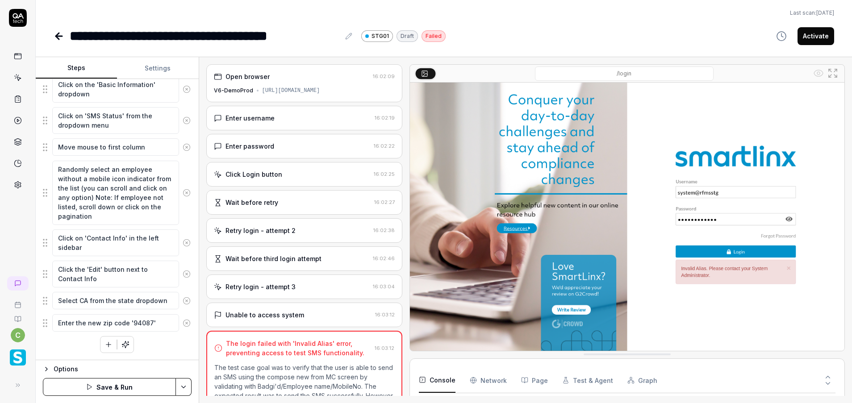
click at [186, 300] on icon at bounding box center [187, 301] width 2 height 2
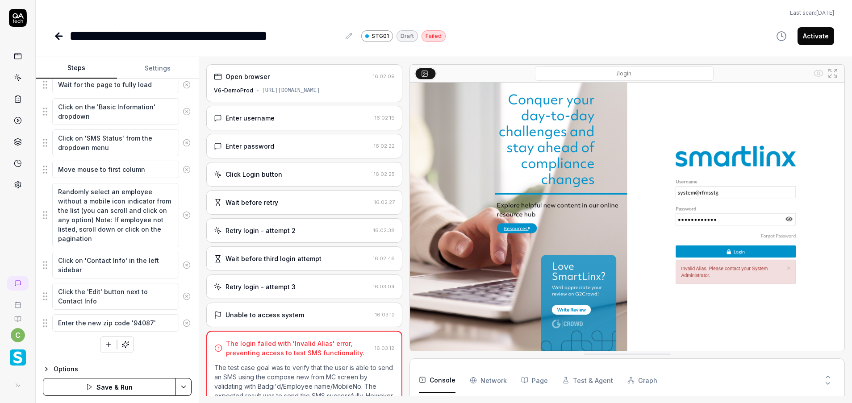
scroll to position [234, 0]
click at [183, 320] on icon at bounding box center [187, 323] width 8 height 8
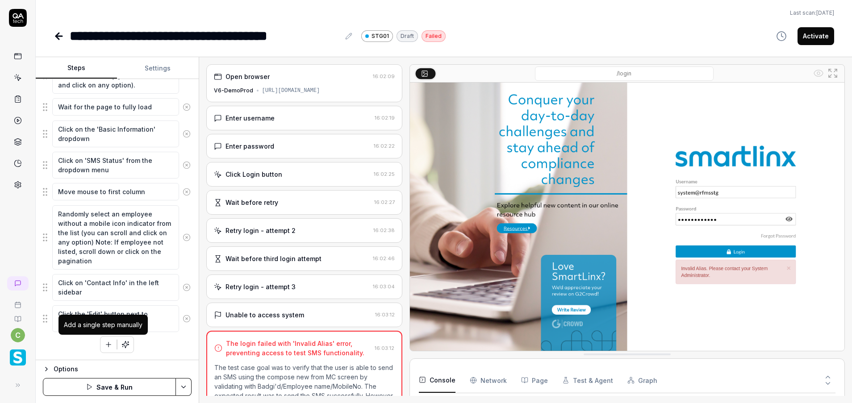
click at [105, 348] on icon "button" at bounding box center [109, 345] width 8 height 8
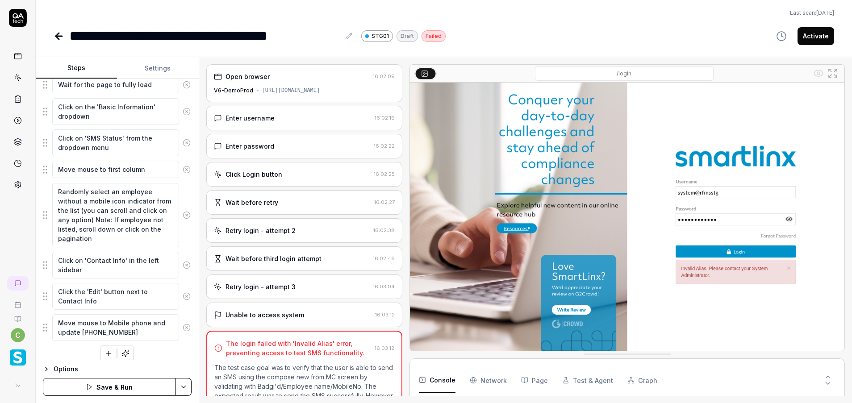
click at [151, 358] on div "move mouse to Orglevel breadcrumb and click it expand Orglevel breadcrumb icon …" at bounding box center [117, 171] width 149 height 381
click at [108, 350] on button "button" at bounding box center [109, 354] width 16 height 16
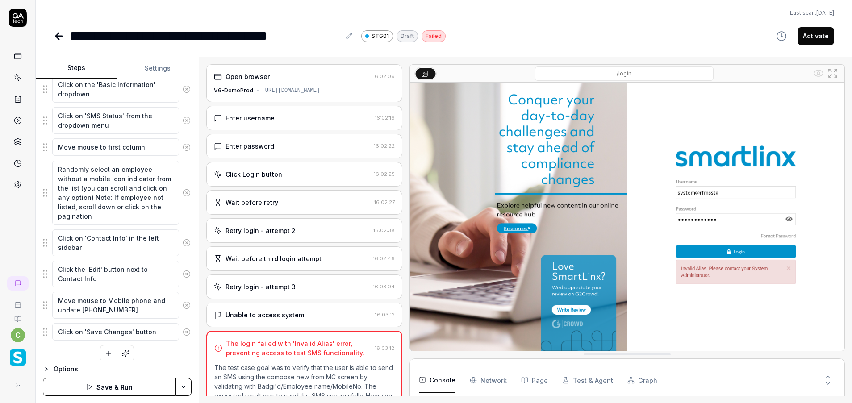
click at [159, 347] on div "move mouse to Orglevel breadcrumb and click it expand Orglevel breadcrumb icon …" at bounding box center [117, 160] width 149 height 403
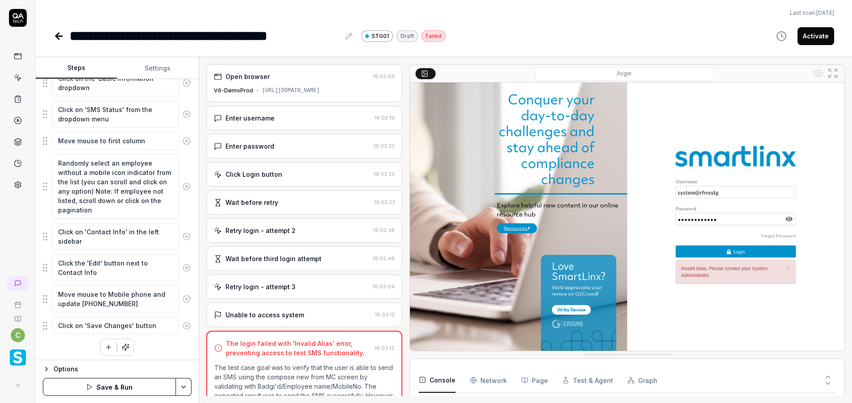
scroll to position [265, 0]
click at [103, 349] on button "button" at bounding box center [109, 345] width 16 height 16
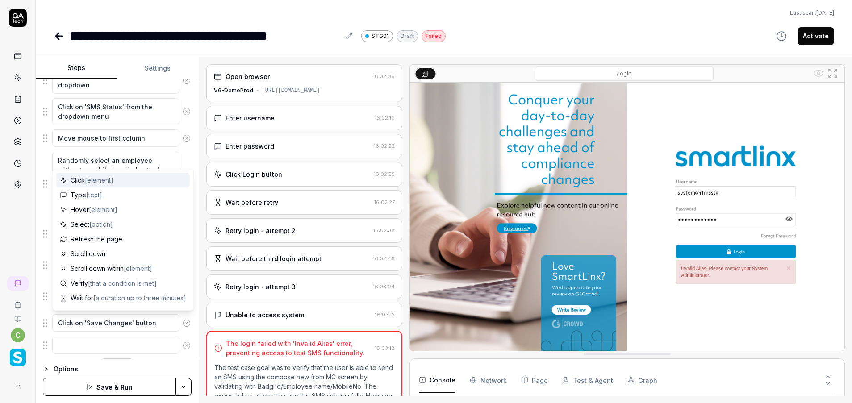
scroll to position [288, 0]
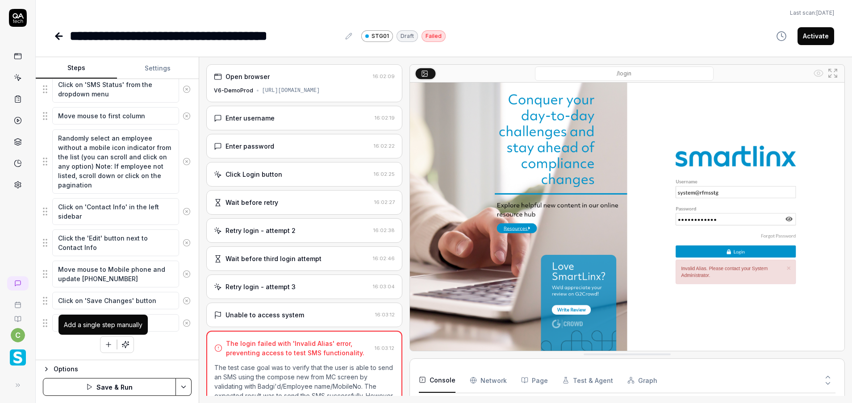
click at [105, 342] on icon "button" at bounding box center [109, 345] width 8 height 8
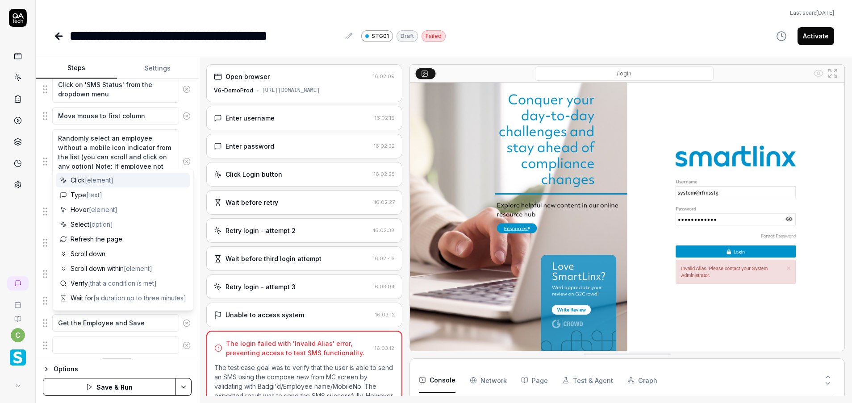
scroll to position [310, 0]
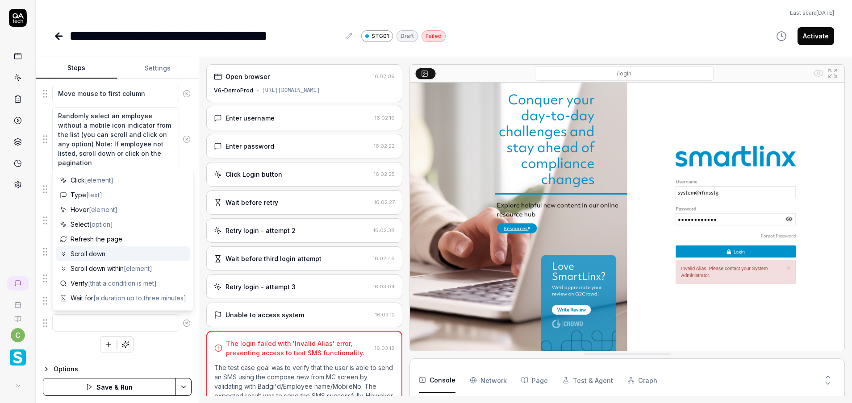
click at [529, 17] on div "Last scan: [DATE]" at bounding box center [444, 13] width 781 height 8
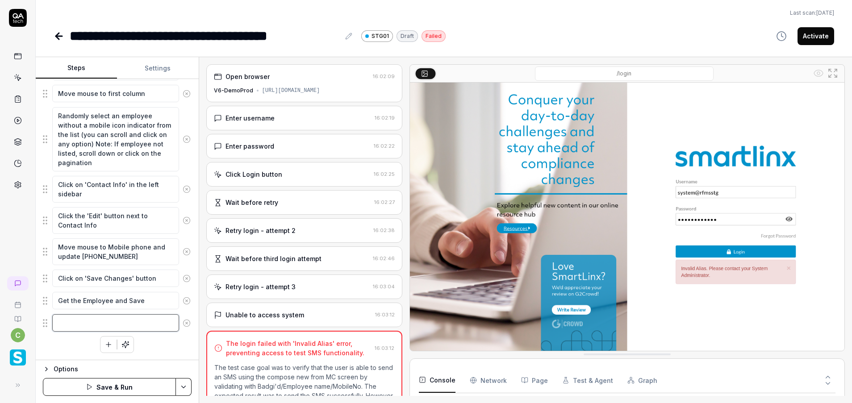
click at [78, 329] on textarea at bounding box center [115, 322] width 127 height 17
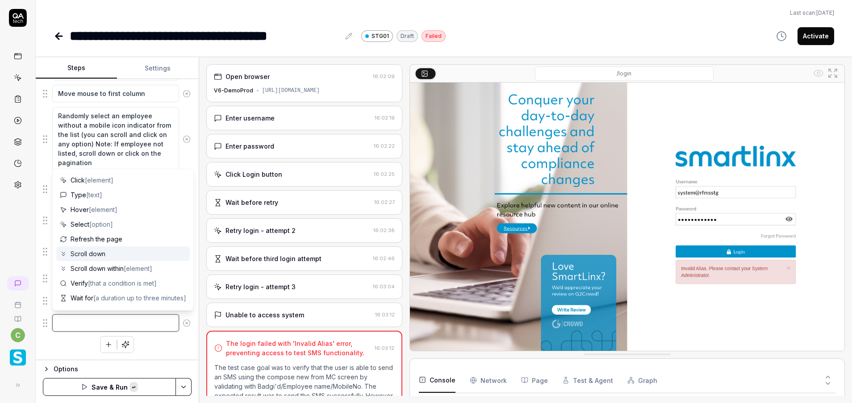
paste textarea "Click on 'Save Changes' button"
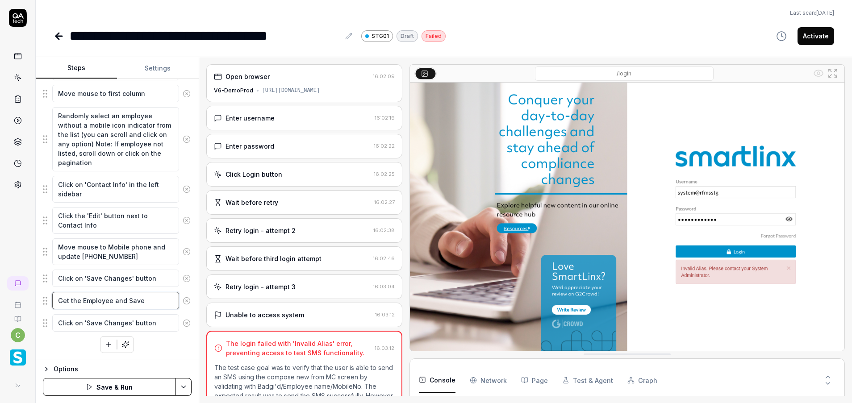
click at [148, 301] on textarea "Get the Employee and Save" at bounding box center [115, 300] width 127 height 17
click at [113, 324] on textarea "Click on 'Save Changes' button" at bounding box center [115, 322] width 127 height 17
click at [115, 323] on textarea "Click on 'Save Changes' button" at bounding box center [115, 322] width 127 height 17
click at [115, 322] on textarea "Click on 'Save Changes' button" at bounding box center [115, 322] width 127 height 17
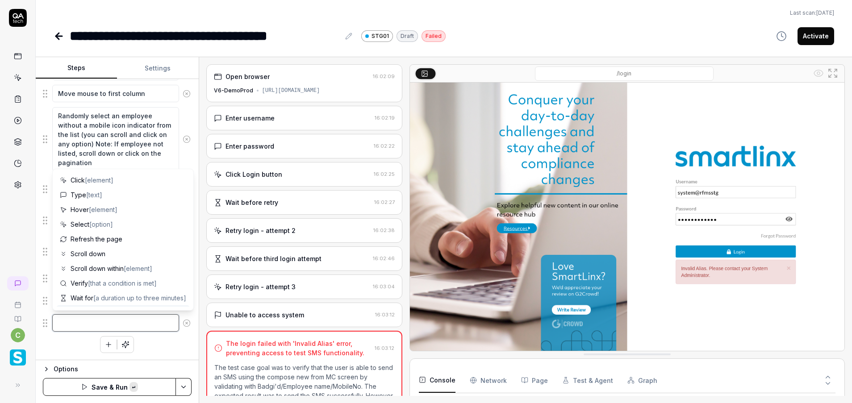
paste textarea "click on the hamburger menu to open the main navigation options."
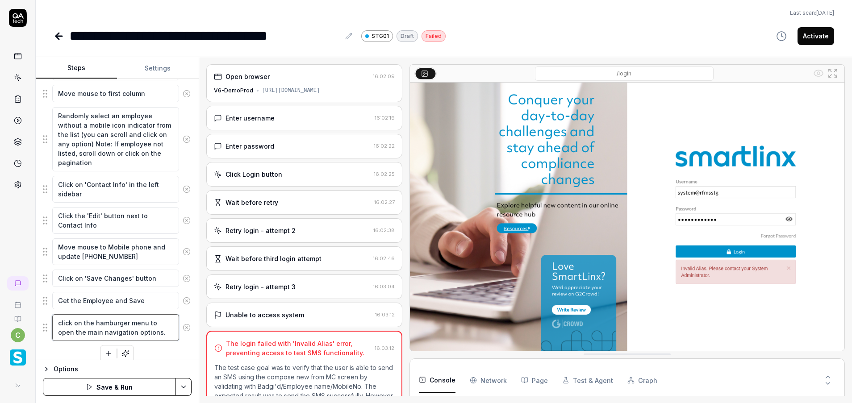
scroll to position [5, 0]
click at [155, 350] on div "move mouse to Orglevel breadcrumb and click it expand Orglevel breadcrumb icon …" at bounding box center [117, 133] width 149 height 457
click at [105, 355] on icon "button" at bounding box center [109, 354] width 8 height 8
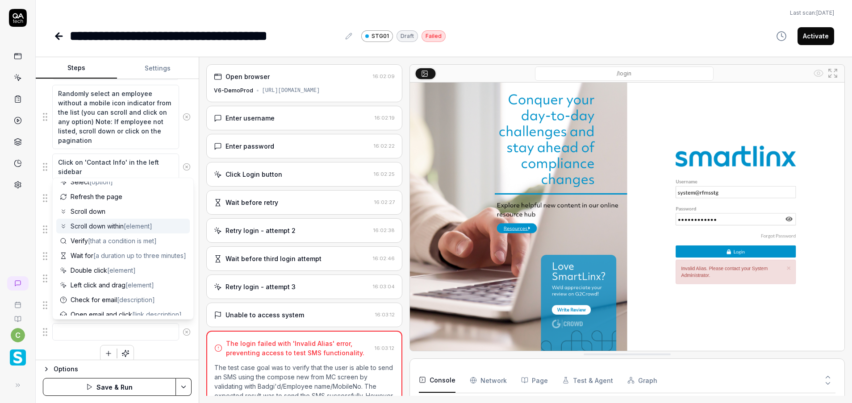
scroll to position [87, 0]
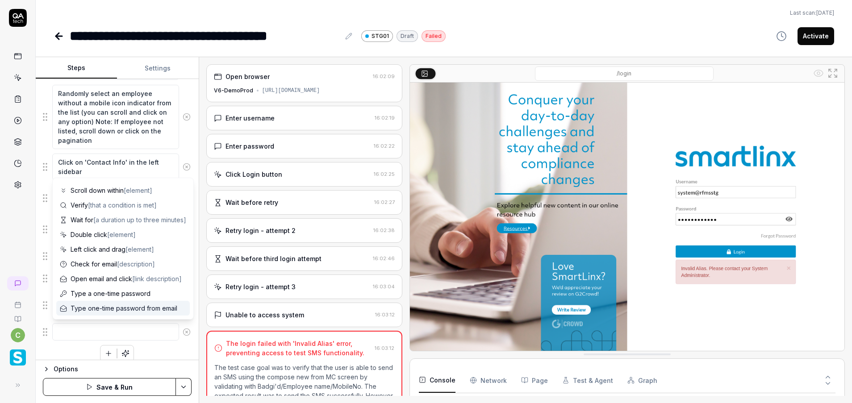
click at [92, 334] on textarea at bounding box center [115, 331] width 127 height 17
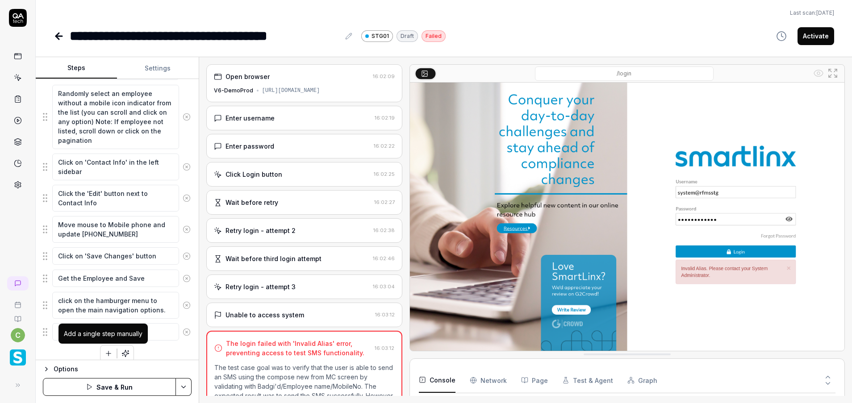
click at [105, 351] on icon "button" at bounding box center [109, 354] width 8 height 8
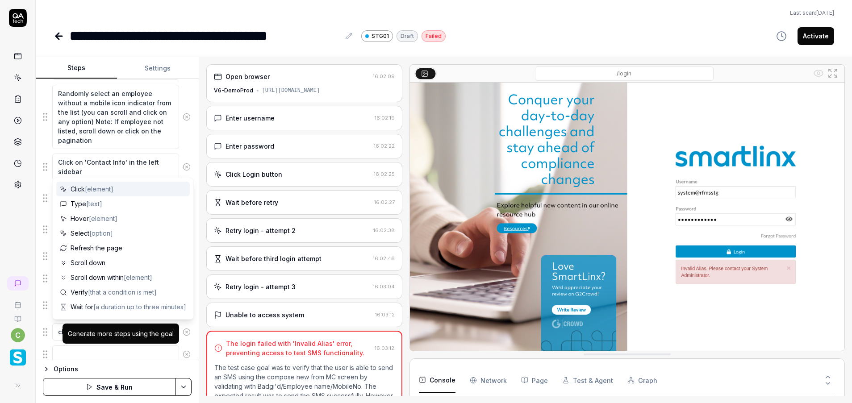
scroll to position [355, 0]
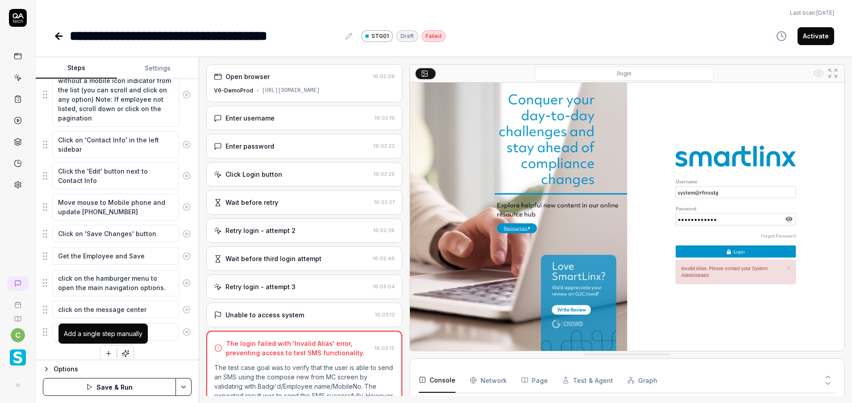
click at [102, 349] on button "button" at bounding box center [109, 354] width 16 height 16
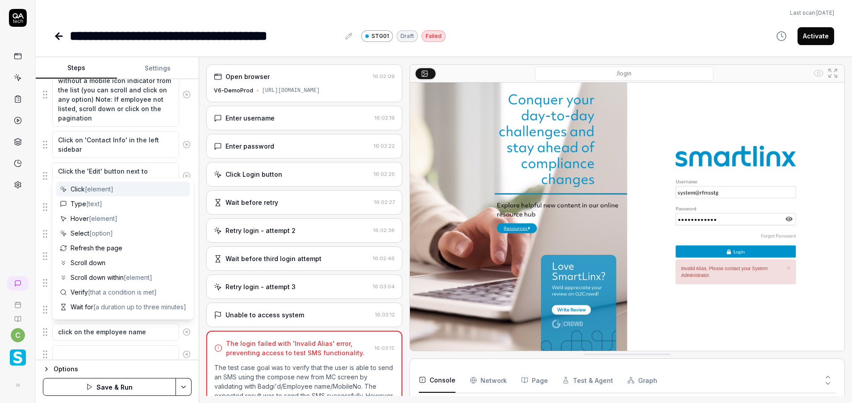
scroll to position [377, 0]
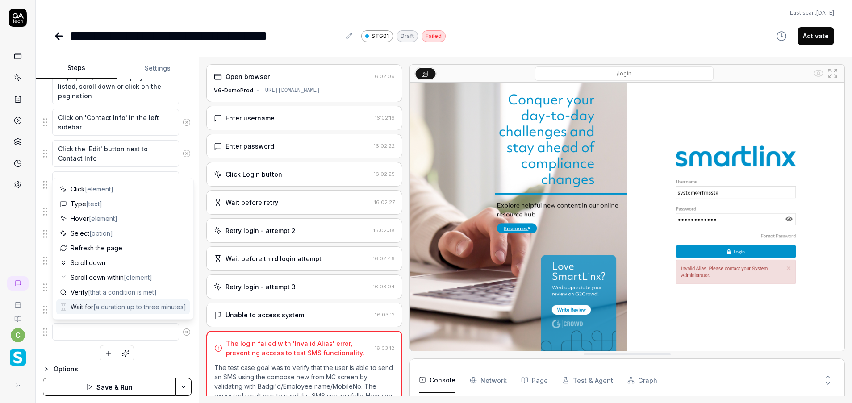
click at [166, 346] on div "move mouse to Orglevel breadcrumb and click it expand Orglevel breadcrumb icon …" at bounding box center [117, 100] width 149 height 524
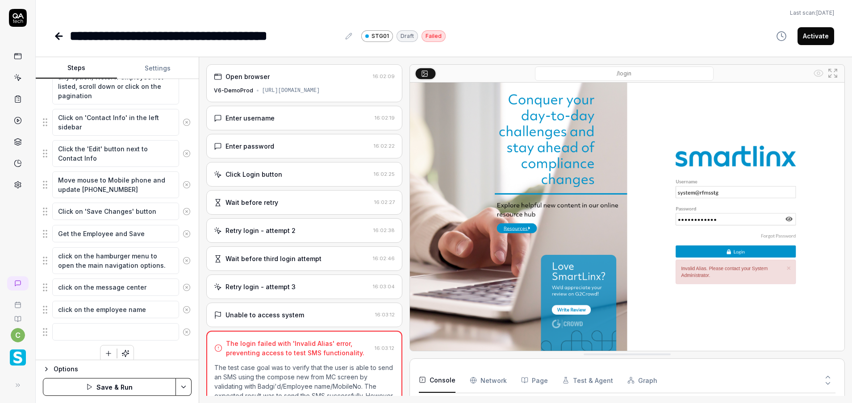
scroll to position [386, 0]
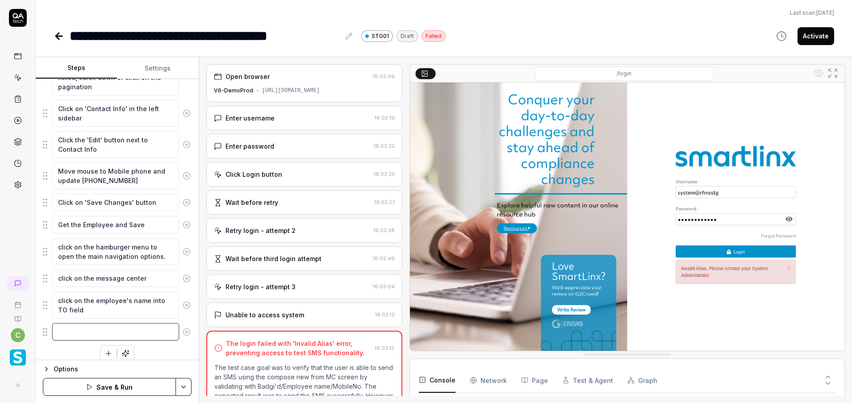
click at [78, 335] on textarea at bounding box center [115, 331] width 127 height 17
click at [100, 339] on textarea "select the employee from dropdown where" at bounding box center [115, 336] width 127 height 27
click at [86, 356] on div "move mouse to Orglevel breadcrumb and click it expand Orglevel breadcrumb icon …" at bounding box center [117, 100] width 149 height 542
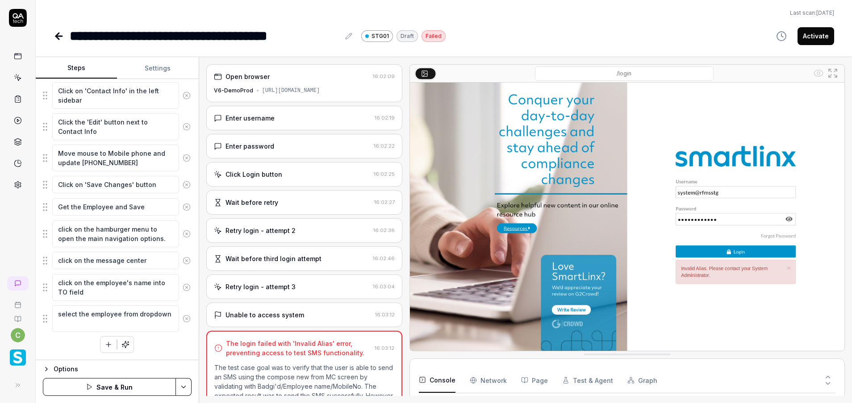
click at [76, 346] on div "move mouse to Orglevel breadcrumb and click it expand Orglevel breadcrumb icon …" at bounding box center [117, 82] width 149 height 542
click at [105, 344] on icon "button" at bounding box center [109, 345] width 8 height 8
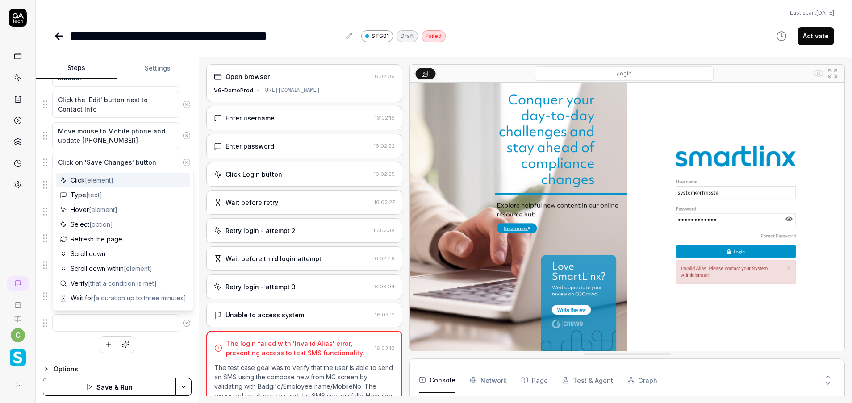
click at [75, 327] on textarea at bounding box center [115, 322] width 127 height 17
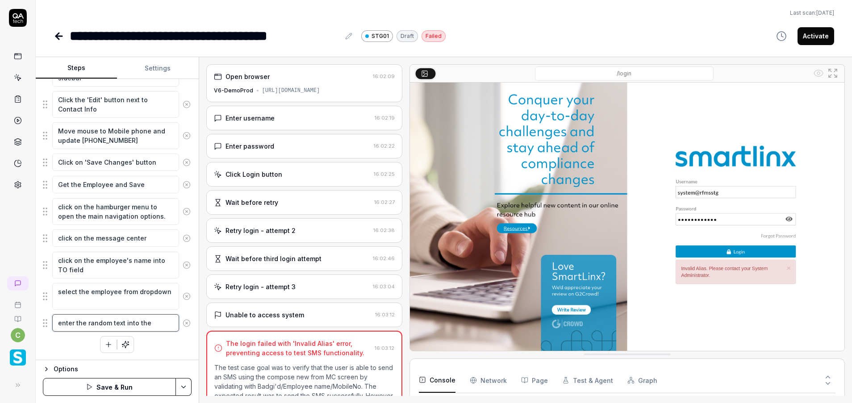
click at [152, 323] on textarea "enter the random text into the" at bounding box center [115, 322] width 127 height 17
drag, startPoint x: 123, startPoint y: 323, endPoint x: 177, endPoint y: 319, distance: 54.2
click at [177, 319] on div "enter the random text into the" at bounding box center [117, 323] width 149 height 19
click at [105, 344] on icon "button" at bounding box center [109, 345] width 8 height 8
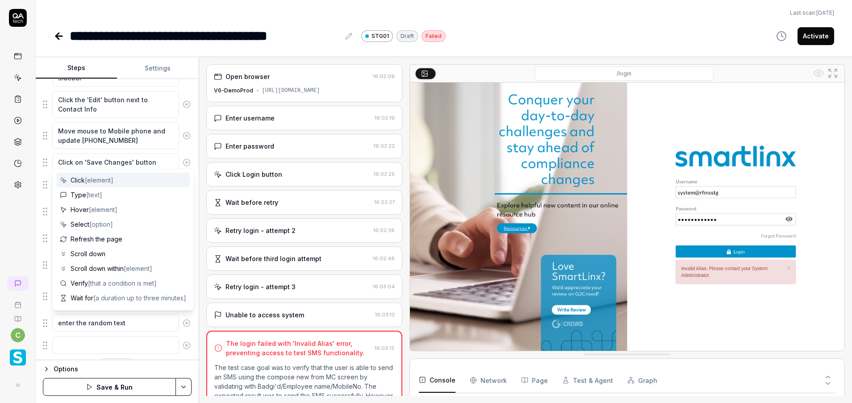
scroll to position [448, 0]
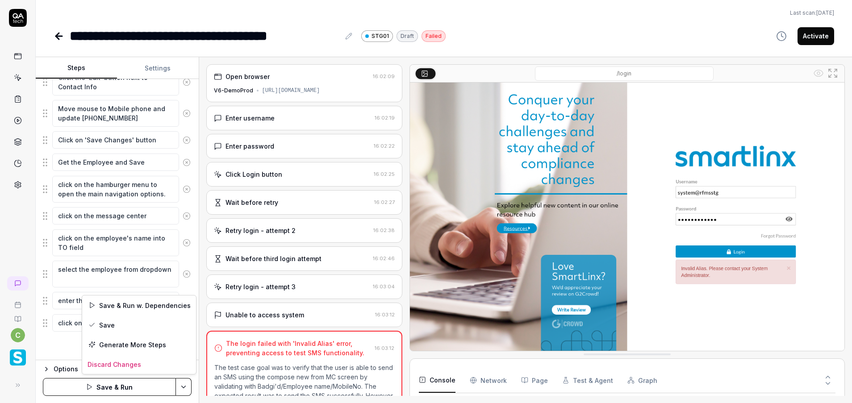
click at [184, 381] on html "**********" at bounding box center [426, 201] width 852 height 403
click at [125, 328] on div "Save" at bounding box center [139, 325] width 114 height 20
click at [116, 390] on button "Run" at bounding box center [109, 387] width 133 height 18
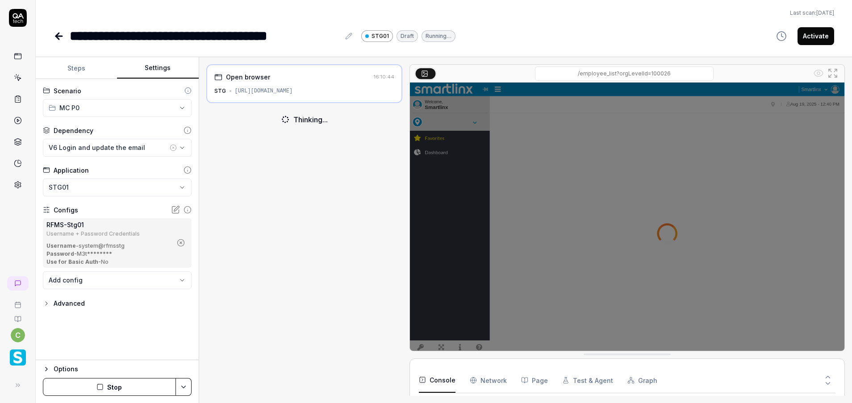
click at [158, 63] on button "Settings" at bounding box center [157, 68] width 81 height 21
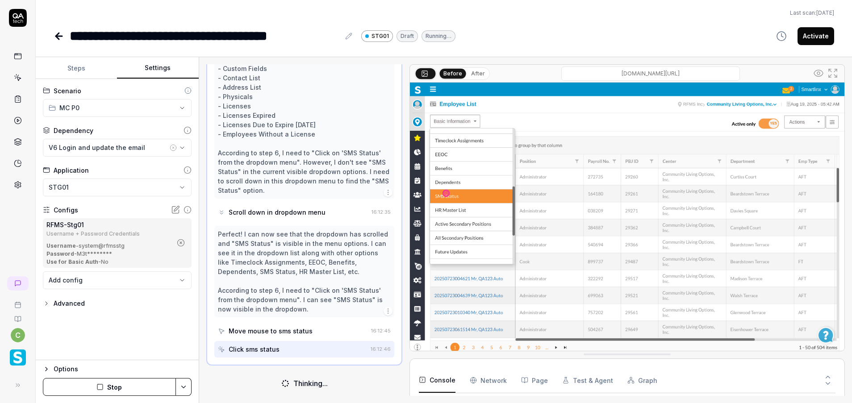
scroll to position [348, 0]
click at [85, 68] on button "Steps" at bounding box center [76, 68] width 81 height 21
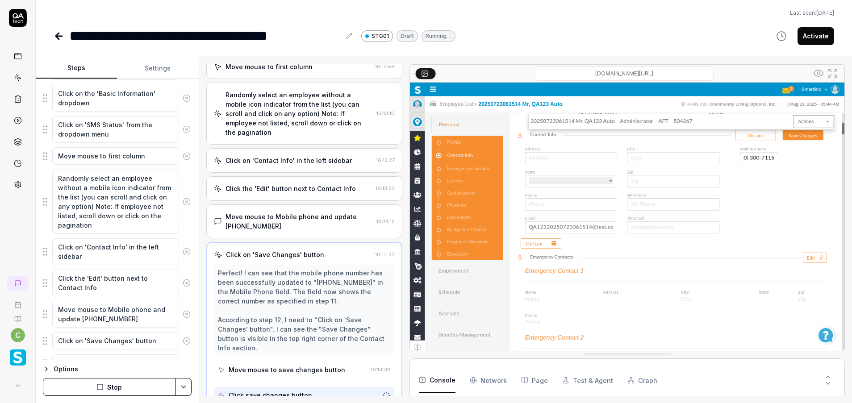
scroll to position [313, 0]
click at [68, 186] on textarea "Randomly select an employee without a mobile icon indicator from the list (you …" at bounding box center [115, 202] width 127 height 64
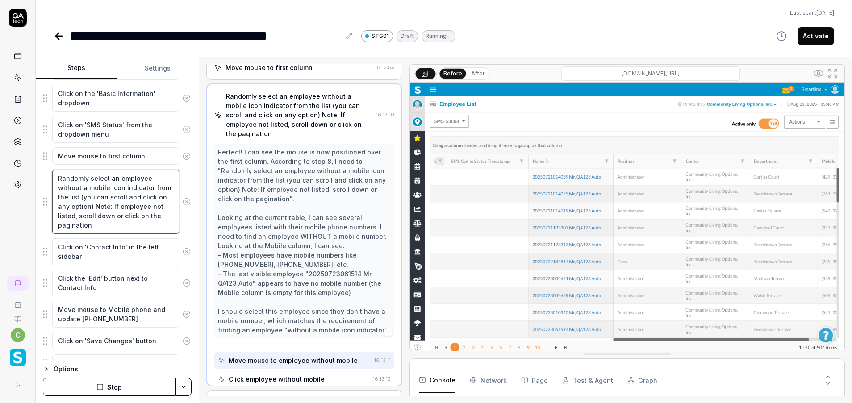
scroll to position [304, 0]
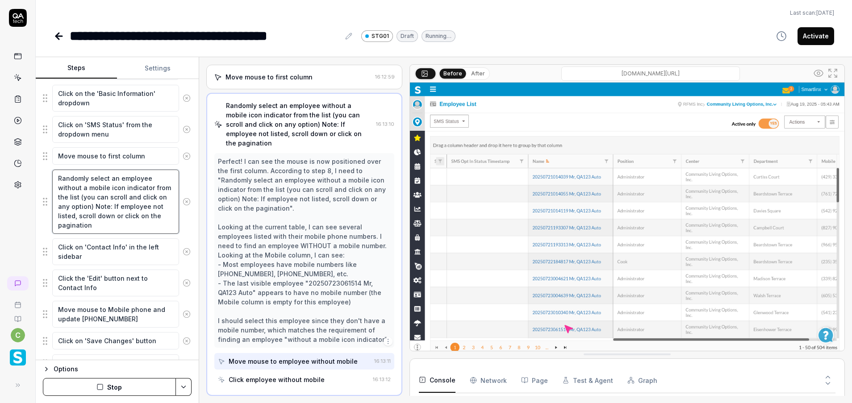
click at [67, 188] on textarea "Randomly select an employee without a mobile icon indicator from the list (you …" at bounding box center [115, 202] width 127 height 64
click at [71, 185] on textarea "Randomly select an employee without a mobile icon indicator from the list (you …" at bounding box center [115, 202] width 127 height 64
drag, startPoint x: 63, startPoint y: 184, endPoint x: 71, endPoint y: 190, distance: 10.5
click at [63, 185] on textarea "Randomly select an employee with a mobile icon indicator from the list (you can…" at bounding box center [115, 202] width 127 height 64
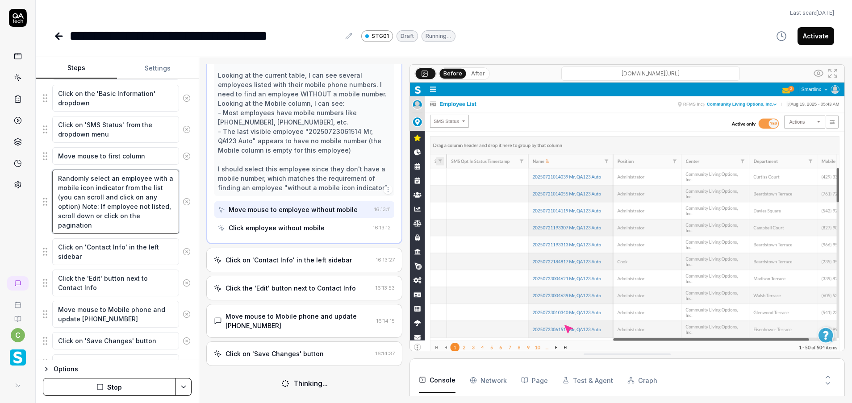
scroll to position [454, 0]
click at [180, 389] on html "**********" at bounding box center [426, 201] width 852 height 403
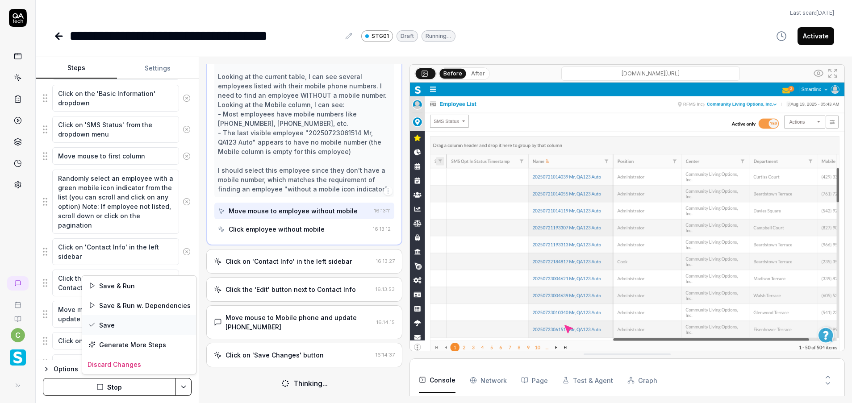
click at [95, 320] on div "Save" at bounding box center [139, 325] width 114 height 20
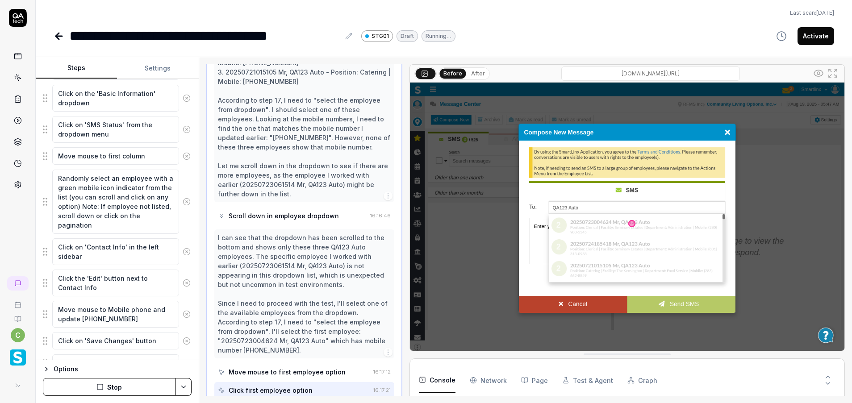
scroll to position [175, 0]
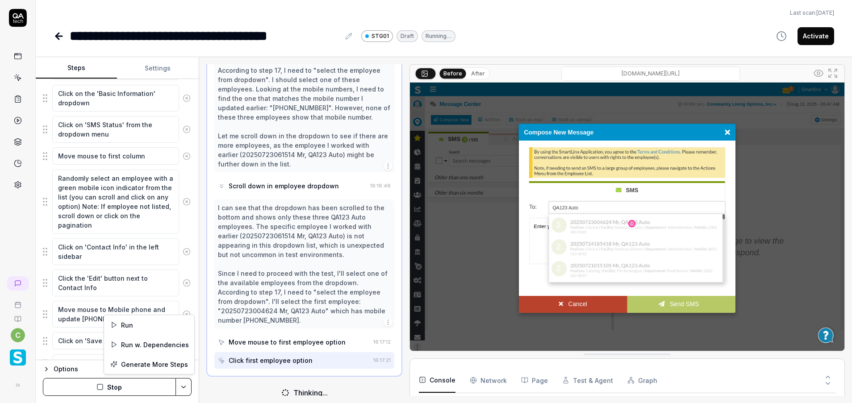
click at [182, 385] on html "**********" at bounding box center [426, 201] width 852 height 403
click at [165, 344] on div "Run w. Dependencies" at bounding box center [149, 345] width 90 height 20
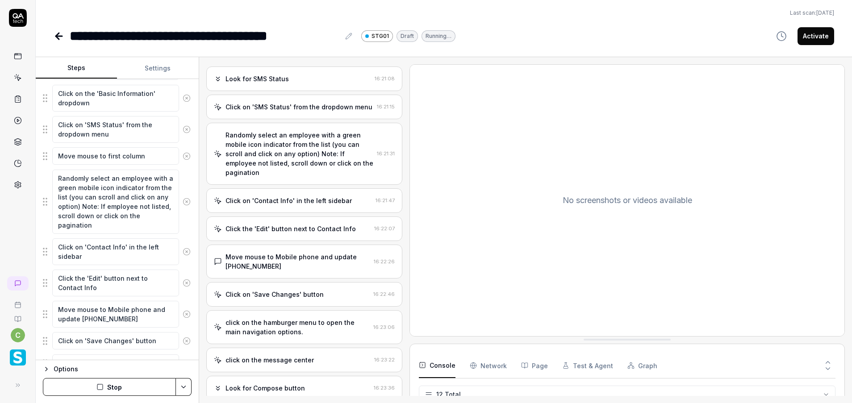
scroll to position [84, 0]
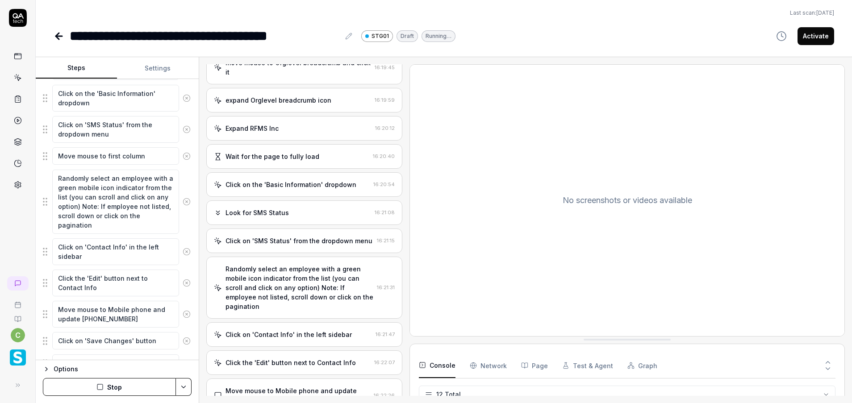
click at [299, 125] on div "Expand RFMS Inc" at bounding box center [293, 128] width 158 height 9
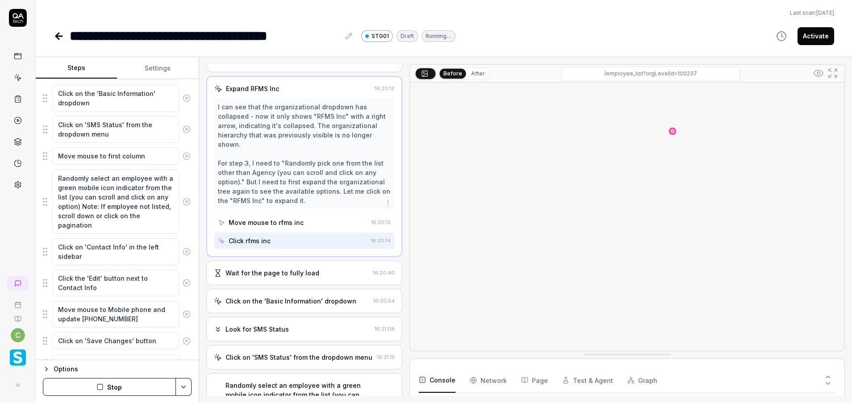
scroll to position [201, 0]
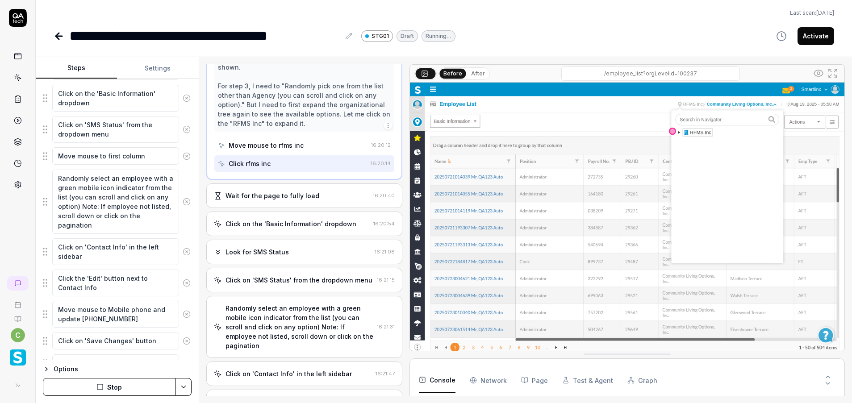
click at [302, 202] on div "Wait for the page to fully load 16:20:40" at bounding box center [304, 196] width 197 height 25
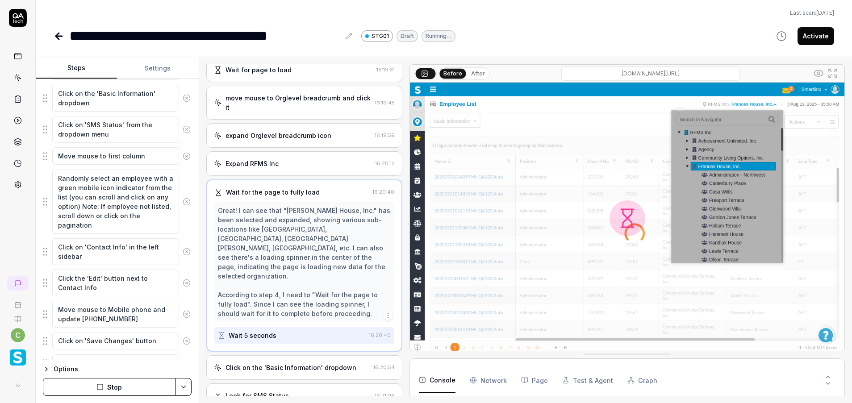
scroll to position [0, 0]
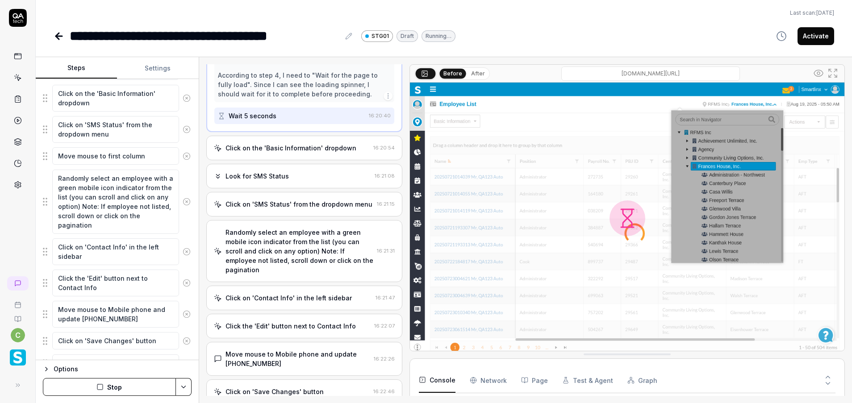
click at [305, 236] on div "Randomly select an employee with a green mobile icon indicator from the list (y…" at bounding box center [300, 251] width 148 height 47
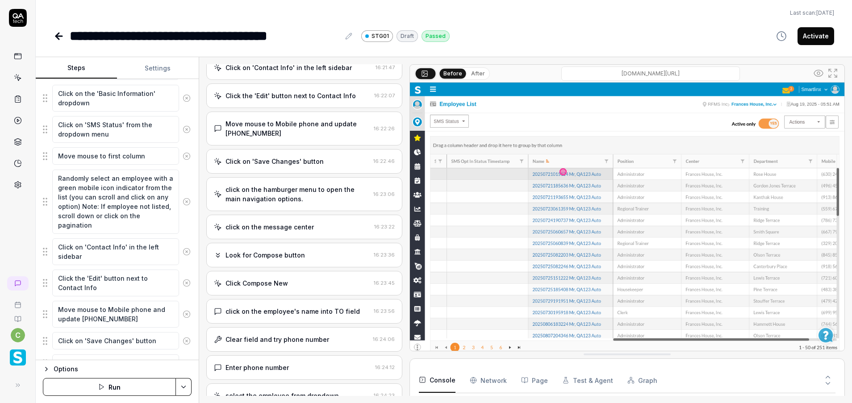
click at [308, 232] on div "click on the message center" at bounding box center [270, 226] width 88 height 9
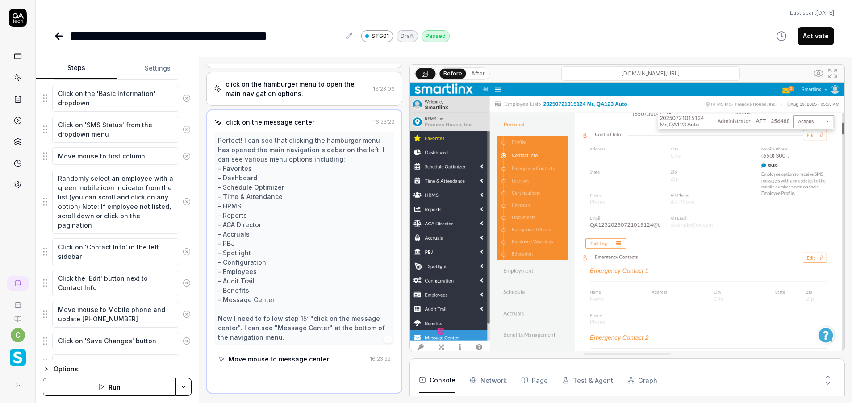
scroll to position [463, 0]
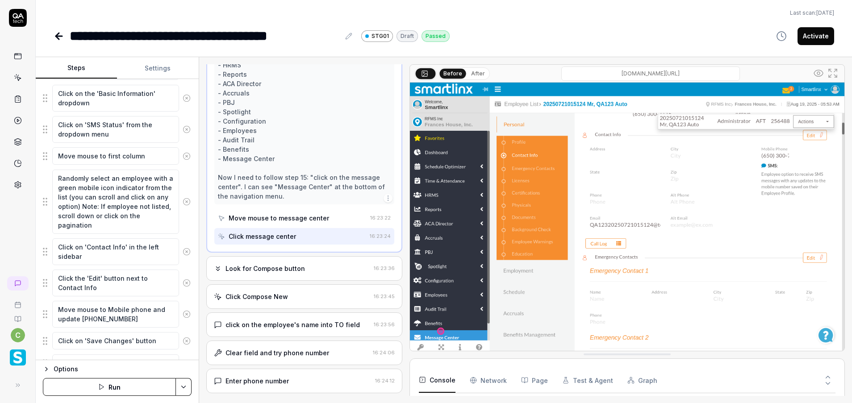
drag, startPoint x: 325, startPoint y: 284, endPoint x: 328, endPoint y: 275, distance: 9.5
click at [323, 281] on div "Look for Compose button 16:23:36" at bounding box center [304, 268] width 197 height 25
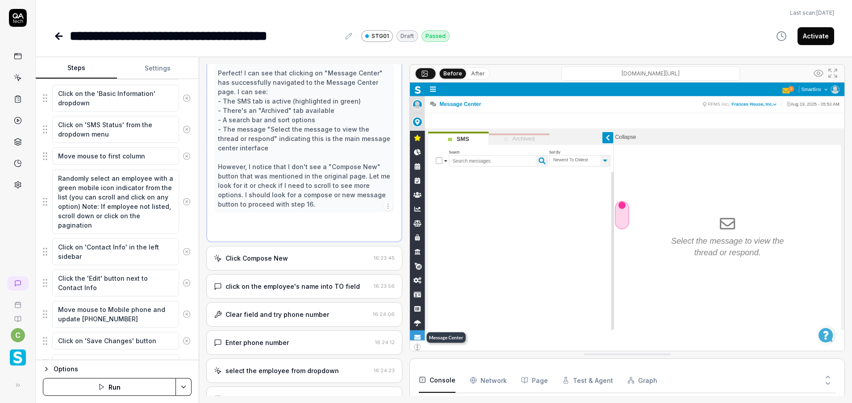
scroll to position [407, 0]
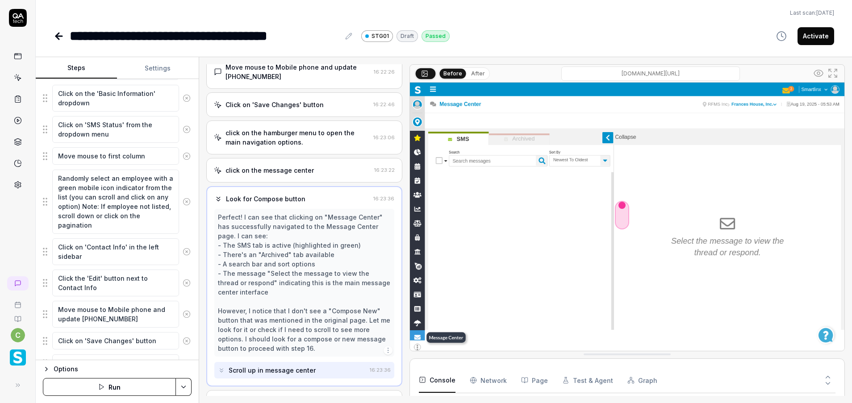
click at [323, 117] on div "Click on 'Save Changes' button 16:22:46" at bounding box center [304, 104] width 197 height 25
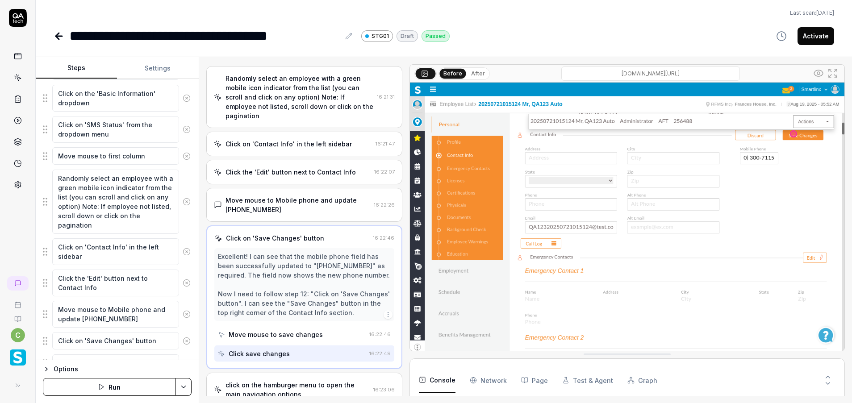
scroll to position [257, 0]
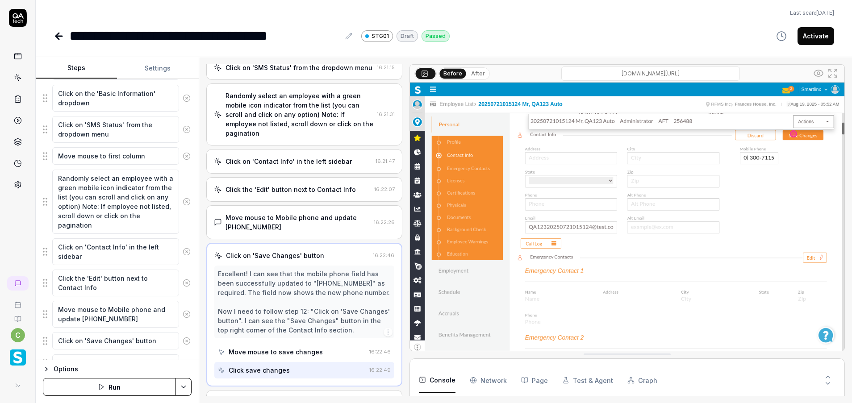
click at [306, 290] on div "Excellent! I can see that the mobile phone field has been successfully updated …" at bounding box center [304, 302] width 173 height 66
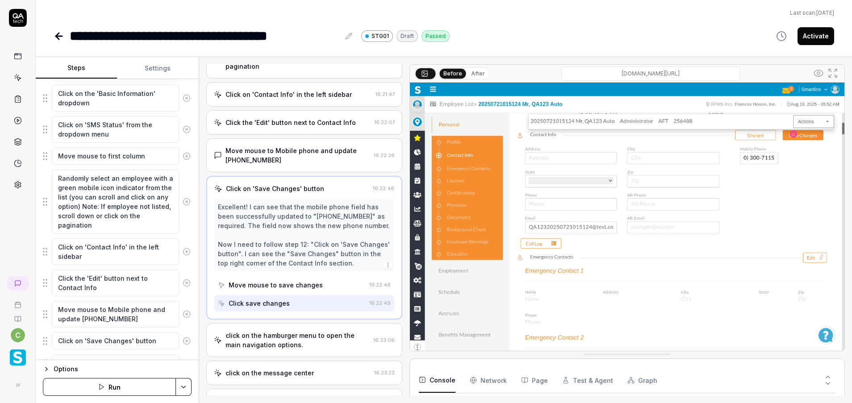
click at [305, 172] on div "Move mouse to Mobile phone and update [PHONE_NUMBER] 16:22:26" at bounding box center [304, 155] width 197 height 34
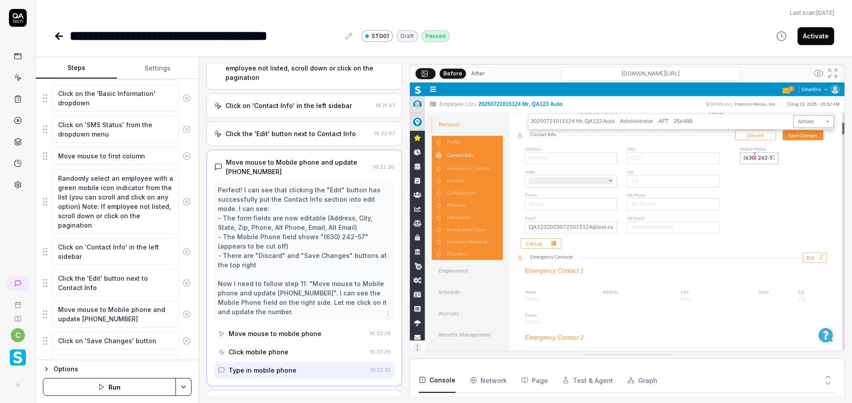
click at [304, 138] on div "Click the 'Edit' button next to Contact Info" at bounding box center [291, 133] width 130 height 9
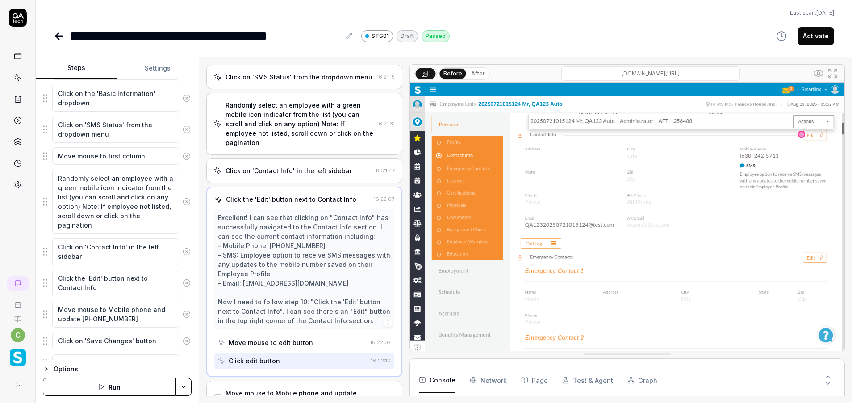
click at [302, 122] on div "Randomly select an employee with a green mobile icon indicator from the list (y…" at bounding box center [300, 124] width 148 height 47
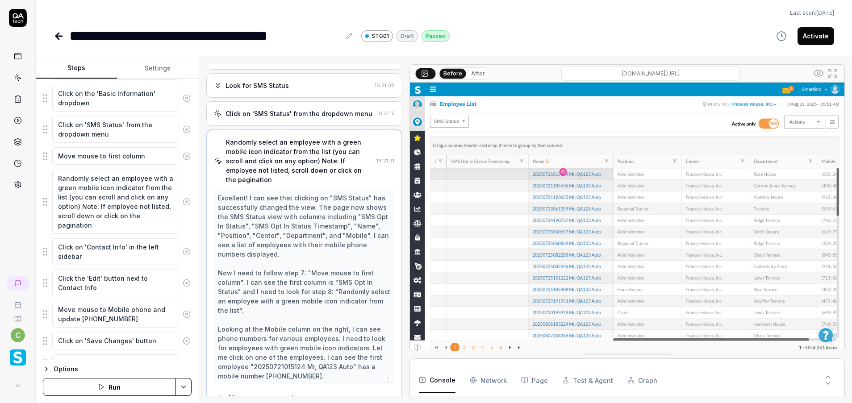
scroll to position [190, 0]
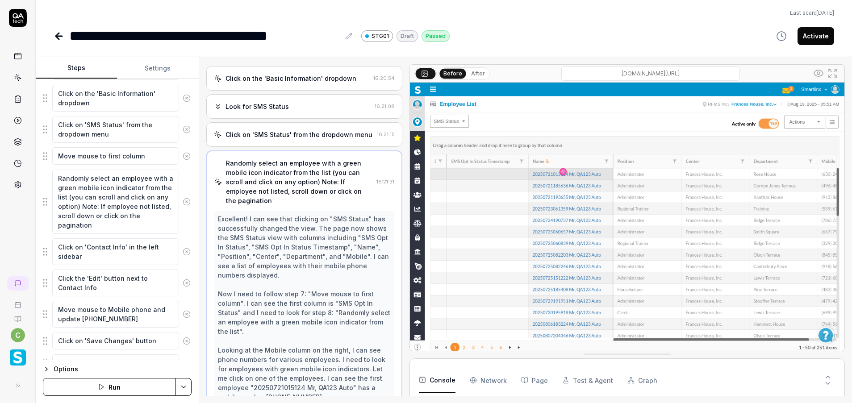
click at [287, 102] on div "Look for SMS Status" at bounding box center [293, 106] width 158 height 9
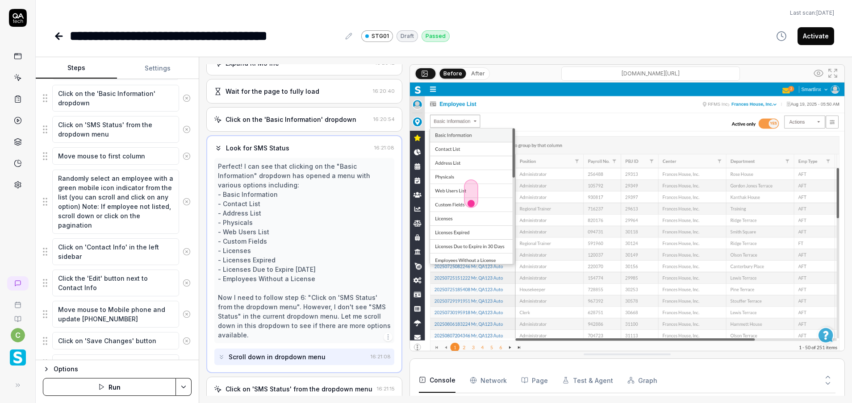
scroll to position [126, 0]
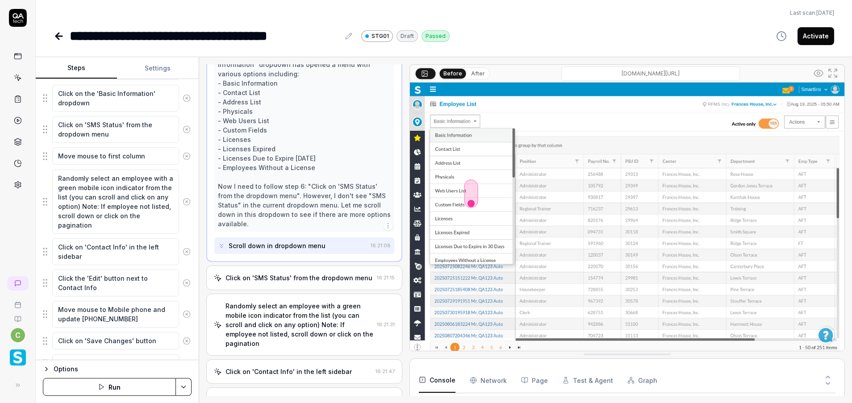
click at [311, 274] on div "Click on 'SMS Status' from the dropdown menu" at bounding box center [299, 277] width 147 height 9
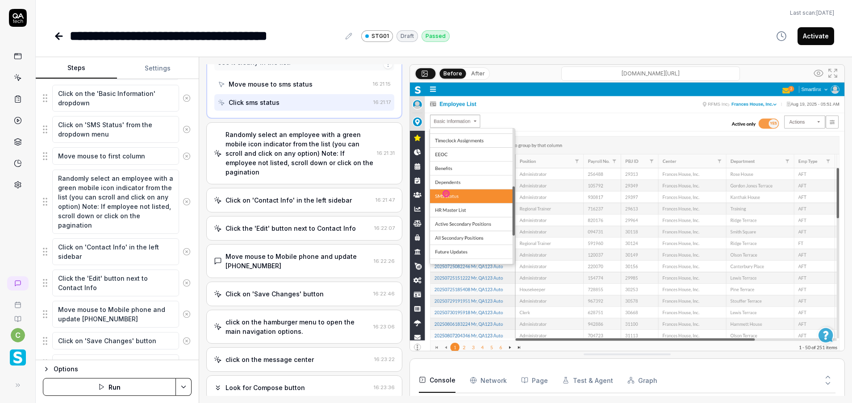
click at [288, 177] on div "Randomly select an employee with a green mobile icon indicator from the list (y…" at bounding box center [300, 153] width 148 height 47
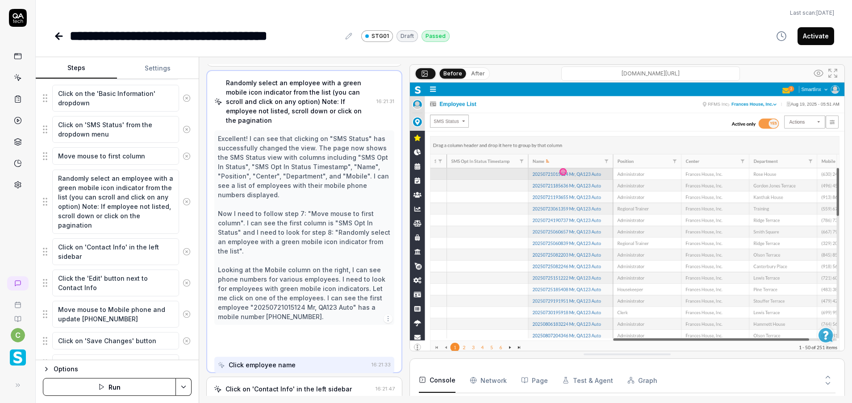
scroll to position [257, 0]
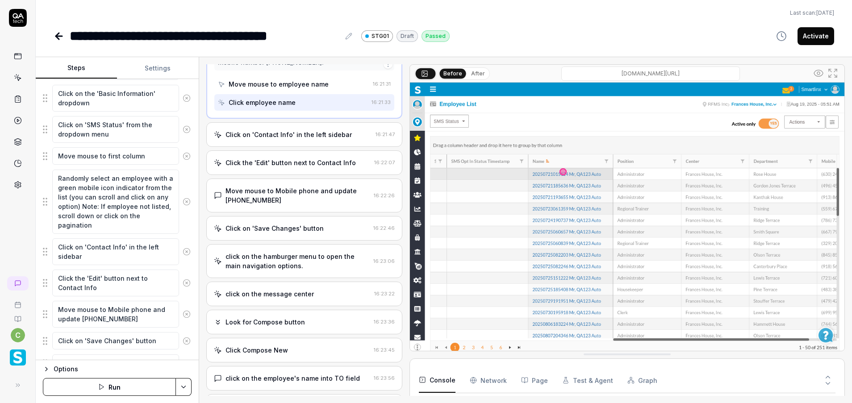
click at [319, 147] on div "Click on 'Contact Info' in the left sidebar 16:21:47" at bounding box center [304, 134] width 197 height 25
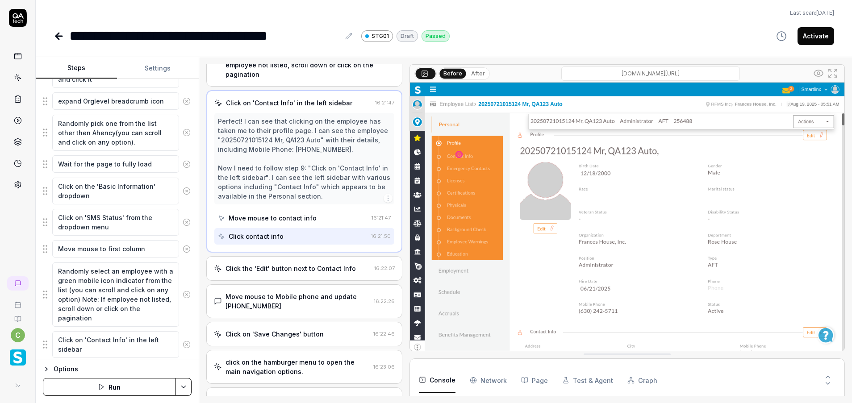
scroll to position [268, 0]
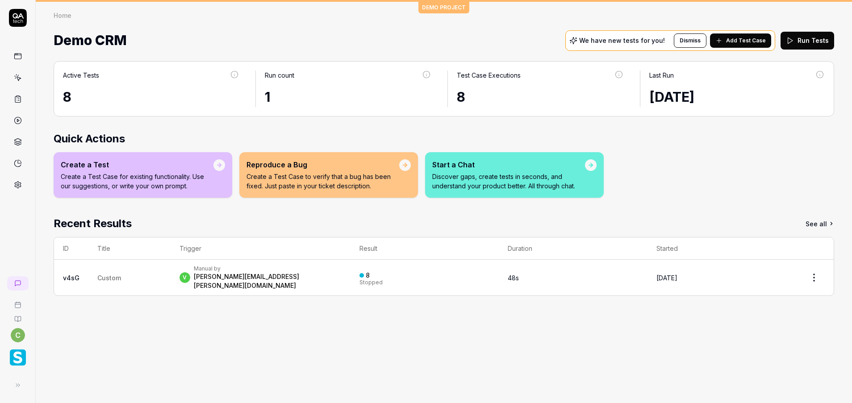
click at [18, 84] on link at bounding box center [18, 78] width 16 height 16
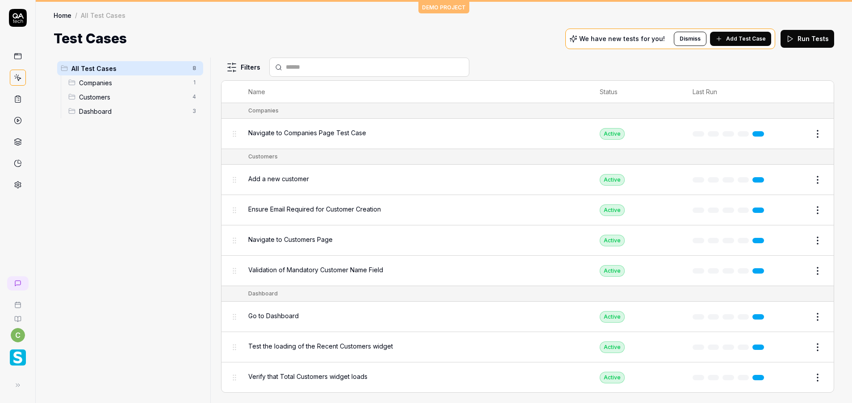
click at [23, 363] on img "button" at bounding box center [18, 358] width 16 height 16
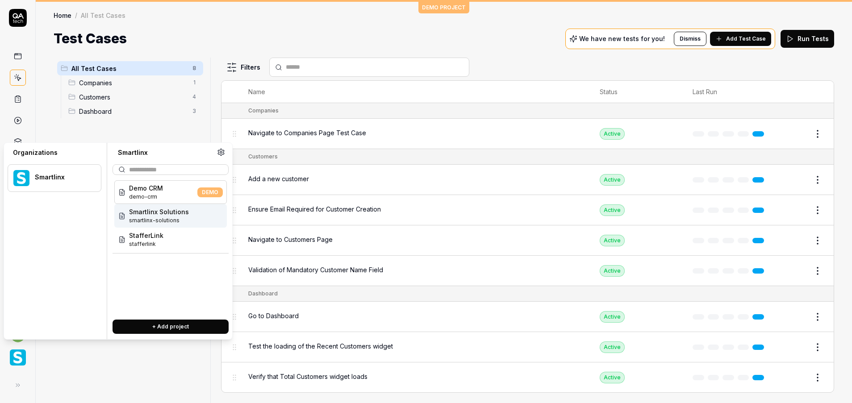
click at [144, 216] on span "Smartlinx Solutions" at bounding box center [159, 211] width 60 height 9
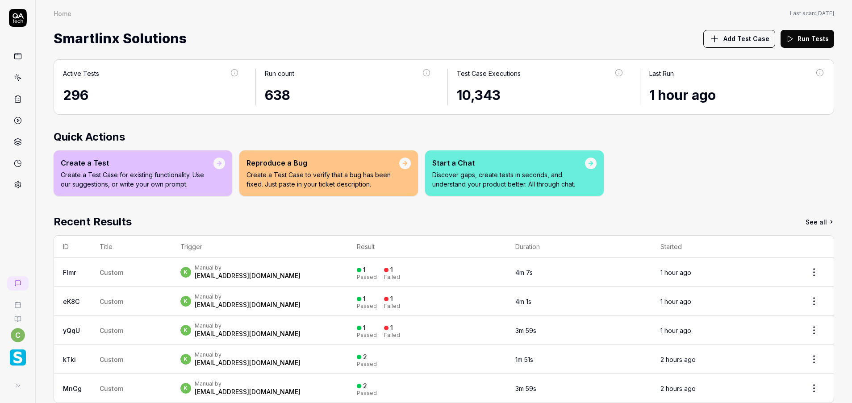
click at [18, 77] on icon at bounding box center [19, 79] width 4 height 4
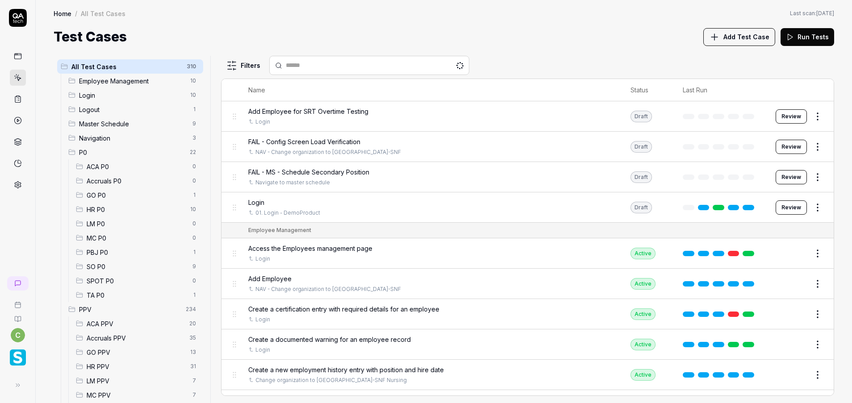
click at [122, 355] on span "GO PPV" at bounding box center [136, 352] width 98 height 9
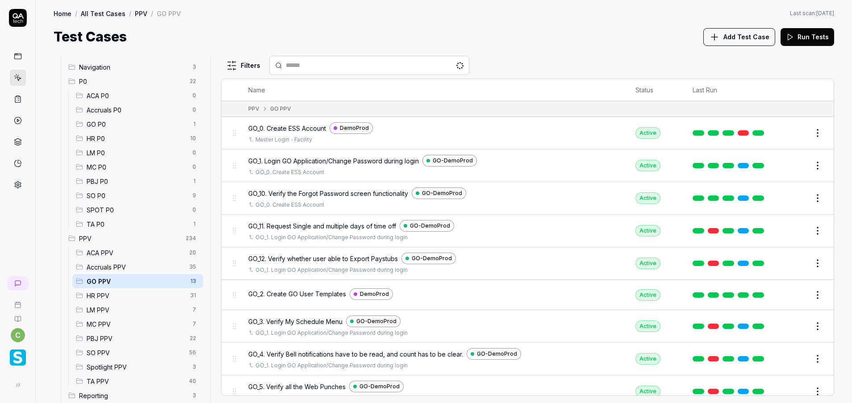
scroll to position [128, 0]
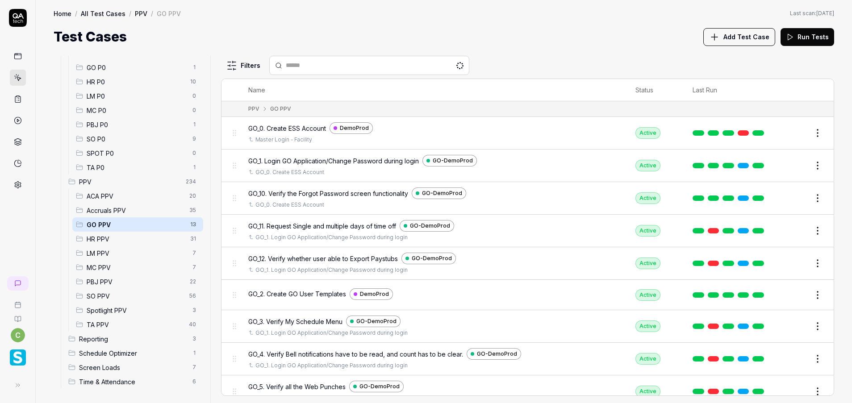
click at [94, 249] on span "LM PPV" at bounding box center [137, 253] width 101 height 9
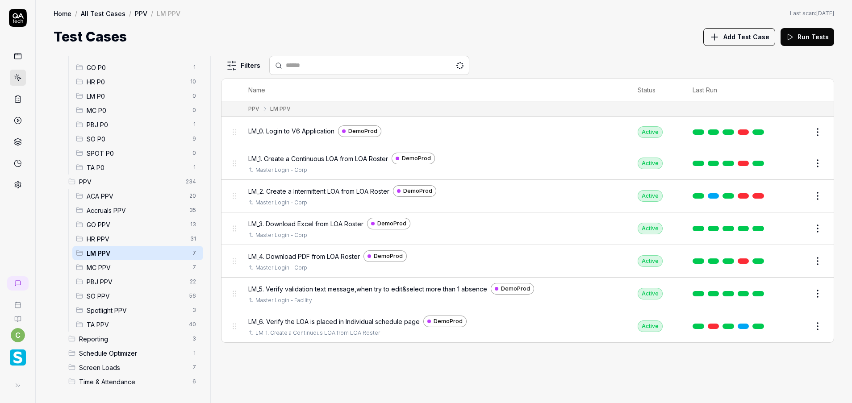
click at [96, 271] on span "MC PPV" at bounding box center [137, 267] width 101 height 9
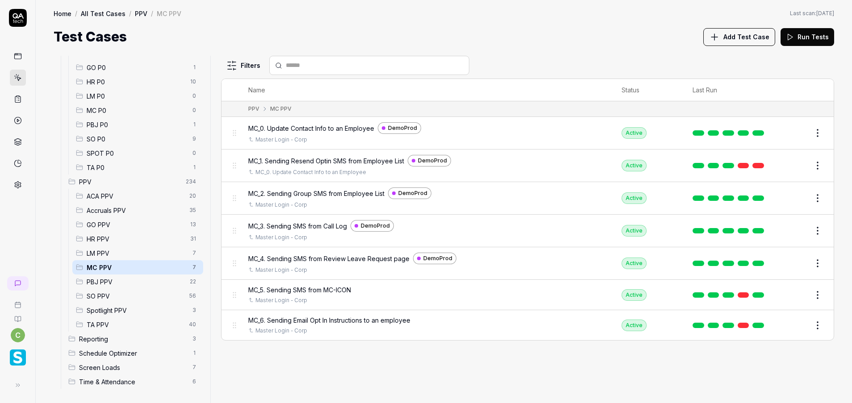
click at [100, 256] on span "LM PPV" at bounding box center [137, 253] width 101 height 9
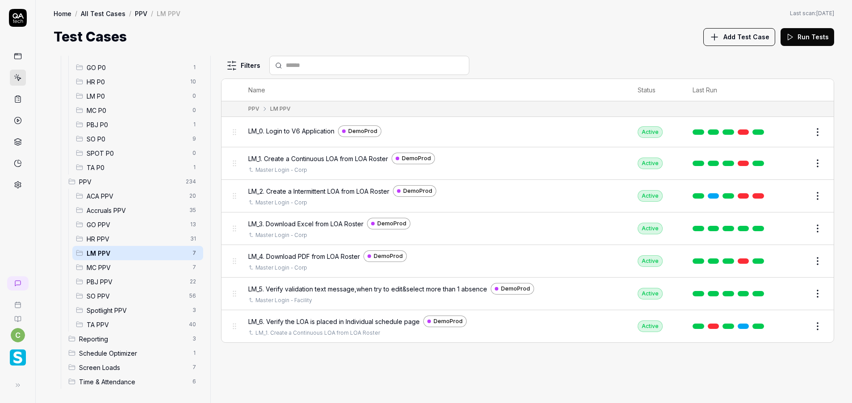
click at [103, 242] on span "HR PPV" at bounding box center [136, 239] width 98 height 9
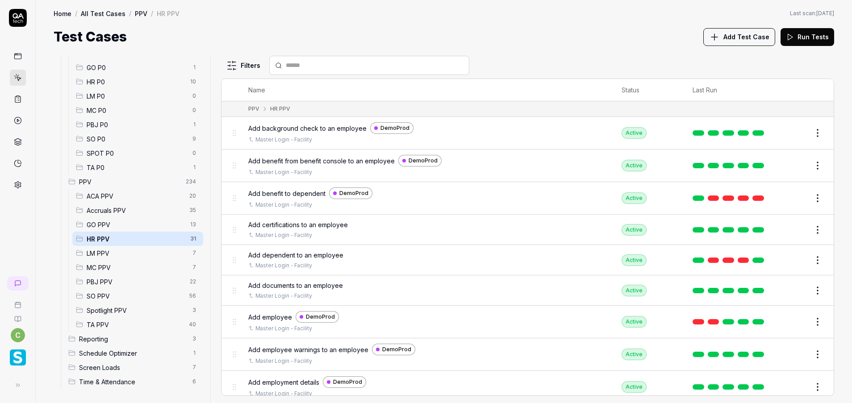
click at [105, 222] on span "GO PPV" at bounding box center [136, 224] width 98 height 9
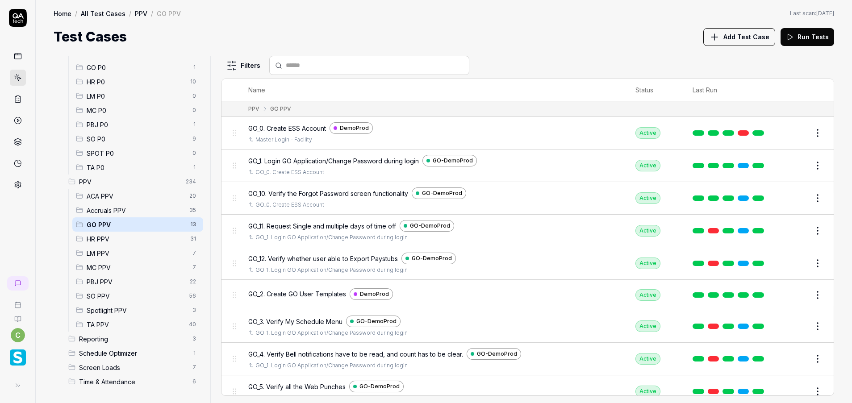
click at [108, 213] on span "Accruals PPV" at bounding box center [135, 210] width 97 height 9
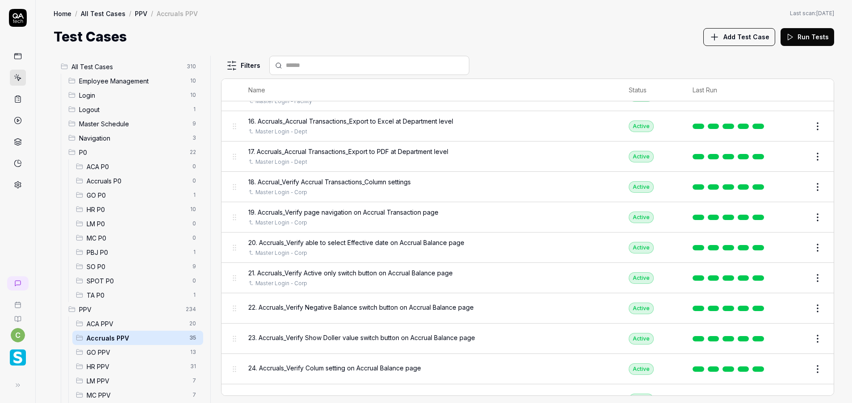
scroll to position [603, 0]
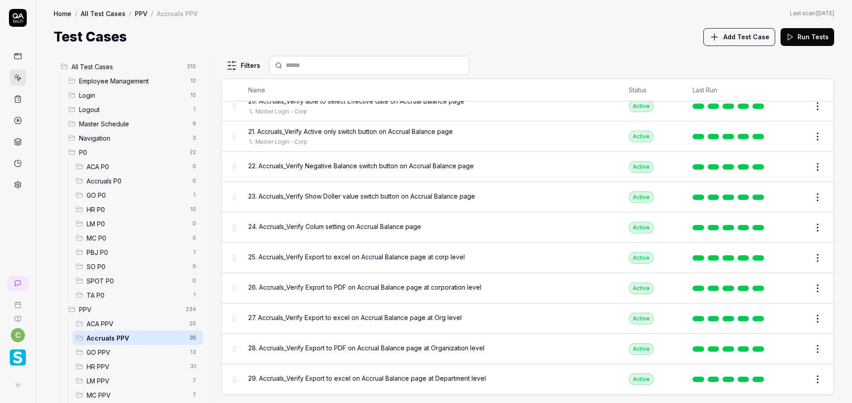
click at [130, 310] on span "PPV" at bounding box center [129, 309] width 101 height 9
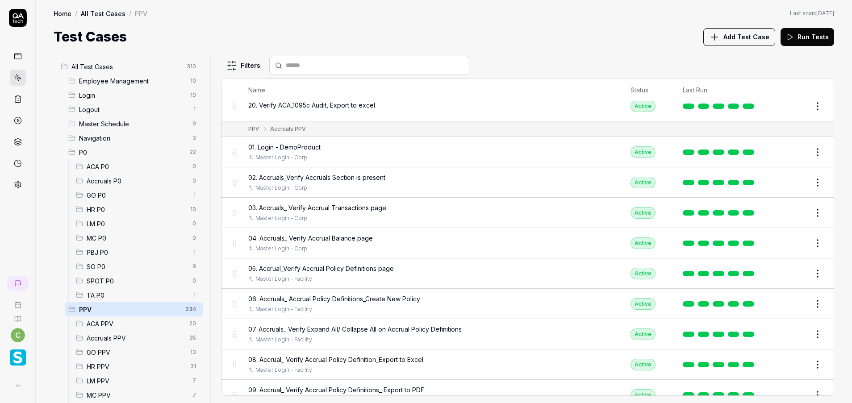
scroll to position [1226, 0]
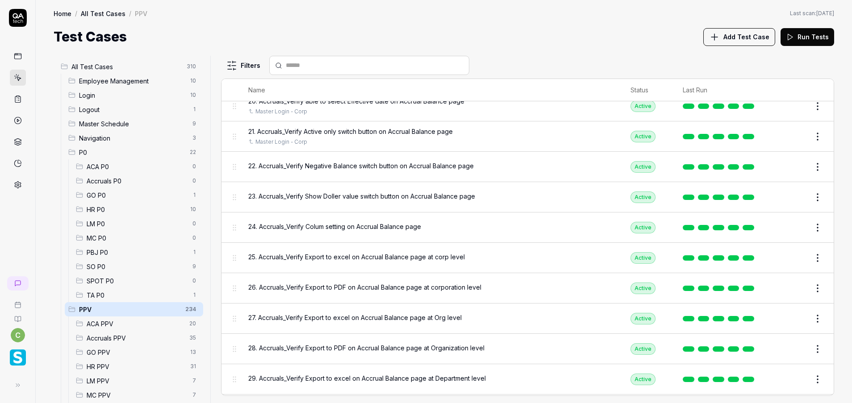
click at [113, 379] on span "LM PPV" at bounding box center [137, 381] width 101 height 9
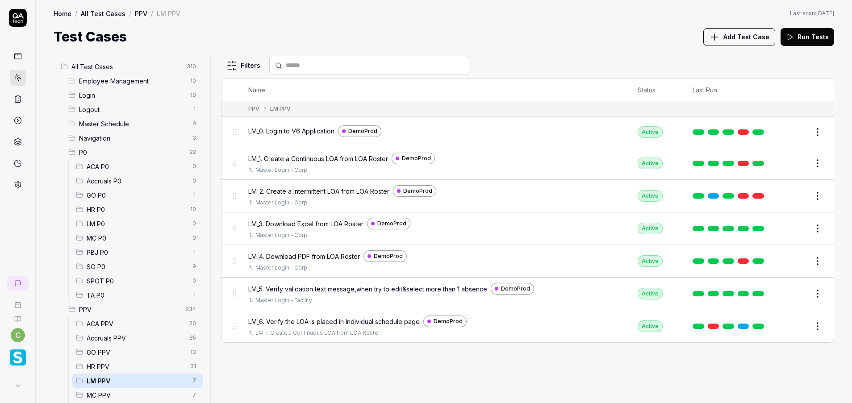
click at [117, 389] on div "MC PPV 7" at bounding box center [137, 395] width 131 height 14
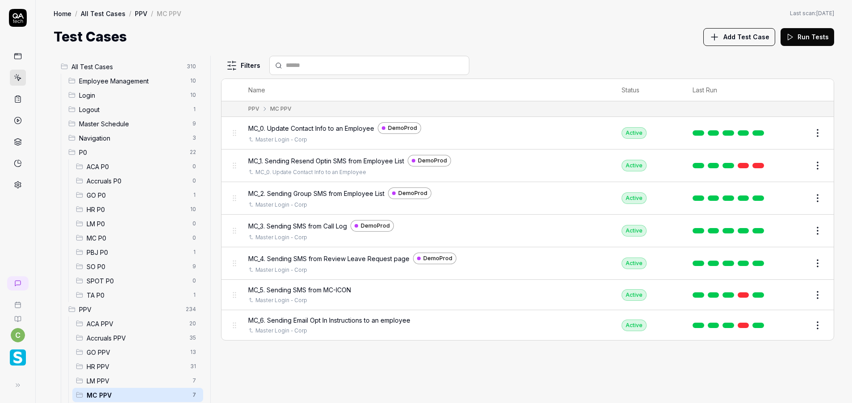
click at [106, 384] on span "LM PPV" at bounding box center [137, 381] width 101 height 9
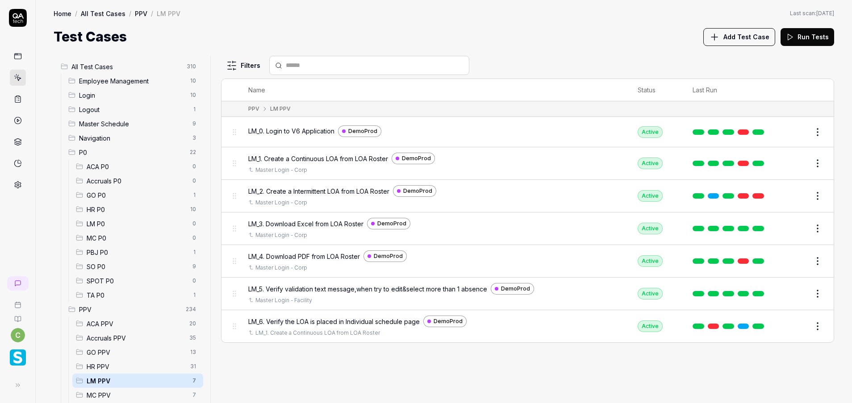
drag, startPoint x: 808, startPoint y: 131, endPoint x: 803, endPoint y: 133, distance: 5.5
click at [809, 132] on div "Edit" at bounding box center [805, 132] width 39 height 14
click at [799, 134] on button "Edit" at bounding box center [796, 132] width 21 height 14
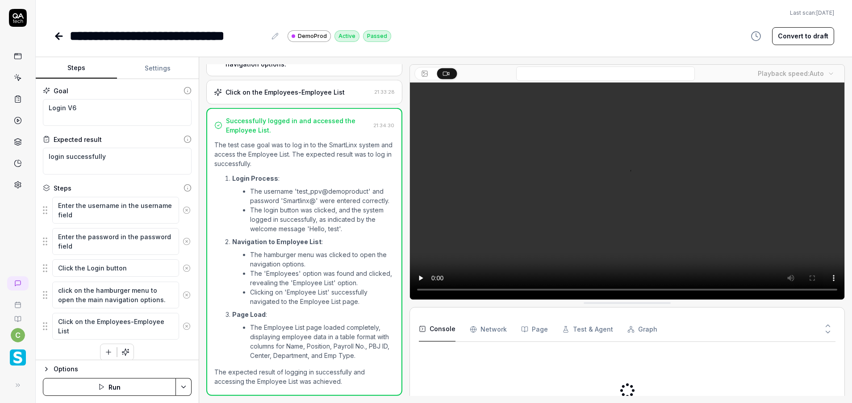
scroll to position [223, 0]
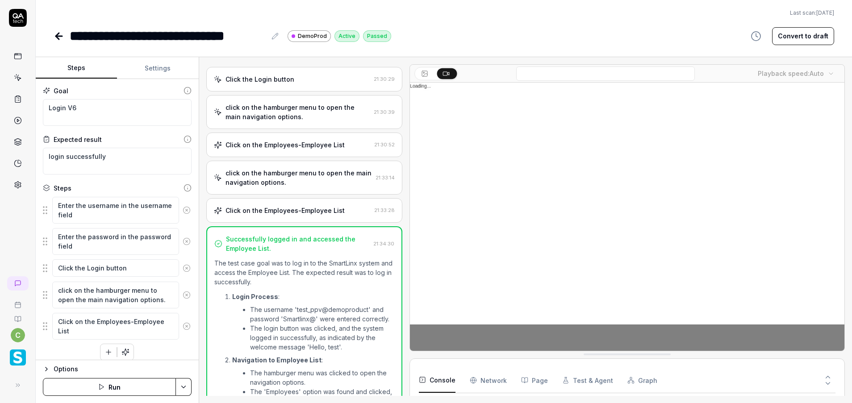
scroll to position [22, 0]
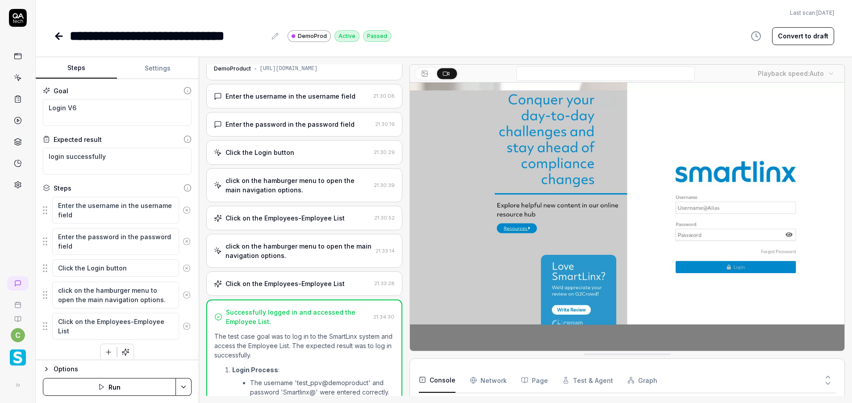
type textarea "*"
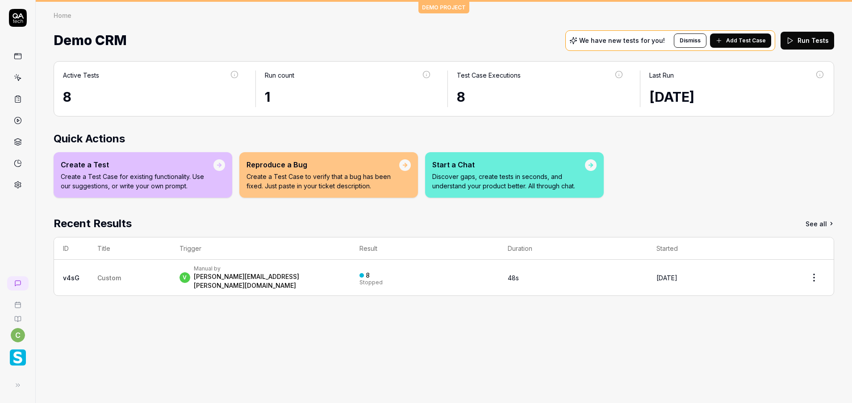
drag, startPoint x: 19, startPoint y: 354, endPoint x: 24, endPoint y: 362, distance: 9.8
click at [19, 354] on img "button" at bounding box center [18, 358] width 16 height 16
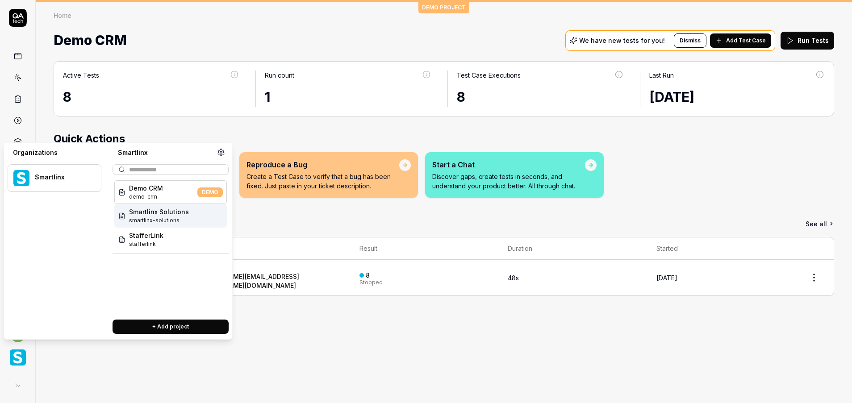
click at [167, 218] on span "smartlinx-solutions" at bounding box center [159, 221] width 60 height 8
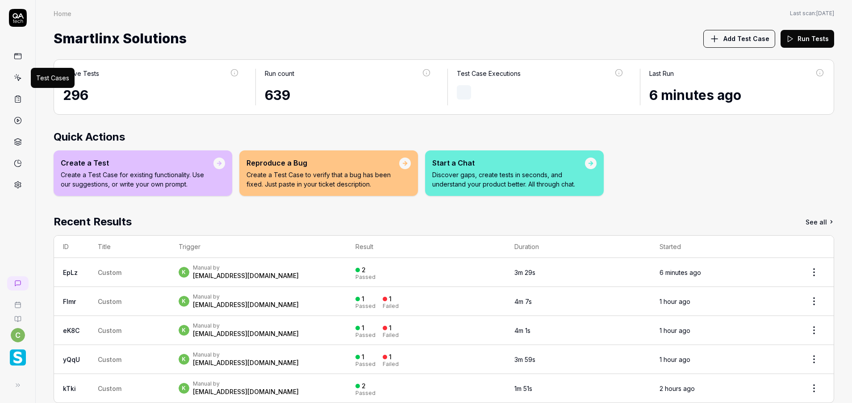
click at [20, 80] on icon at bounding box center [18, 78] width 8 height 8
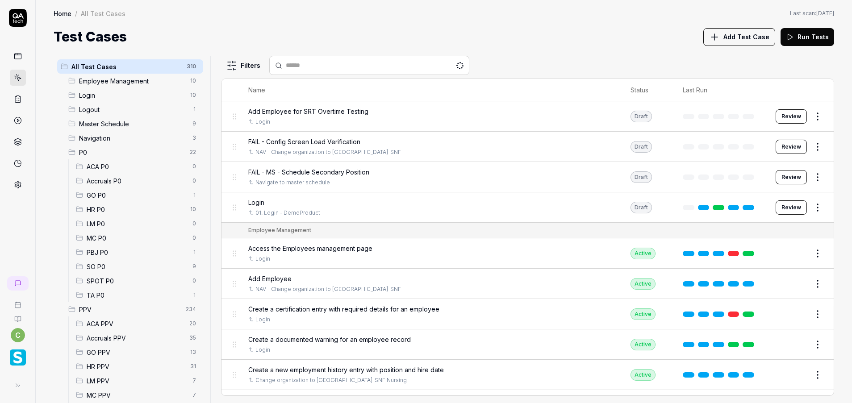
click at [128, 199] on span "GO P0" at bounding box center [137, 195] width 101 height 9
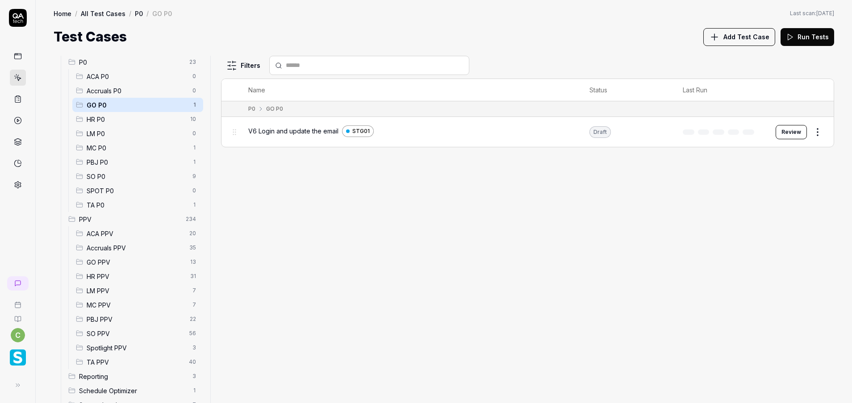
scroll to position [128, 0]
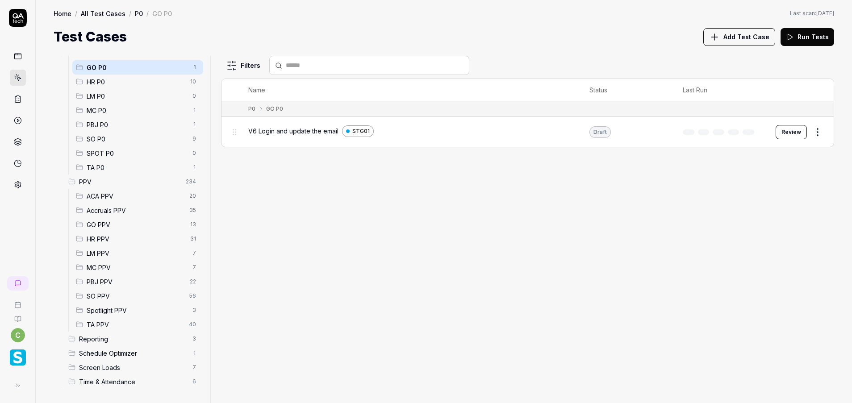
click at [120, 253] on span "LM PPV" at bounding box center [137, 253] width 101 height 9
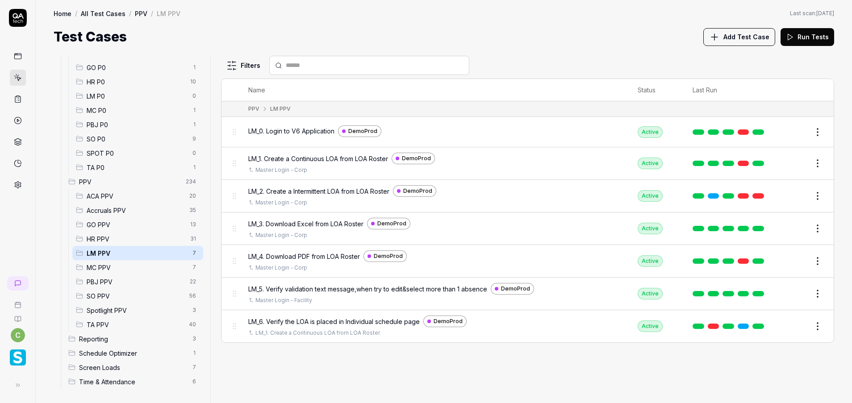
click at [120, 267] on span "MC PPV" at bounding box center [137, 267] width 101 height 9
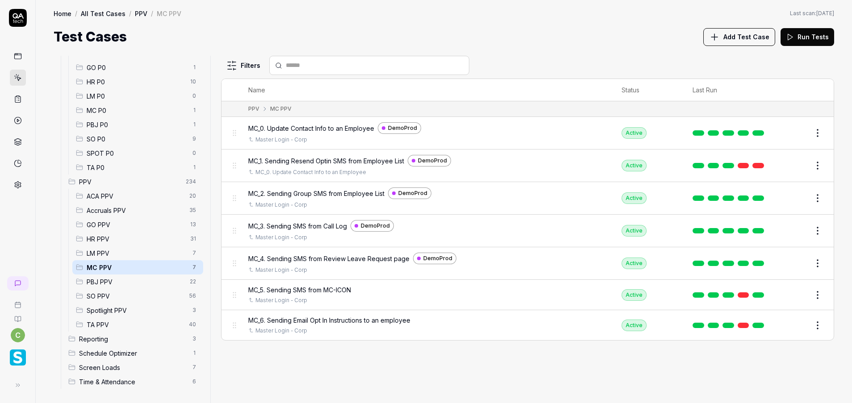
click at [803, 133] on button "Edit" at bounding box center [796, 133] width 21 height 14
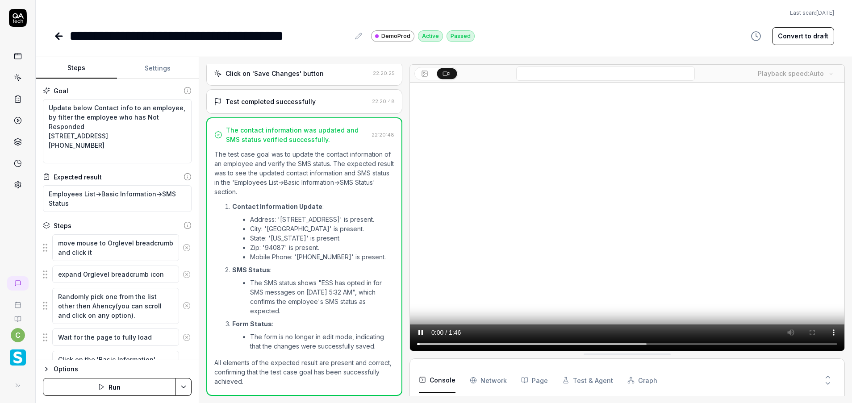
scroll to position [51, 0]
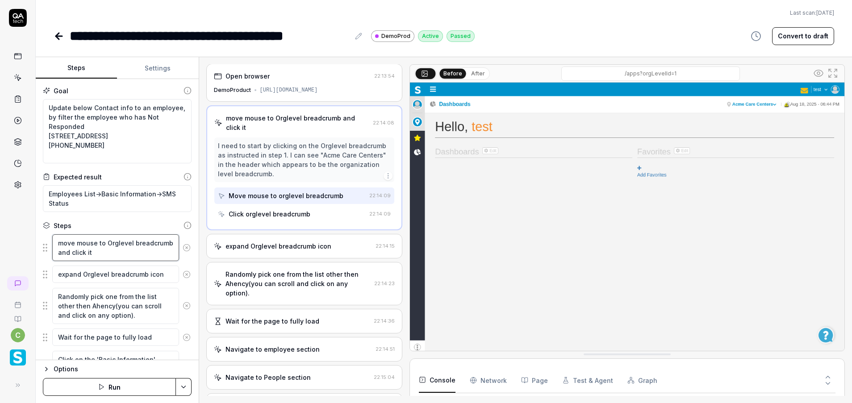
drag, startPoint x: 135, startPoint y: 253, endPoint x: 43, endPoint y: 245, distance: 91.9
click at [43, 245] on div "move mouse to Orglevel breadcrumb and click it" at bounding box center [117, 248] width 149 height 28
click at [109, 274] on textarea "expand Orglevel breadcrumb icon" at bounding box center [115, 274] width 127 height 17
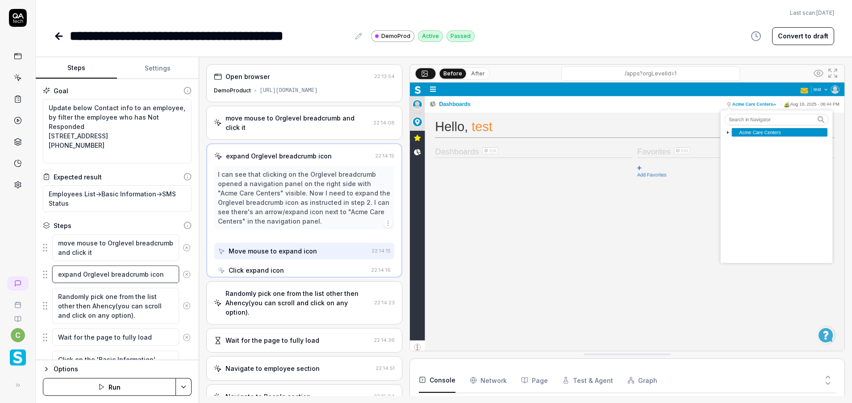
click at [109, 274] on textarea "expand Orglevel breadcrumb icon" at bounding box center [115, 274] width 127 height 17
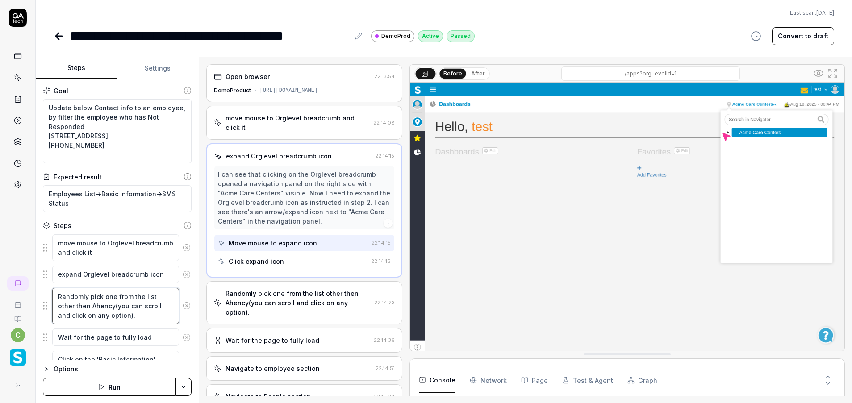
click at [110, 305] on textarea "Randomly pick one from the list other then Ahency(you can scroll and click on a…" at bounding box center [115, 306] width 127 height 36
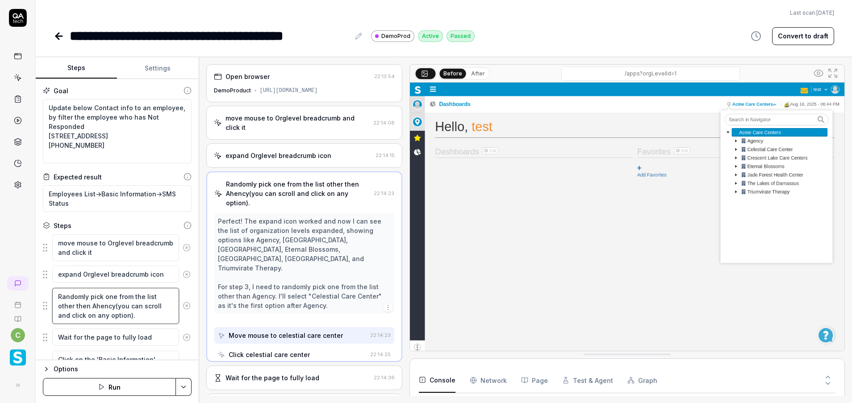
click at [110, 305] on textarea "Randomly pick one from the list other then Ahency(you can scroll and click on a…" at bounding box center [115, 306] width 127 height 36
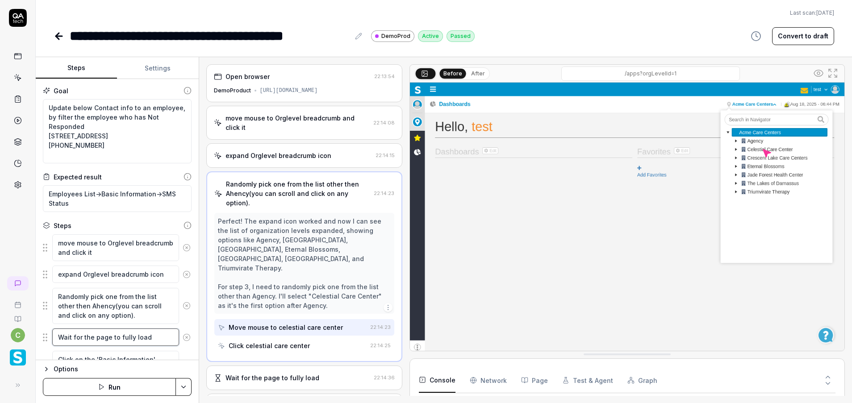
click at [99, 338] on textarea "Wait for the page to fully load" at bounding box center [115, 337] width 127 height 17
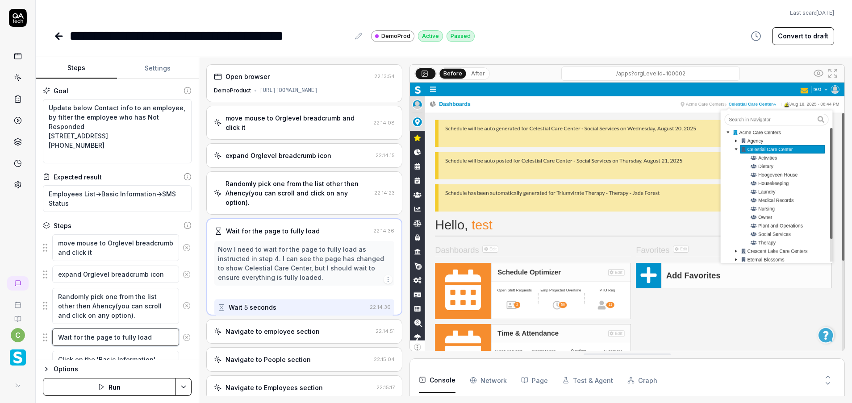
click at [99, 338] on textarea "Wait for the page to fully load" at bounding box center [115, 337] width 127 height 17
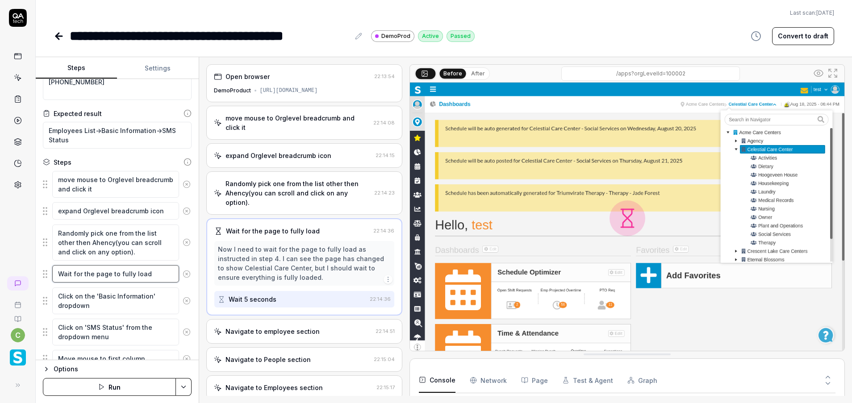
scroll to position [134, 0]
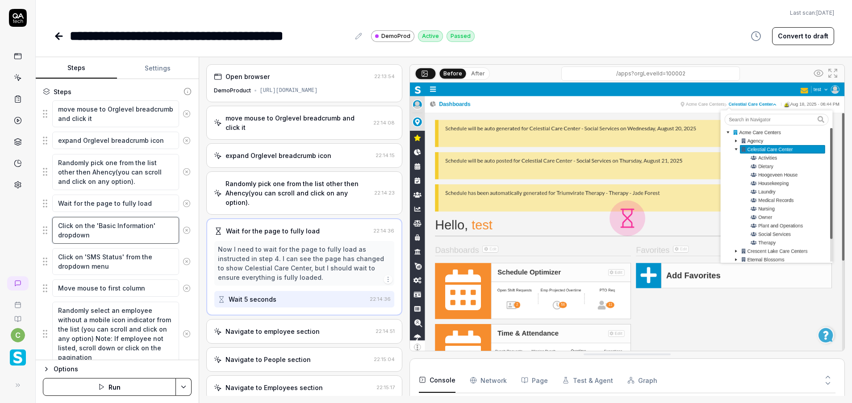
drag, startPoint x: 92, startPoint y: 235, endPoint x: 50, endPoint y: 218, distance: 46.1
click at [50, 218] on div "Click on the 'Basic Information' dropdown" at bounding box center [117, 231] width 149 height 28
drag, startPoint x: 114, startPoint y: 268, endPoint x: 49, endPoint y: 257, distance: 65.7
click at [49, 257] on div "Click on 'SMS Status' from the dropdown menu" at bounding box center [117, 262] width 149 height 28
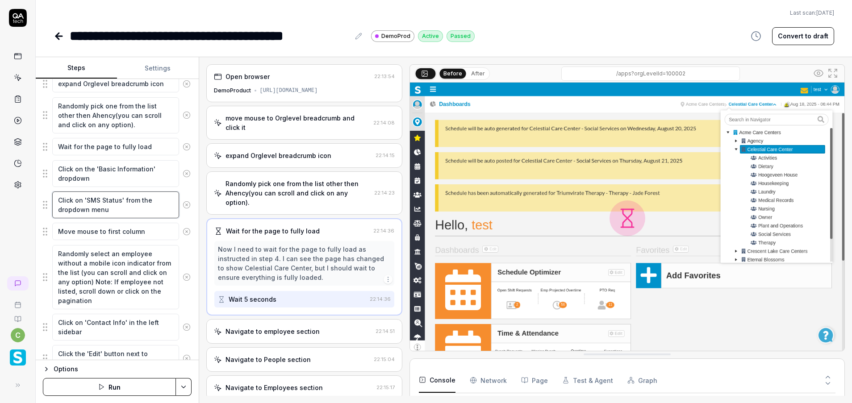
scroll to position [201, 0]
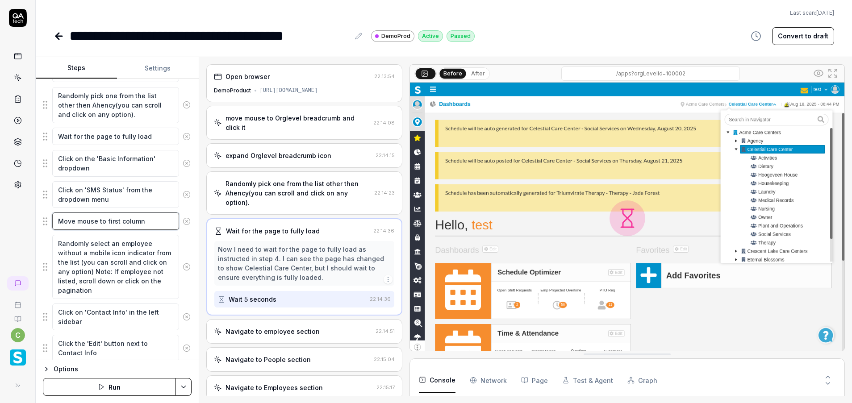
click at [144, 222] on textarea "Move mouse to first column" at bounding box center [115, 221] width 127 height 17
drag, startPoint x: 59, startPoint y: 242, endPoint x: 134, endPoint y: 287, distance: 88.6
click at [134, 287] on textarea "Randomly select an employee without a mobile icon indicator from the list (you …" at bounding box center [115, 267] width 127 height 64
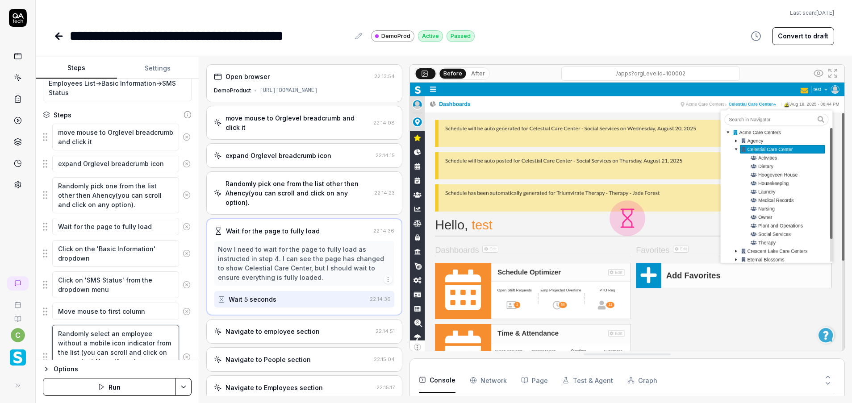
scroll to position [67, 0]
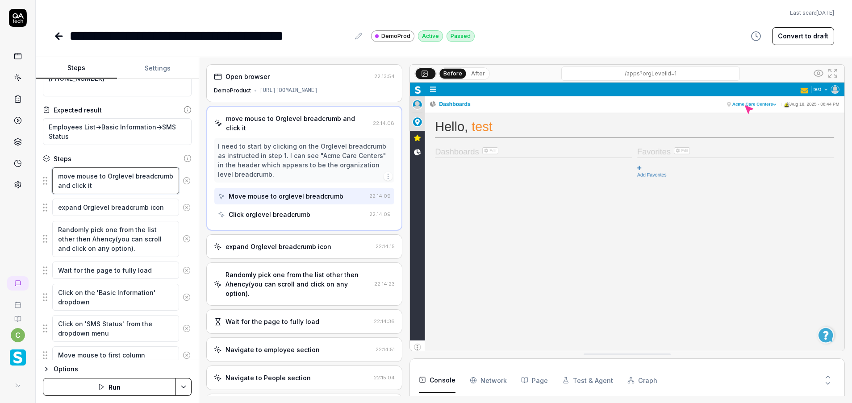
drag, startPoint x: 139, startPoint y: 187, endPoint x: 54, endPoint y: 171, distance: 86.8
click at [54, 171] on textarea "move mouse to Orglevel breadcrumb and click it" at bounding box center [115, 181] width 127 height 27
click at [112, 210] on textarea "expand Orglevel breadcrumb icon" at bounding box center [115, 207] width 127 height 17
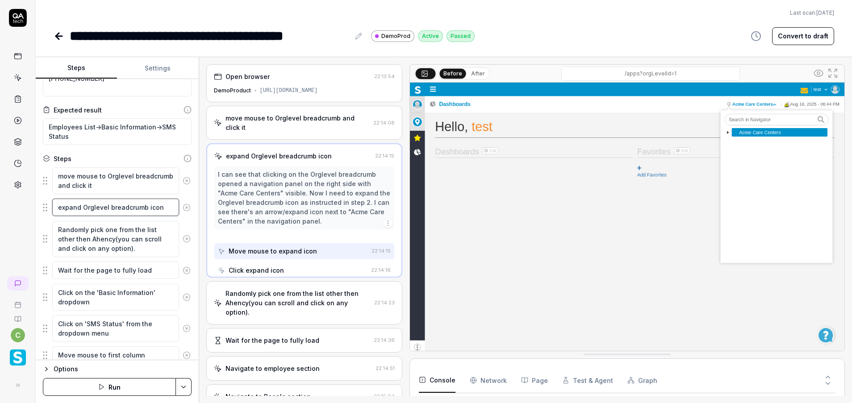
click at [112, 210] on textarea "expand Orglevel breadcrumb icon" at bounding box center [115, 207] width 127 height 17
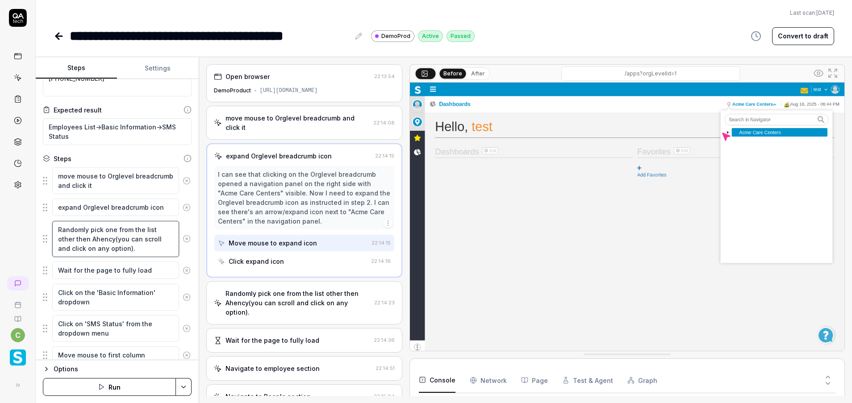
click at [126, 248] on textarea "Randomly pick one from the list other then Ahency(you can scroll and click on a…" at bounding box center [115, 239] width 127 height 36
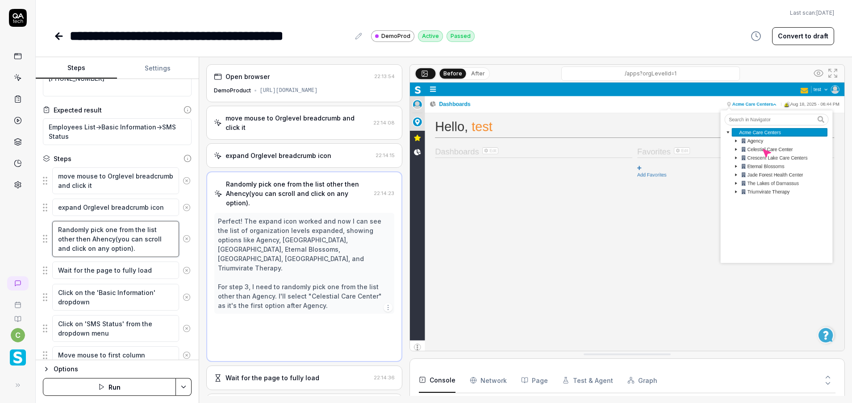
click at [126, 248] on textarea "Randomly pick one from the list other then Ahency(you can scroll and click on a…" at bounding box center [115, 239] width 127 height 36
click at [92, 269] on textarea "Wait for the page to fully load" at bounding box center [115, 270] width 127 height 17
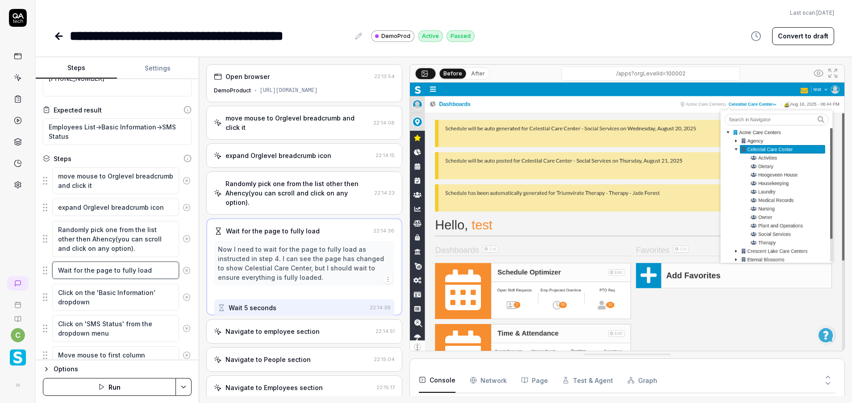
click at [92, 269] on textarea "Wait for the page to fully load" at bounding box center [115, 270] width 127 height 17
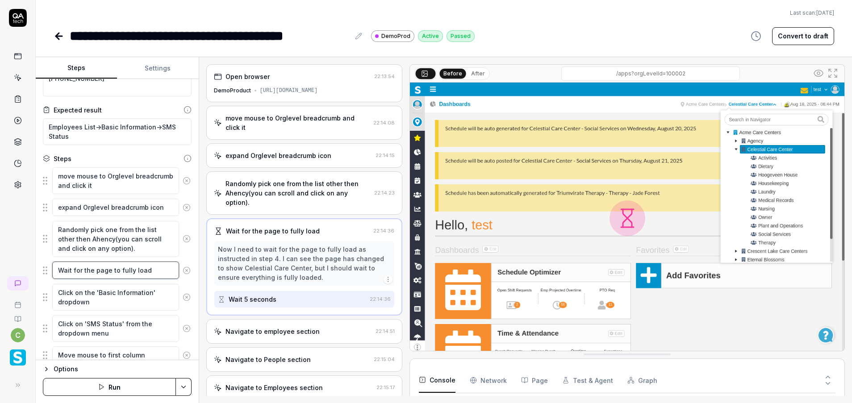
click at [92, 269] on textarea "Wait for the page to fully load" at bounding box center [115, 270] width 127 height 17
click at [97, 295] on textarea "Click on the 'Basic Information' dropdown" at bounding box center [115, 297] width 127 height 27
click at [96, 295] on textarea "Click on the 'Basic Information' dropdown" at bounding box center [115, 297] width 127 height 27
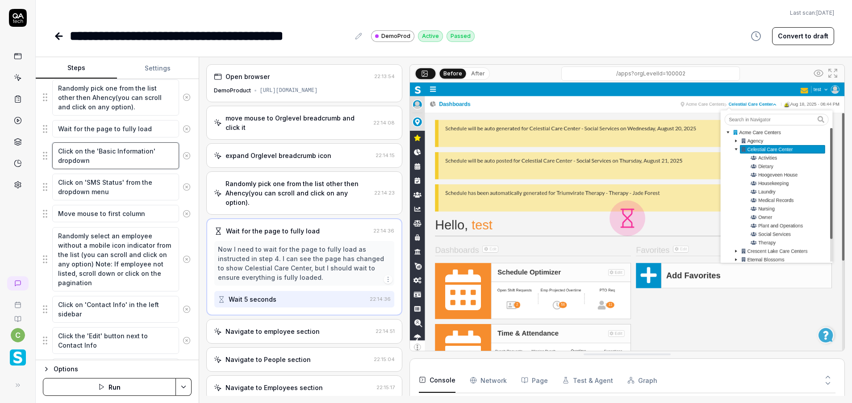
scroll to position [268, 0]
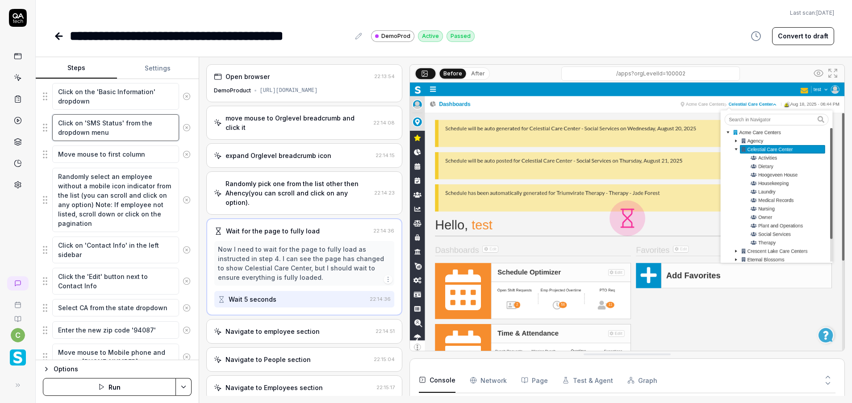
click at [96, 121] on textarea "Click on 'SMS Status' from the dropdown menu" at bounding box center [115, 127] width 127 height 27
click at [89, 250] on textarea "Click on 'Contact Info' in the left sidebar" at bounding box center [115, 250] width 127 height 27
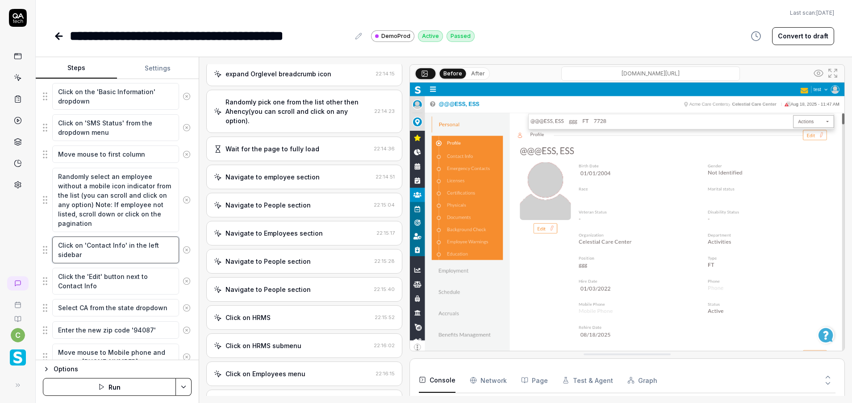
click at [89, 249] on textarea "Click on 'Contact Info' in the left sidebar" at bounding box center [115, 250] width 127 height 27
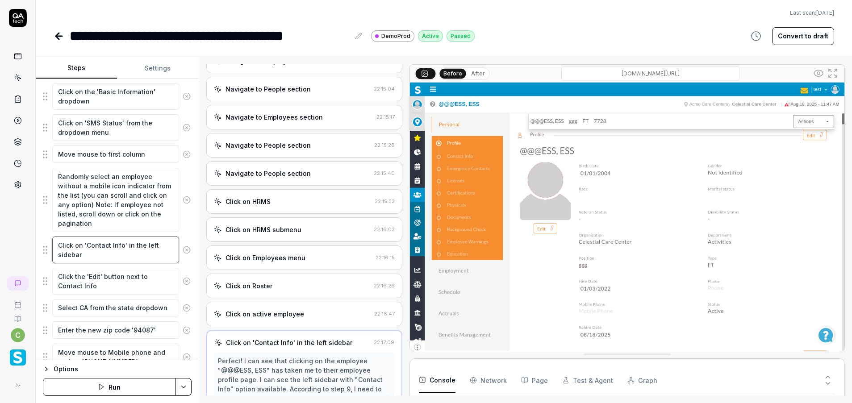
click at [89, 249] on textarea "Click on 'Contact Info' in the left sidebar" at bounding box center [115, 250] width 127 height 27
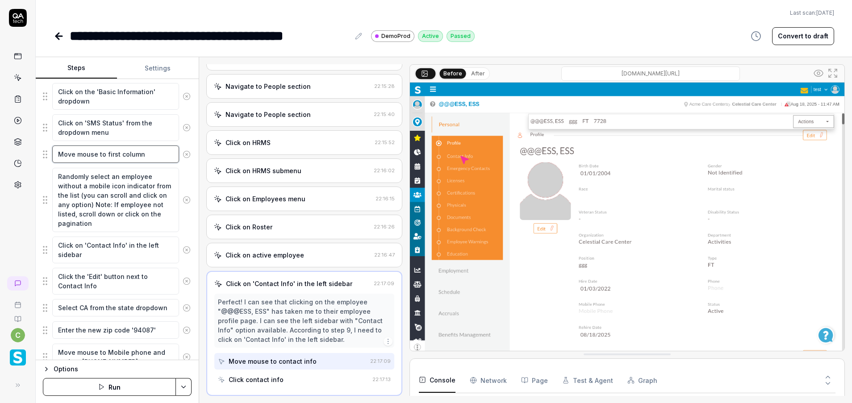
click at [101, 156] on textarea "Move mouse to first column" at bounding box center [115, 154] width 127 height 17
click at [72, 247] on textarea "Click on 'Contact Info' in the left sidebar" at bounding box center [115, 250] width 127 height 27
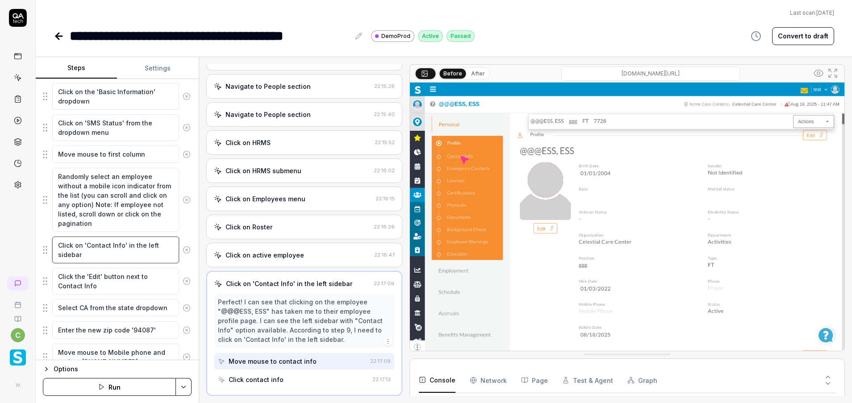
click at [72, 247] on textarea "Click on 'Contact Info' in the left sidebar" at bounding box center [115, 250] width 127 height 27
click at [93, 283] on textarea "Click the 'Edit' button next to Contact Info" at bounding box center [115, 281] width 127 height 27
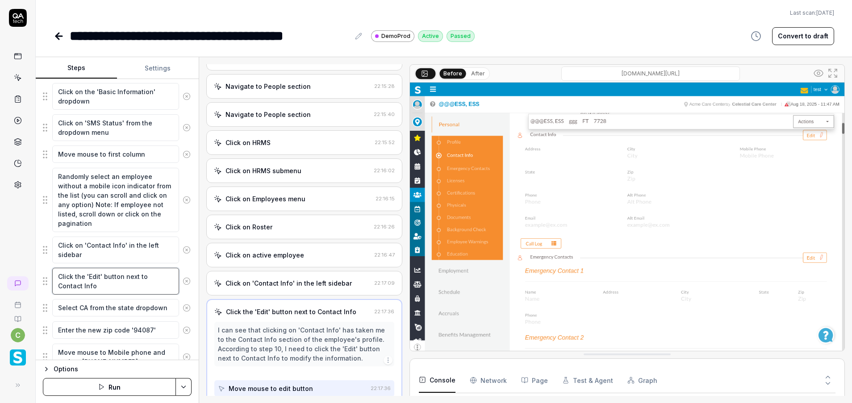
click at [93, 283] on textarea "Click the 'Edit' button next to Contact Info" at bounding box center [115, 281] width 127 height 27
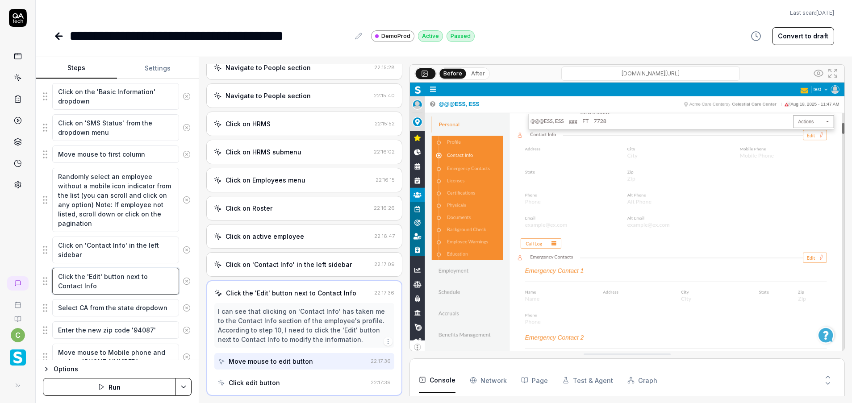
click at [93, 283] on textarea "Click the 'Edit' button next to Contact Info" at bounding box center [115, 281] width 127 height 27
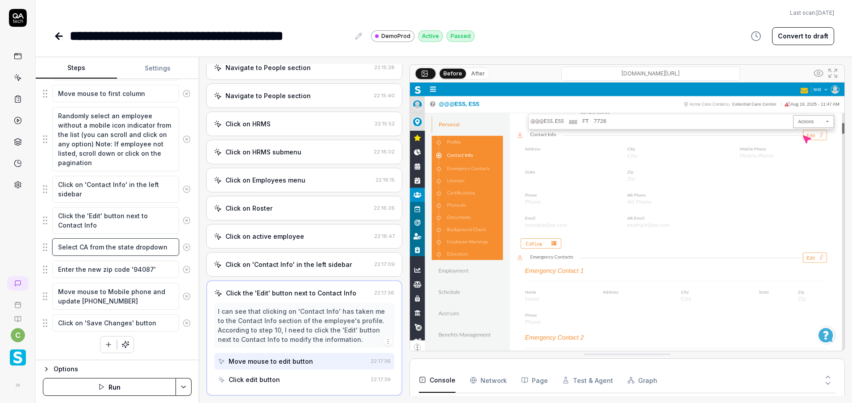
click at [97, 256] on textarea "Select CA from the state dropdown" at bounding box center [115, 247] width 127 height 17
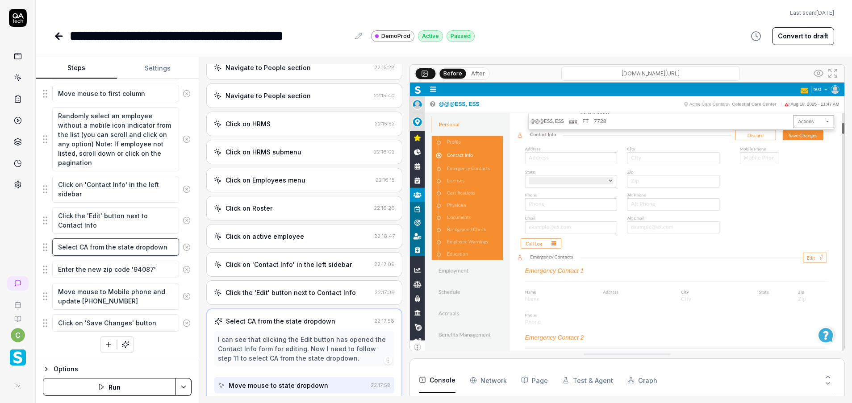
scroll to position [348, 0]
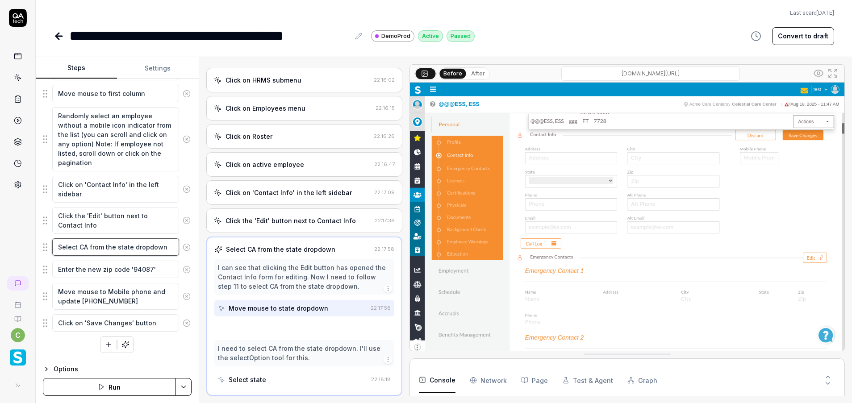
click at [100, 249] on textarea "Select CA from the state dropdown" at bounding box center [115, 247] width 127 height 17
click at [101, 248] on textarea "Select CA from the state dropdown" at bounding box center [115, 247] width 127 height 17
click at [81, 274] on textarea "Enter the new zip code '94087'" at bounding box center [115, 269] width 127 height 17
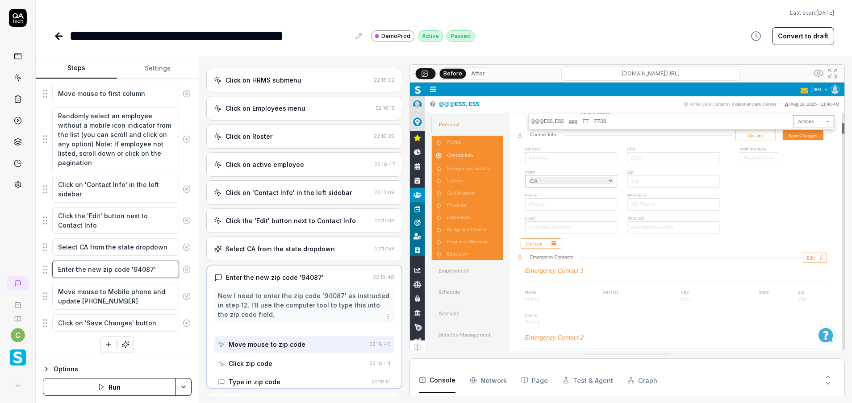
scroll to position [341, 0]
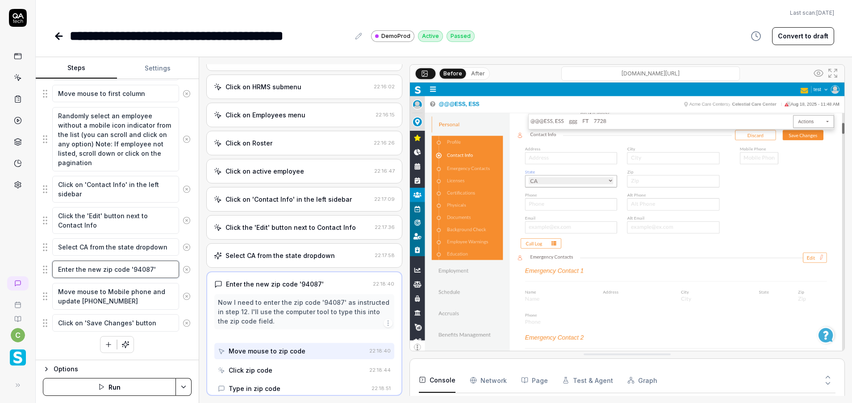
click at [81, 274] on textarea "Enter the new zip code '94087'" at bounding box center [115, 269] width 127 height 17
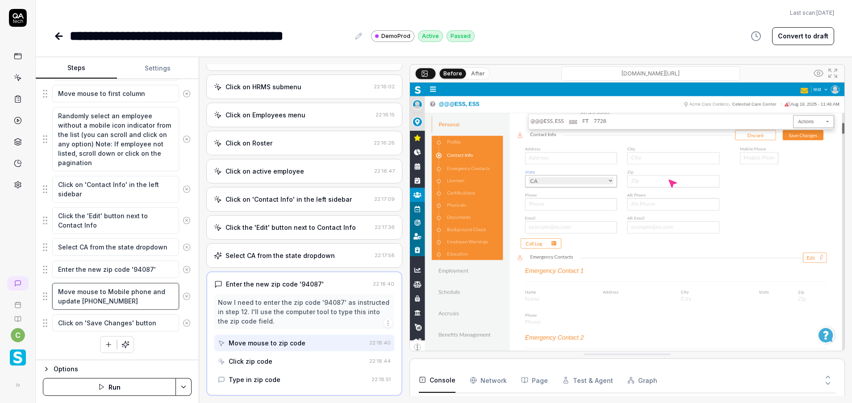
click at [96, 294] on textarea "Move mouse to Mobile phone and update [PHONE_NUMBER]" at bounding box center [115, 296] width 127 height 27
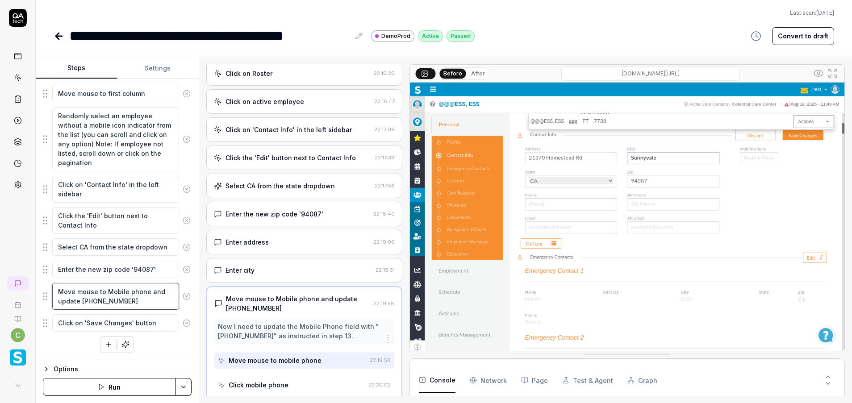
click at [96, 294] on textarea "Move mouse to Mobile phone and update [PHONE_NUMBER]" at bounding box center [115, 296] width 127 height 27
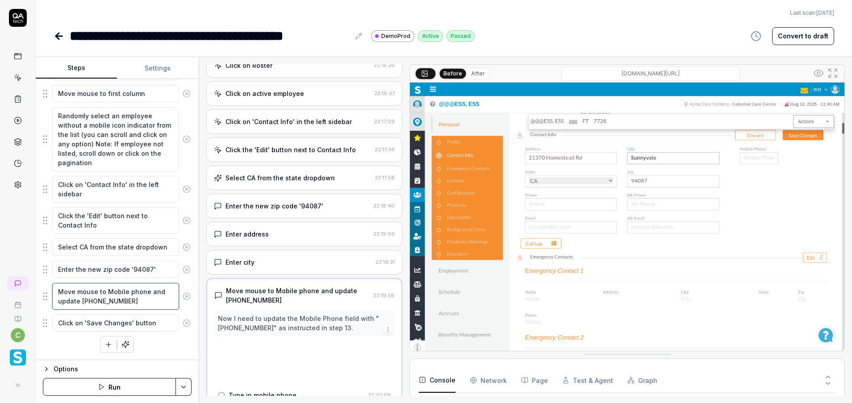
click at [96, 293] on textarea "Move mouse to Mobile phone and update [PHONE_NUMBER]" at bounding box center [115, 296] width 127 height 27
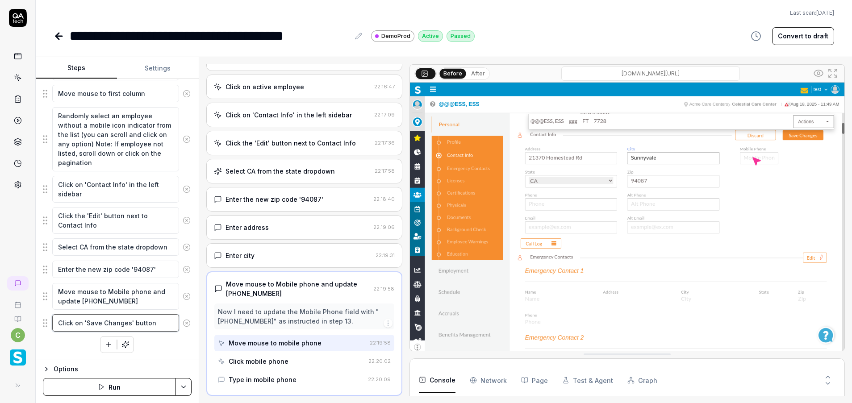
click at [148, 318] on textarea "Click on 'Save Changes' button" at bounding box center [115, 322] width 127 height 17
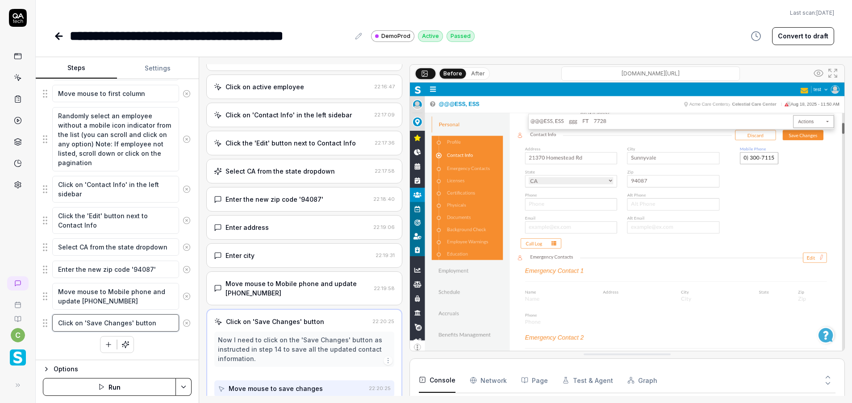
scroll to position [444, 0]
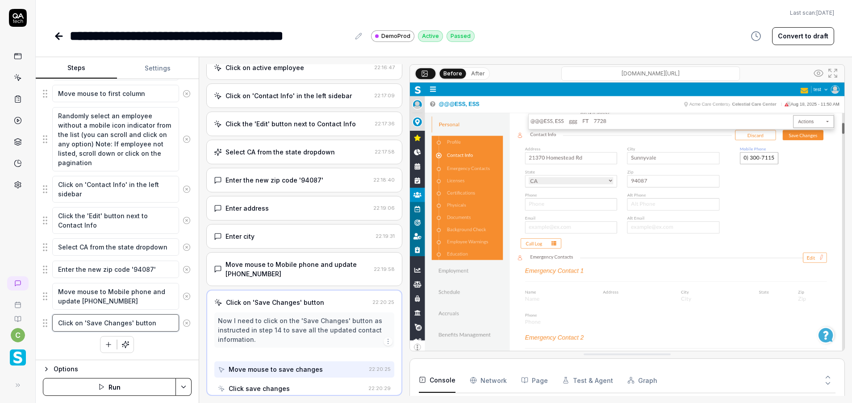
click at [148, 318] on textarea "Click on 'Save Changes' button" at bounding box center [115, 322] width 127 height 17
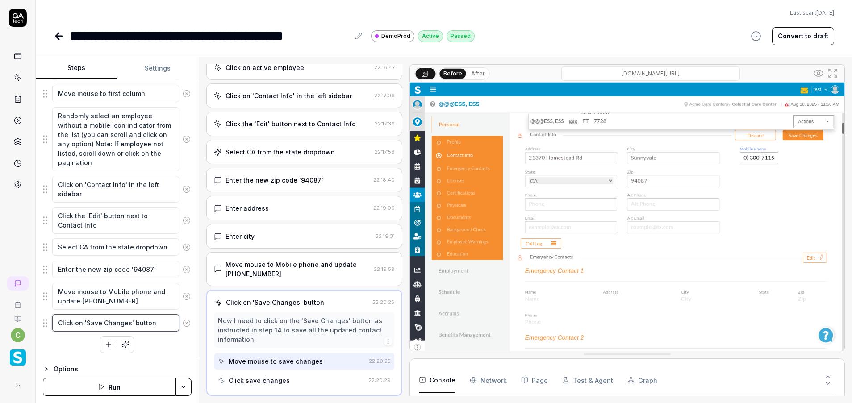
click at [148, 318] on textarea "Click on 'Save Changes' button" at bounding box center [115, 322] width 127 height 17
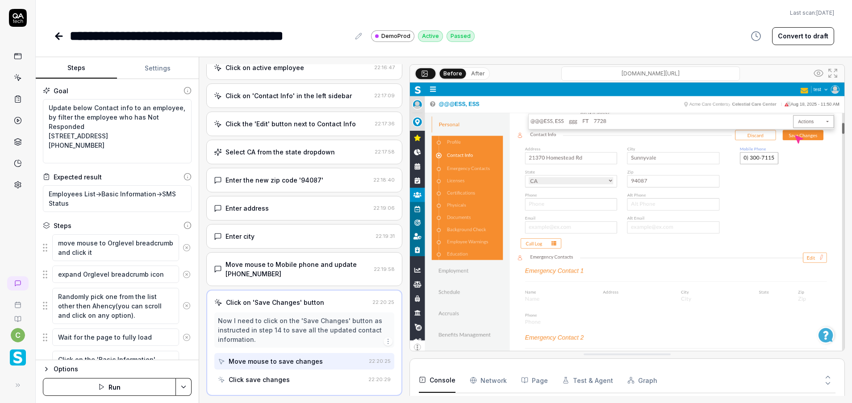
scroll to position [134, 0]
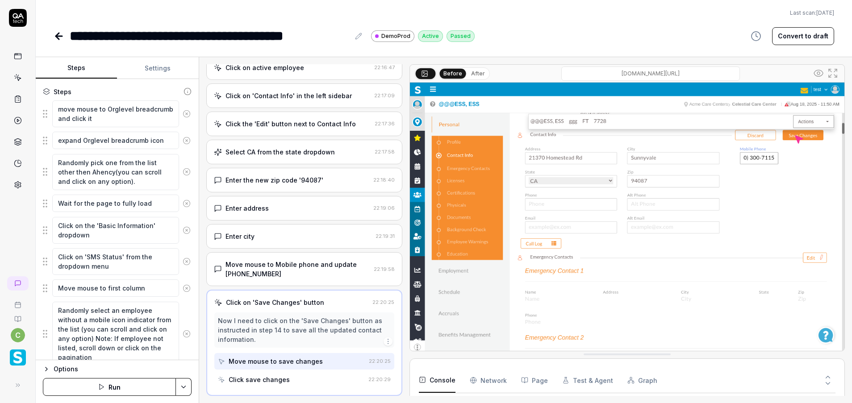
click at [21, 85] on link at bounding box center [18, 78] width 16 height 16
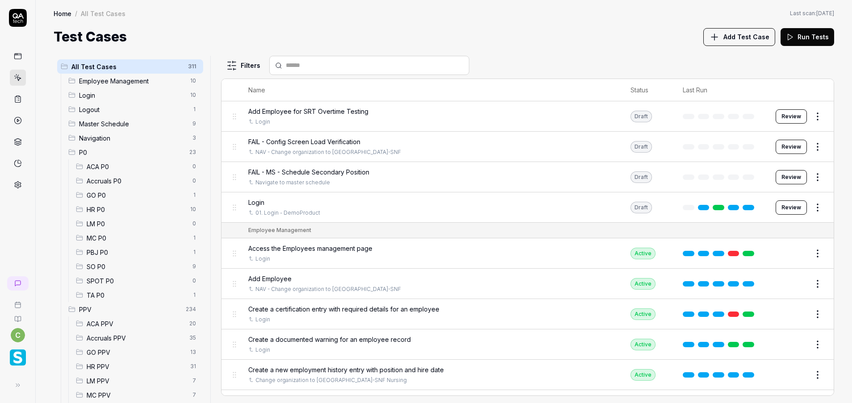
click at [98, 195] on span "GO P0" at bounding box center [137, 195] width 101 height 9
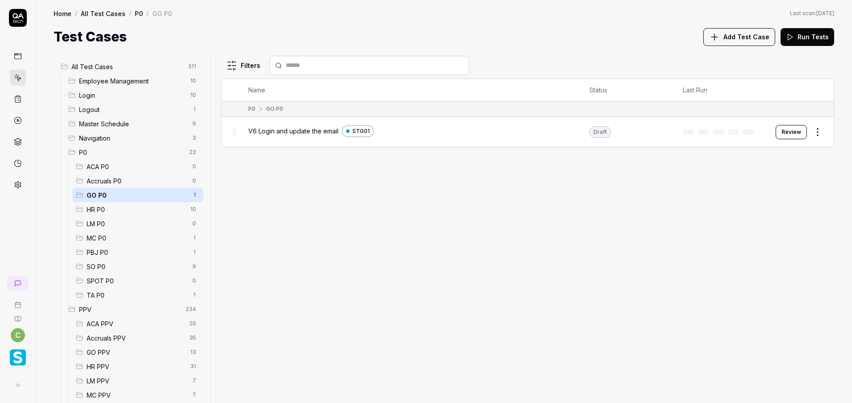
click at [786, 134] on button "Review" at bounding box center [791, 132] width 31 height 14
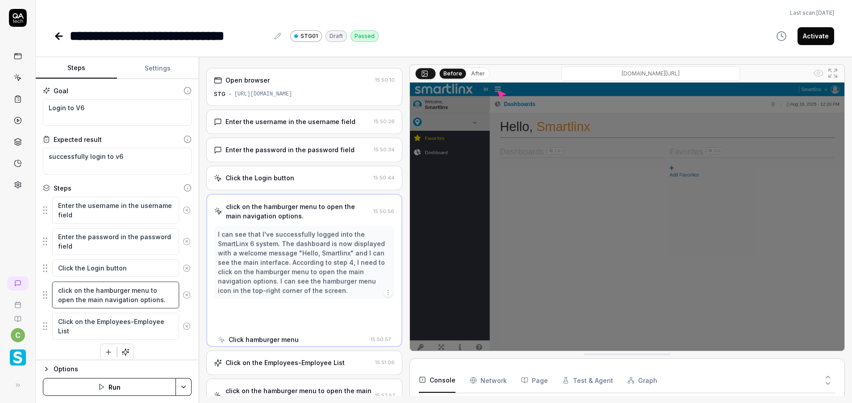
click at [117, 293] on textarea "click on the hamburger menu to open the main navigation options." at bounding box center [115, 295] width 127 height 27
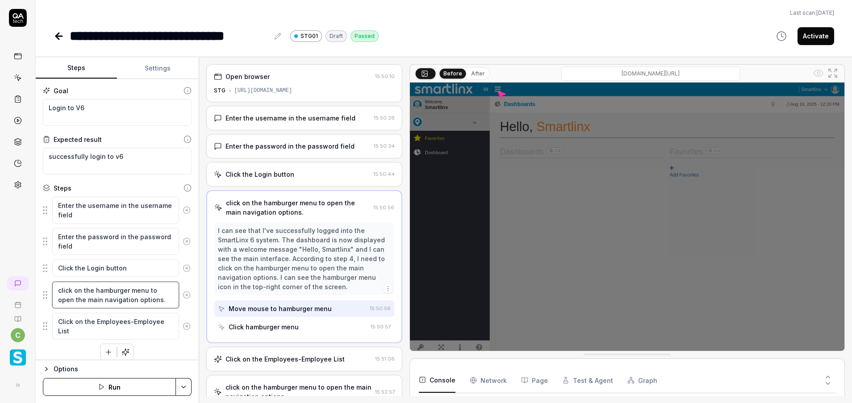
click at [117, 293] on textarea "click on the hamburger menu to open the main navigation options." at bounding box center [115, 295] width 127 height 27
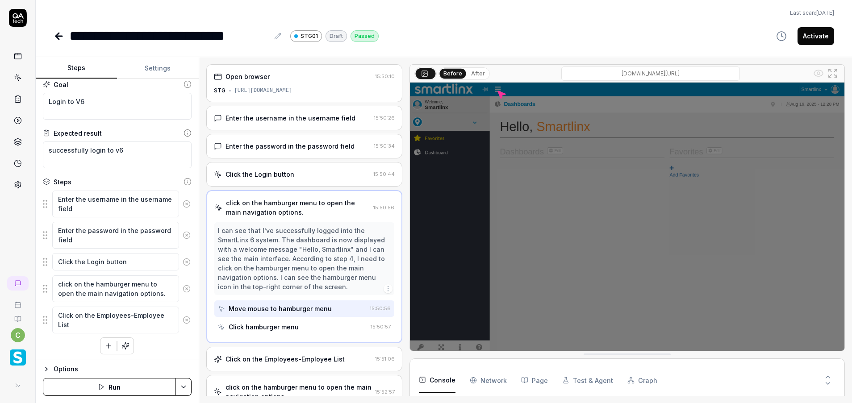
scroll to position [8, 0]
click at [104, 287] on textarea "click on the hamburger menu to open the main navigation options." at bounding box center [115, 287] width 127 height 27
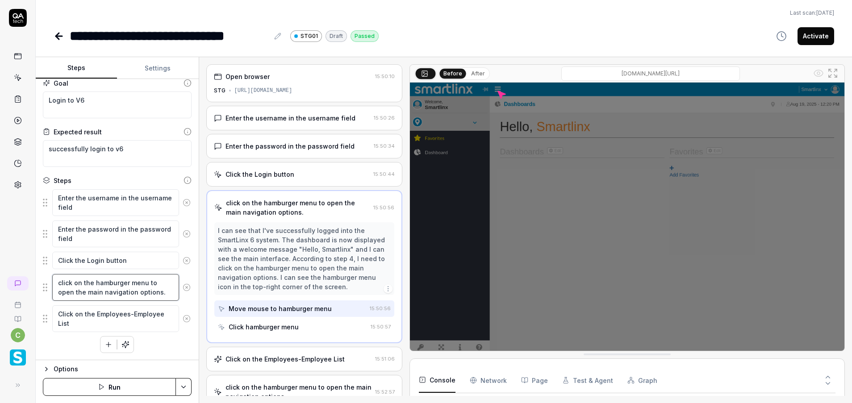
type textarea "*"
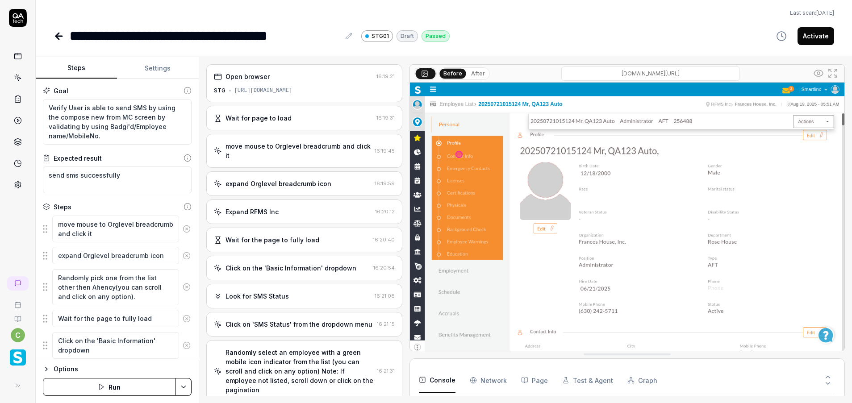
scroll to position [175, 0]
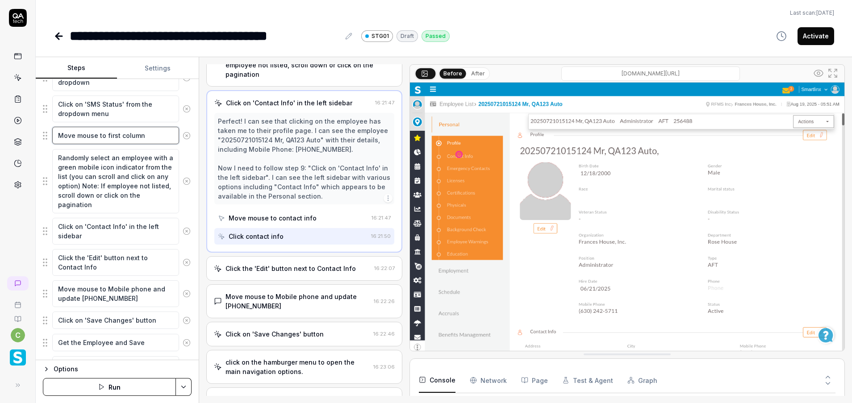
drag, startPoint x: 147, startPoint y: 138, endPoint x: 187, endPoint y: 137, distance: 39.3
click at [147, 137] on textarea "Move mouse to first column" at bounding box center [115, 135] width 127 height 17
type textarea "*"
type textarea "Move mouse to first column f"
type textarea "*"
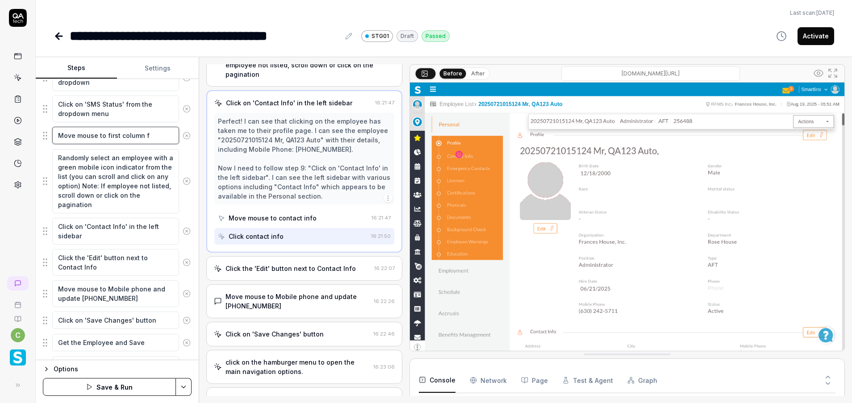
type textarea "Move mouse to first column fi"
type textarea "*"
type textarea "Move mouse to first column fil"
type textarea "*"
type textarea "Move mouse to first column filt"
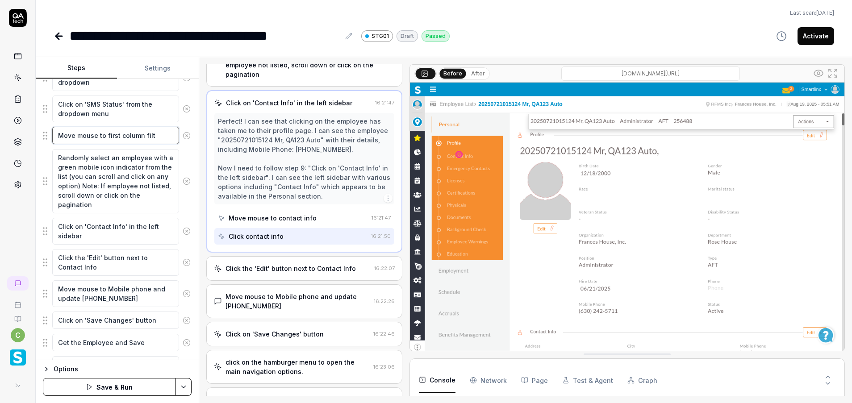
type textarea "*"
type textarea "Move mouse to first column filte"
type textarea "*"
type textarea "Move mouse to first column filter"
type textarea "*"
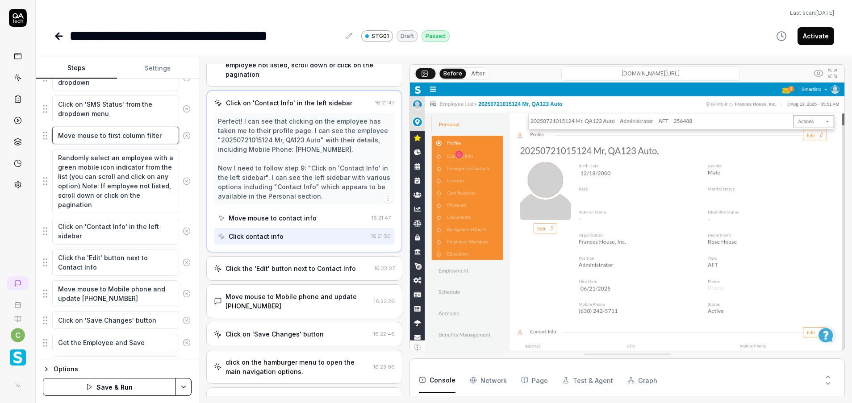
type textarea "Move mouse to first column filter"
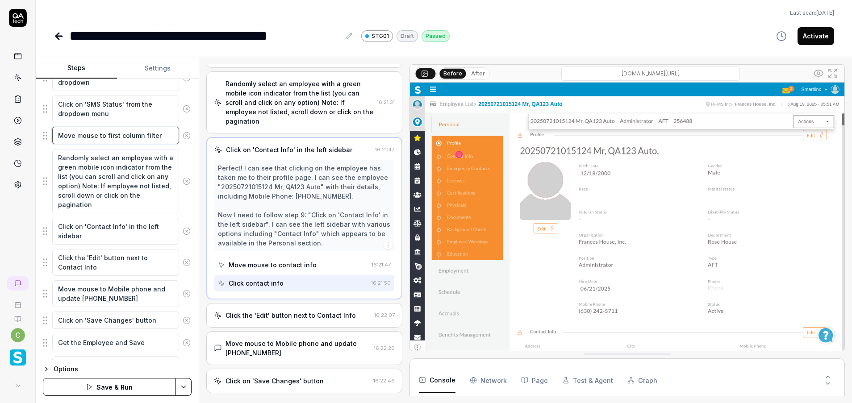
scroll to position [363, 0]
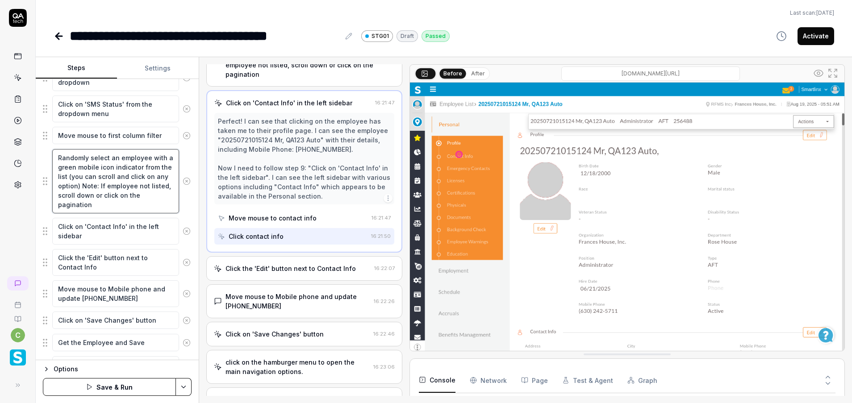
type textarea "*"
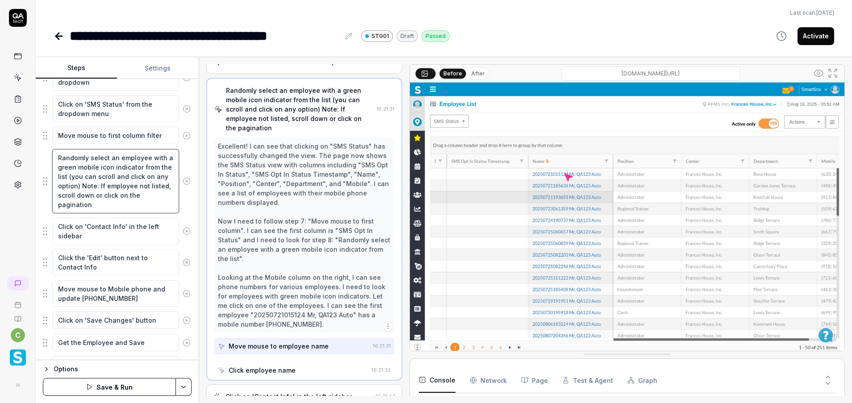
scroll to position [304, 0]
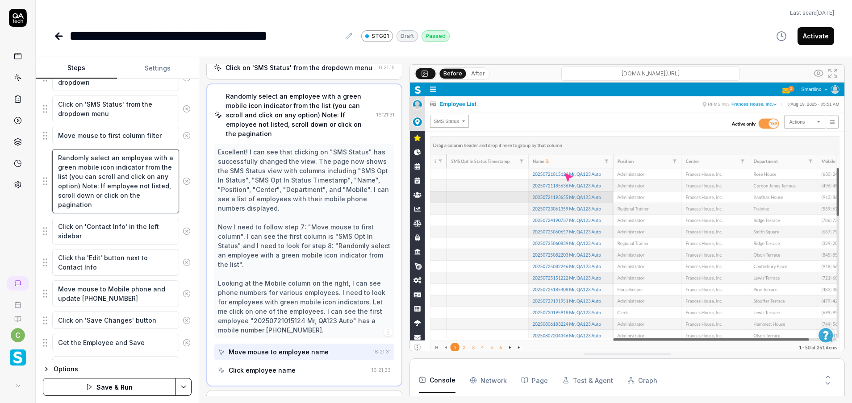
drag, startPoint x: 82, startPoint y: 177, endPoint x: 55, endPoint y: 168, distance: 28.1
click at [55, 168] on textarea "Randomly select an employee with a green mobile icon indicator from the list (y…" at bounding box center [115, 181] width 127 height 64
type textarea "Randomly select an employee r from the list (you can scroll and click on any op…"
type textarea "*"
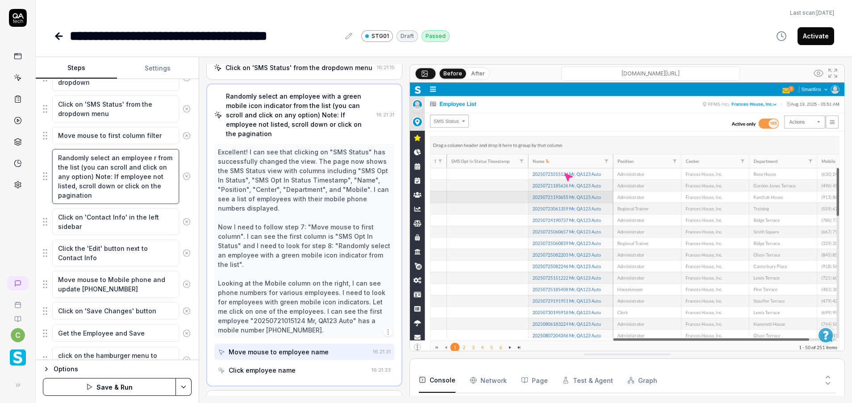
type textarea "Randomly select an employee from the list (you can scroll and click on any opti…"
type textarea "*"
type textarea "Randomly select an employee from the list (you can scroll and click on any opti…"
type textarea "*"
type textarea "Randomly select an employee from the list (you can scroll and click on any opti…"
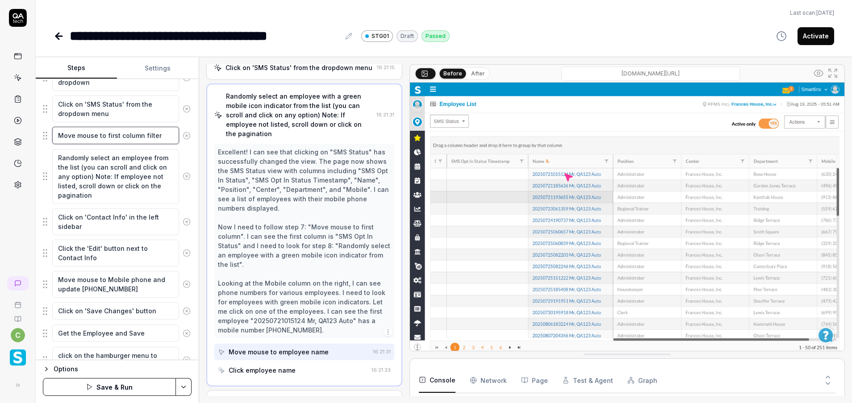
click at [164, 138] on textarea "Move mouse to first column filter" at bounding box center [115, 135] width 127 height 17
click at [158, 138] on textarea "Move mouse to first column filter" at bounding box center [115, 135] width 127 height 17
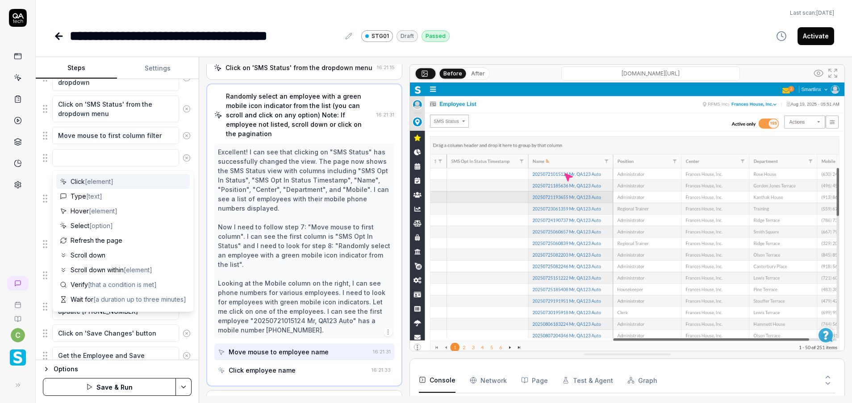
type textarea "*"
type textarea "f"
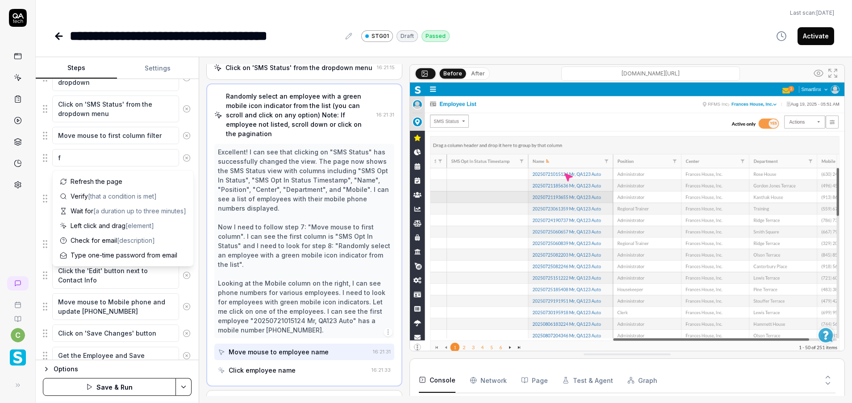
type textarea "*"
type textarea "fi"
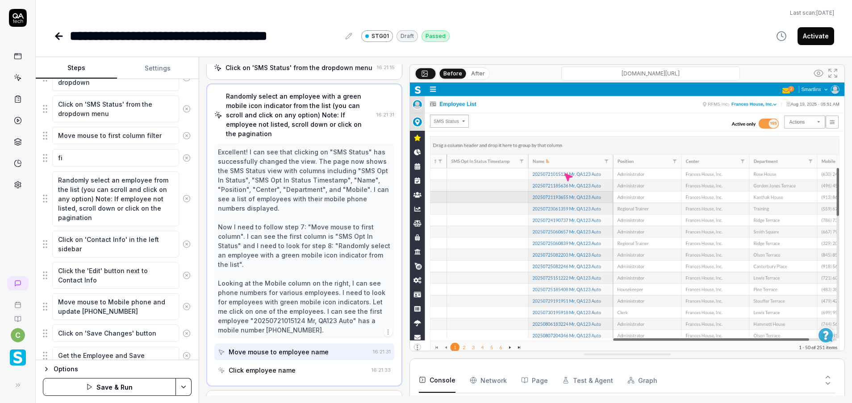
type textarea "*"
type textarea "fil"
type textarea "*"
type textarea "filt"
type textarea "*"
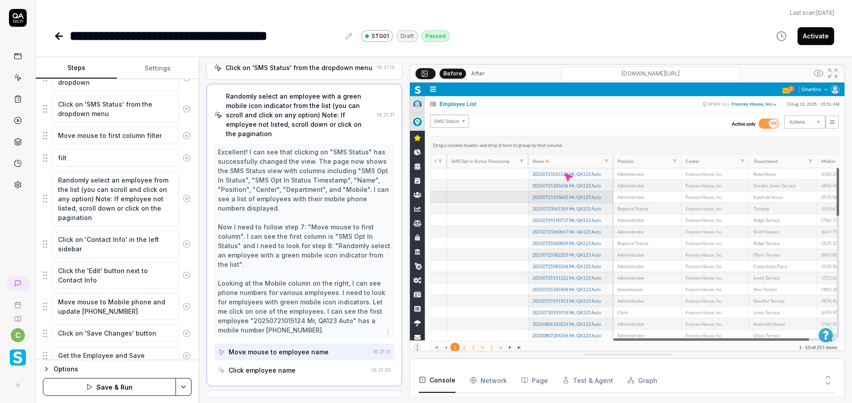
type textarea "filte"
type textarea "*"
type textarea "filter"
type textarea "*"
type textarea "filter"
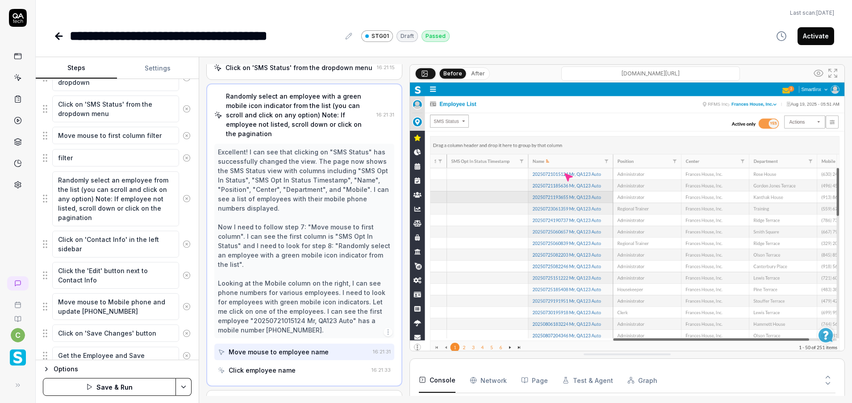
type textarea "*"
type textarea "filter w"
type textarea "*"
type textarea "filter wi"
type textarea "*"
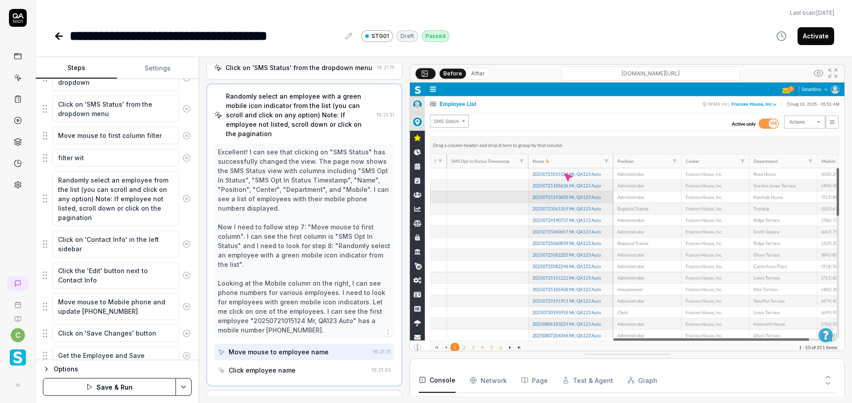
type textarea "filter with"
type textarea "*"
type textarea "filter with"
type textarea "*"
type textarea "filter with O"
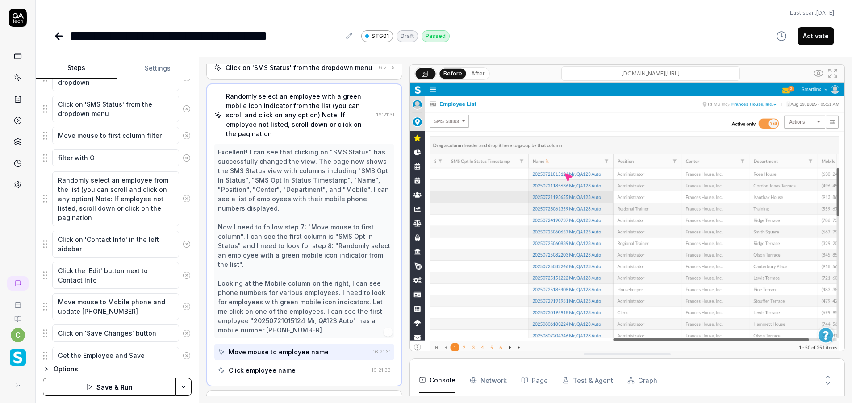
type textarea "*"
type textarea "filter with Op"
type textarea "*"
type textarea "filter with Opt"
type textarea "*"
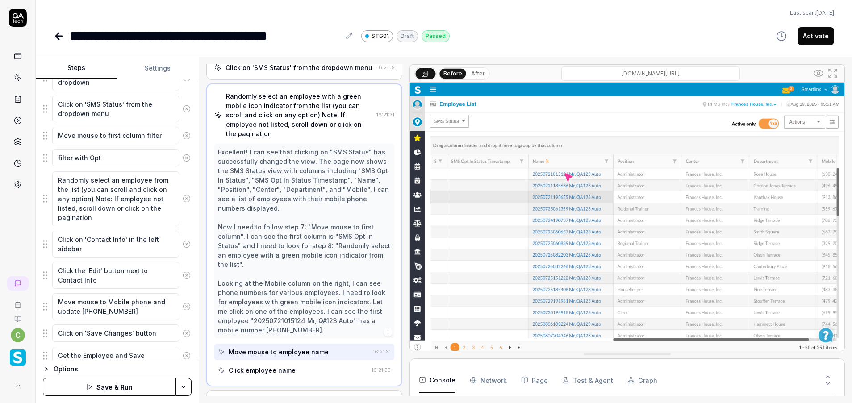
type textarea "filter with Opte"
type textarea "*"
type textarea "filter with Opted"
type textarea "*"
type textarea "filter with Opted"
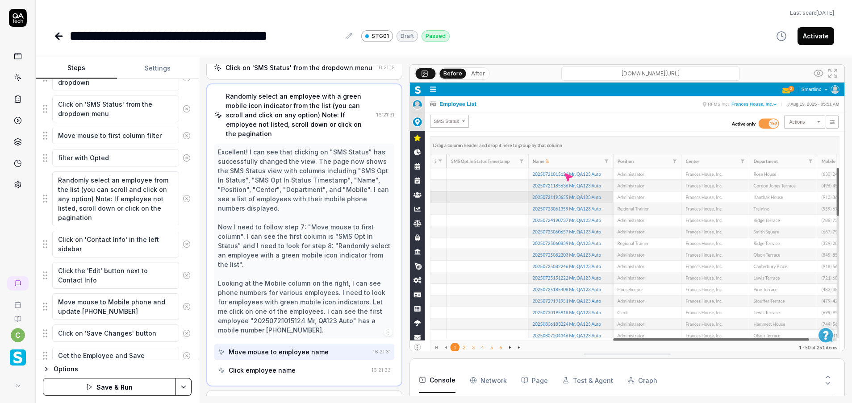
type textarea "*"
type textarea "filter with Opted I"
type textarea "*"
type textarea "filter with Opted In"
type textarea "*"
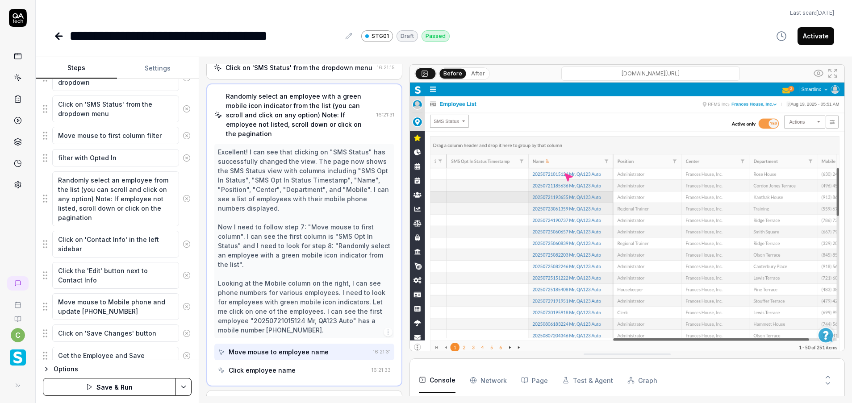
type textarea "filter with Opted In"
type textarea "*"
type textarea "filter with Opted In a"
type textarea "*"
type textarea "filter with Opted In an"
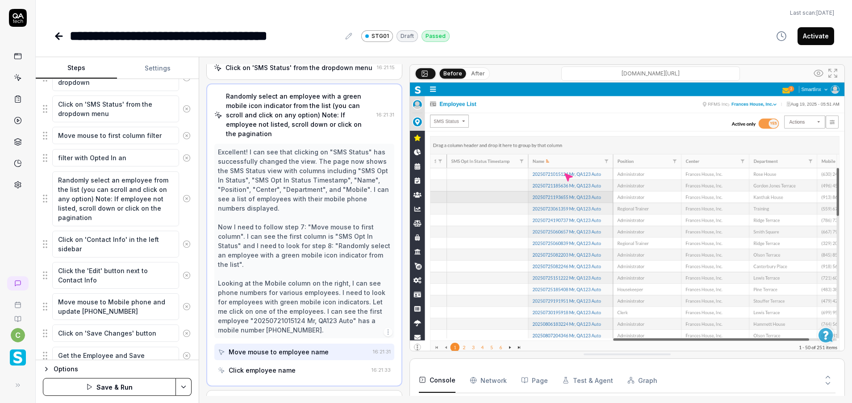
type textarea "*"
type textarea "filter with Opted In and"
type textarea "*"
type textarea "filter with Opted In and"
click at [79, 158] on textarea "filter with Opted In and" at bounding box center [115, 157] width 127 height 17
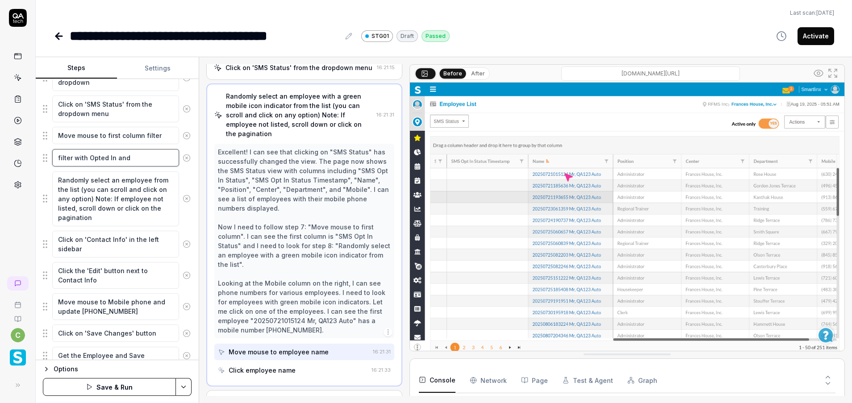
click at [79, 158] on textarea "filter with Opted In and" at bounding box center [115, 157] width 127 height 17
click at [140, 157] on textarea "filter with Opted In and" at bounding box center [115, 157] width 127 height 17
type textarea "*"
type textarea "filter with Opted In and"
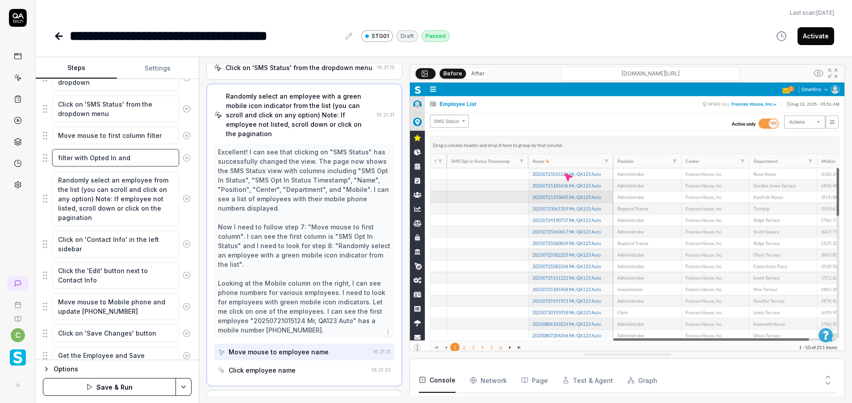
type textarea "*"
type textarea "filter with Opted In an"
type textarea "*"
type textarea "filter with Opted In a"
type textarea "*"
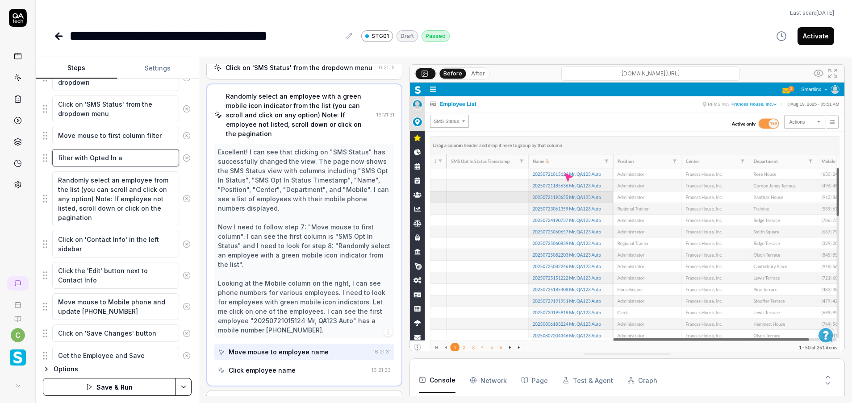
type textarea "filter with Opted In"
type textarea "*"
type textarea "filter with Opted In"
type textarea "*"
type textarea "filter with Opted I"
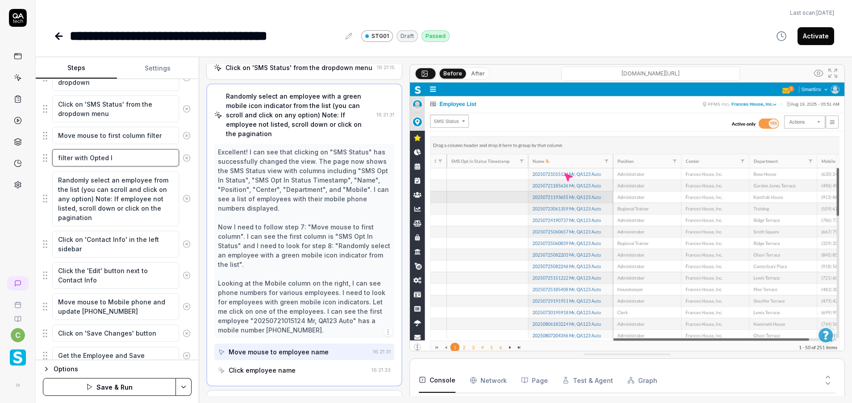
type textarea "*"
type textarea "filter with Opted"
type textarea "*"
type textarea "filter with Opted I"
type textarea "*"
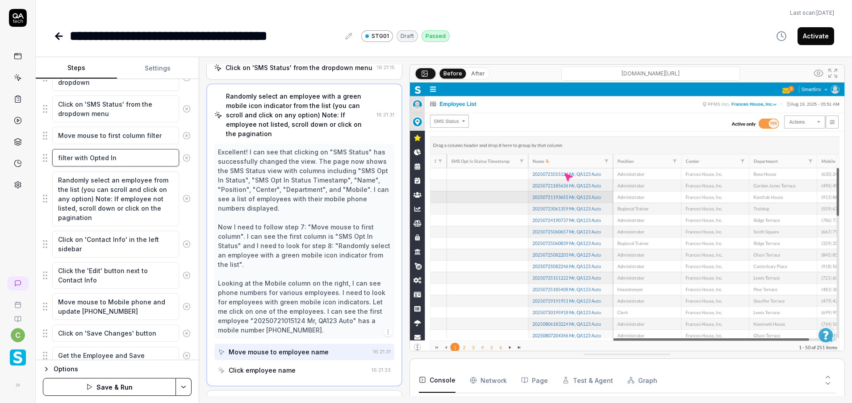
type textarea "filter with Opted In"
click at [177, 385] on html "**********" at bounding box center [426, 201] width 852 height 403
click at [127, 323] on div "Save" at bounding box center [139, 325] width 114 height 20
click at [548, 37] on div "**********" at bounding box center [444, 36] width 781 height 20
click at [155, 385] on button "Run" at bounding box center [109, 387] width 133 height 18
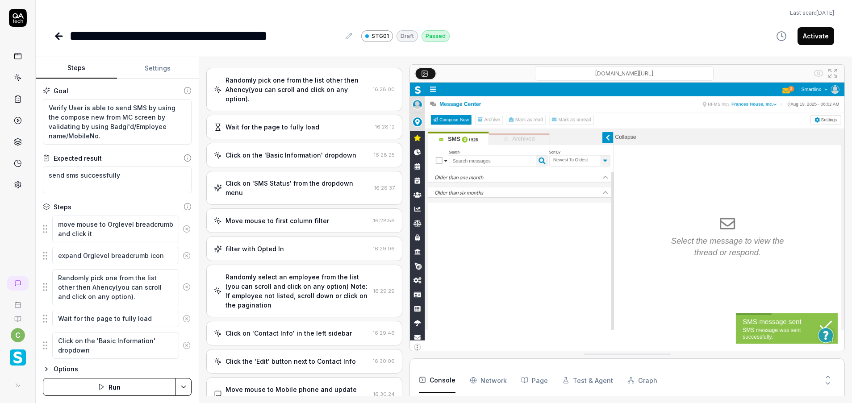
click at [335, 37] on div "**********" at bounding box center [205, 36] width 270 height 20
type textarea "*"
click at [344, 35] on div "**********" at bounding box center [283, 36] width 426 height 20
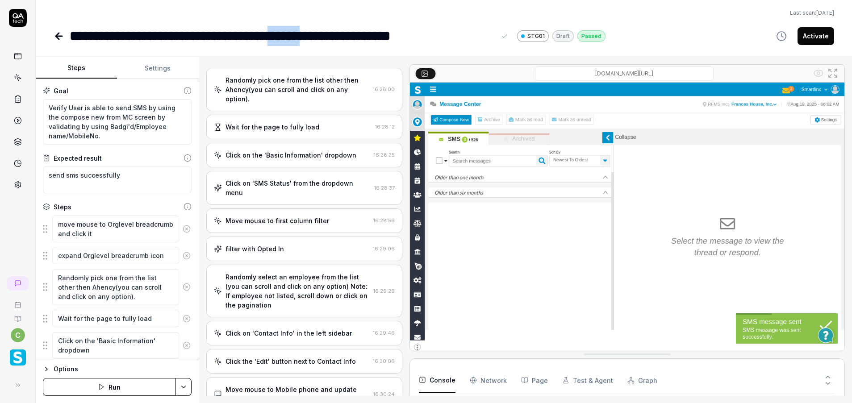
click at [344, 35] on div "**********" at bounding box center [283, 36] width 426 height 20
click at [625, 33] on div "**********" at bounding box center [444, 36] width 781 height 20
type textarea "*"
click at [10, 79] on link at bounding box center [18, 78] width 16 height 16
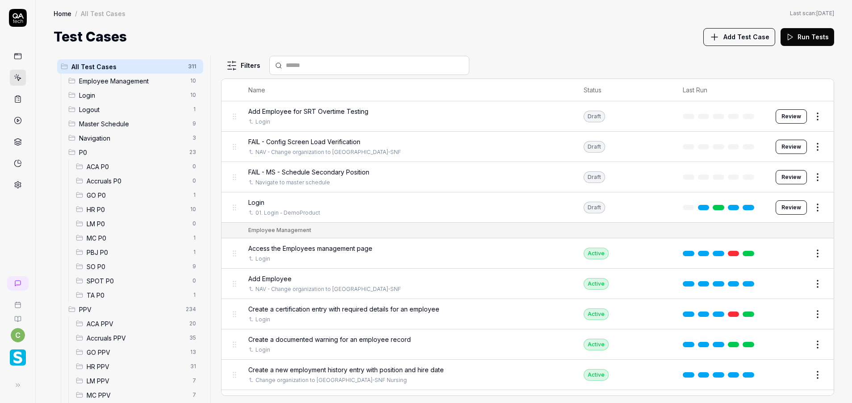
click at [104, 238] on span "MC P0" at bounding box center [137, 238] width 101 height 9
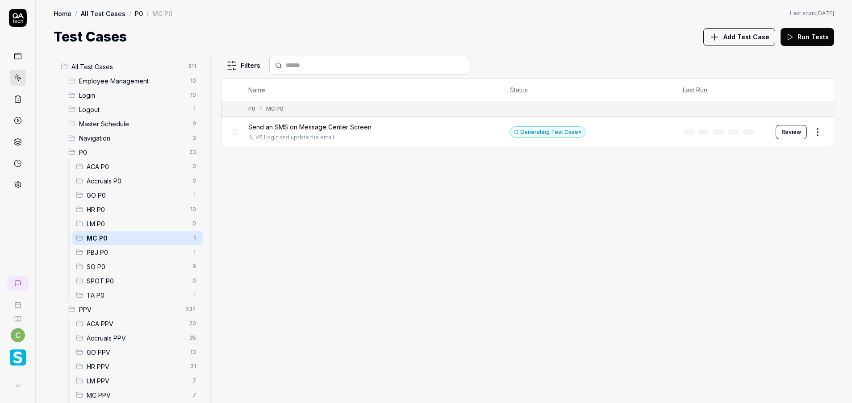
click at [111, 194] on span "GO P0" at bounding box center [137, 195] width 101 height 9
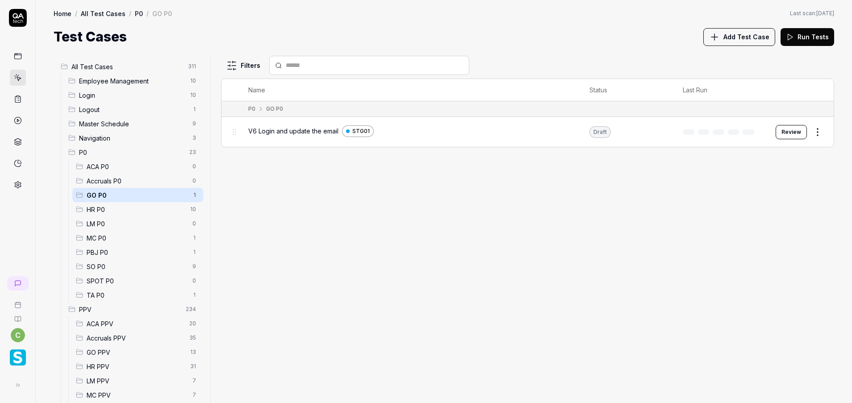
click at [110, 240] on span "MC P0" at bounding box center [137, 238] width 101 height 9
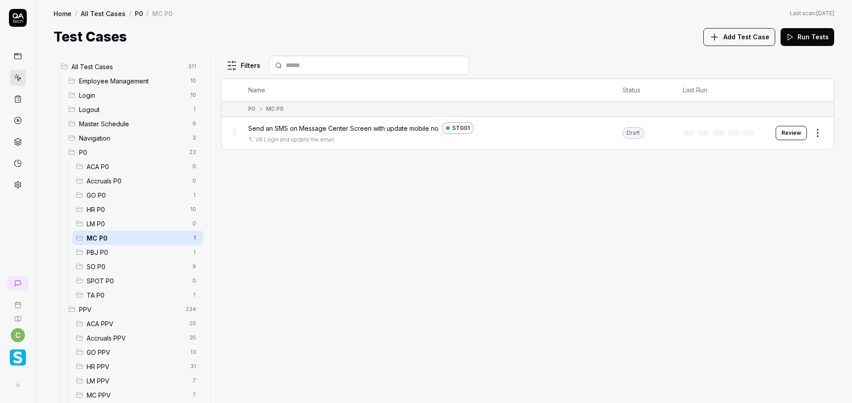
click at [595, 213] on div "Filters Name Status Last Run P0 MC P0 Send an SMS on Message Center Screen with…" at bounding box center [527, 230] width 613 height 348
click at [494, 362] on div "Filters Name Status Last Run P0 MC P0 Send an SMS on Message Center Screen with…" at bounding box center [527, 230] width 613 height 348
click at [482, 215] on div "Filters Name Status Last Run P0 MC P0 Send an SMS on Message Center Screen with…" at bounding box center [527, 230] width 613 height 348
